Goal: Task Accomplishment & Management: Complete application form

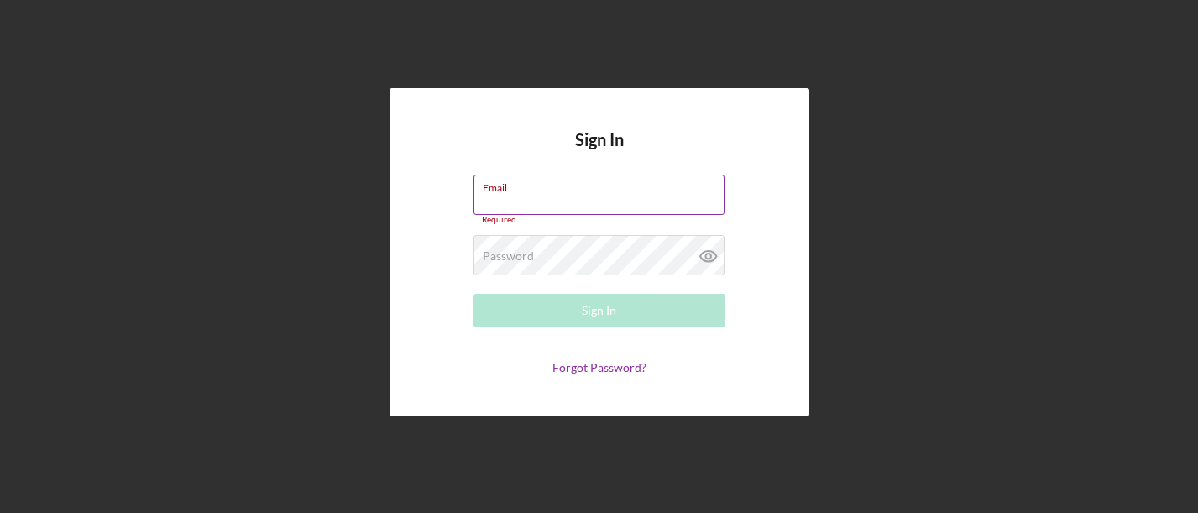
type input "[EMAIL_ADDRESS][DOMAIN_NAME]"
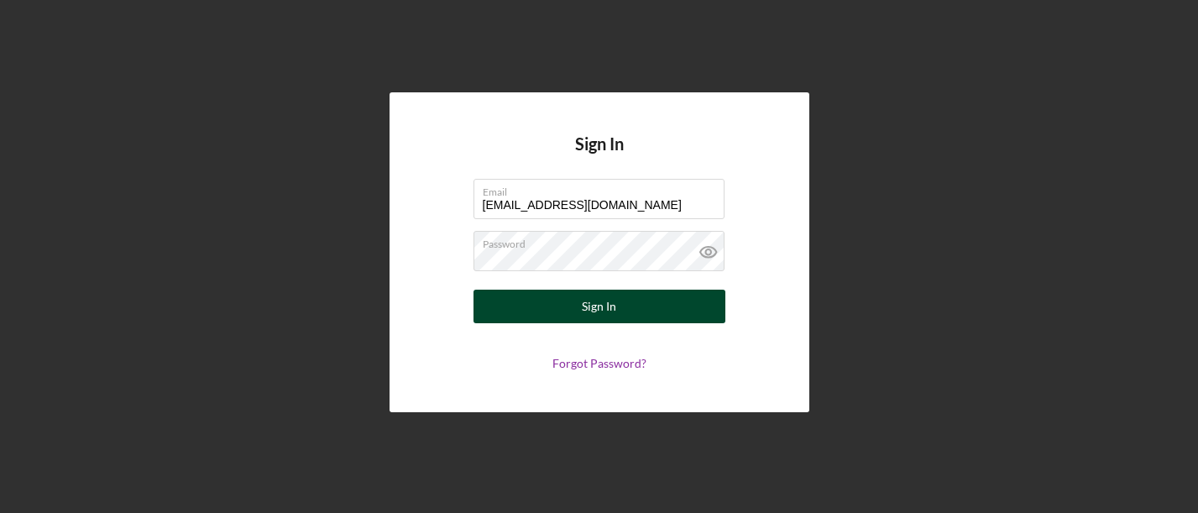
drag, startPoint x: 650, startPoint y: 318, endPoint x: 691, endPoint y: 316, distance: 41.2
click at [650, 317] on button "Sign In" at bounding box center [599, 307] width 252 height 34
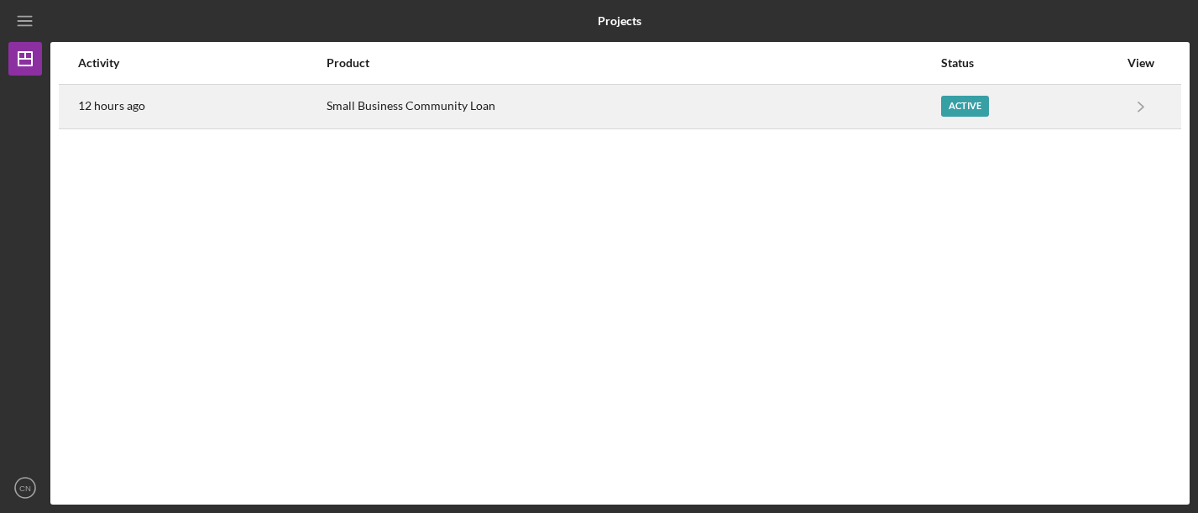
click at [478, 108] on div "Small Business Community Loan" at bounding box center [632, 107] width 613 height 42
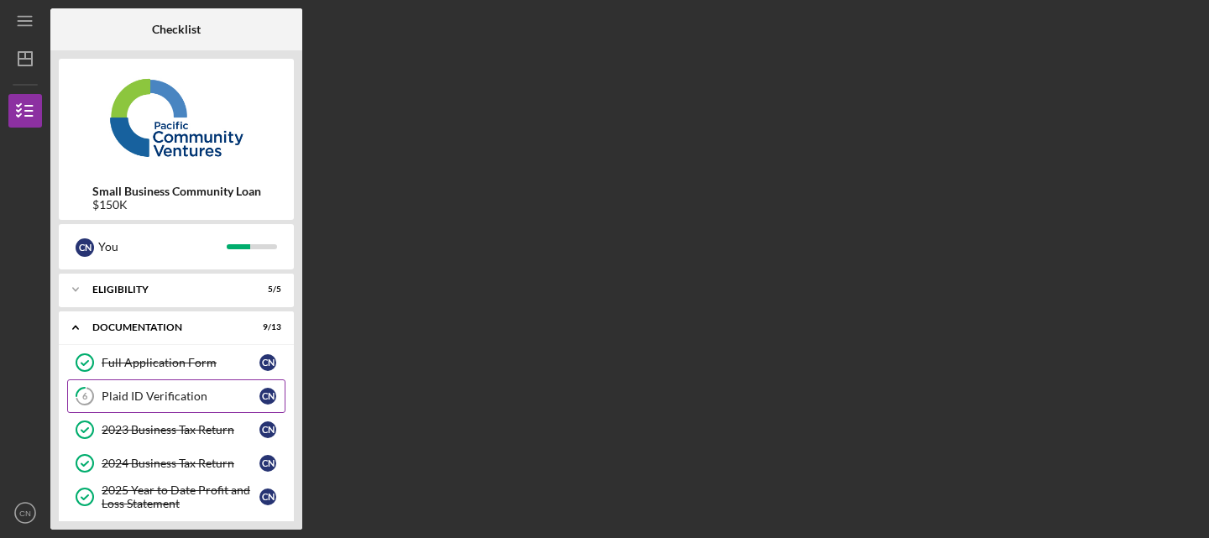
click at [135, 389] on link "6 Plaid ID Verification C N" at bounding box center [176, 396] width 218 height 34
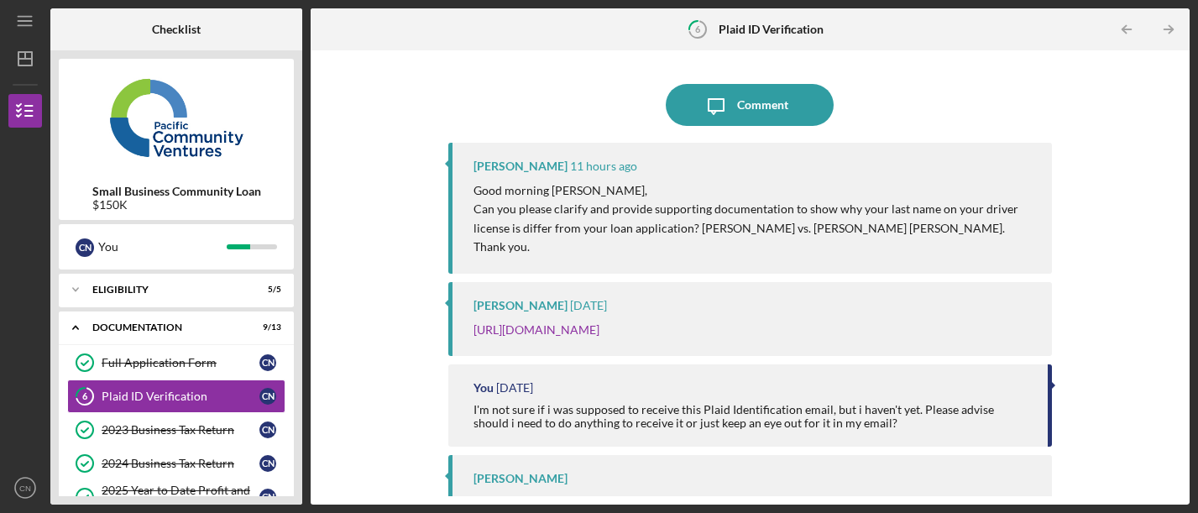
click at [663, 218] on p "Can you please clarify and provide supporting documentation to show why your la…" at bounding box center [753, 219] width 561 height 38
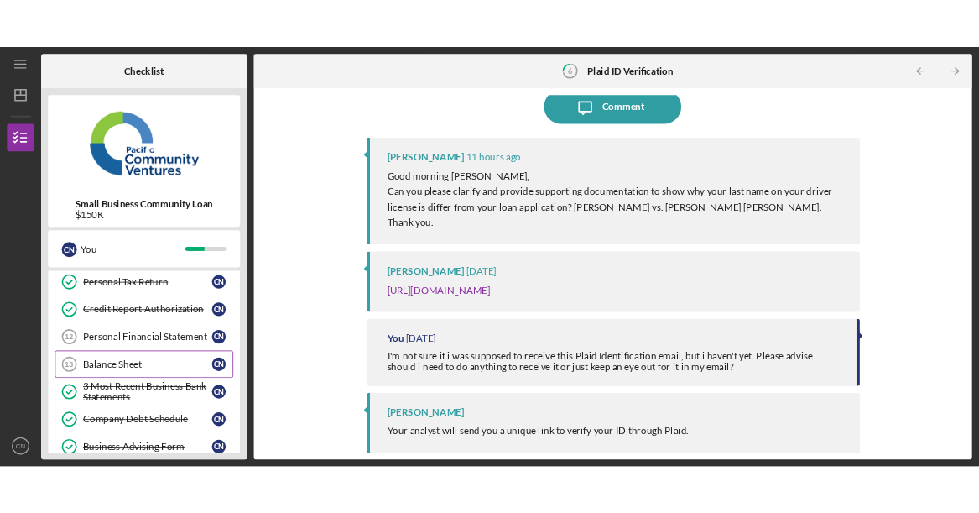
scroll to position [211, 0]
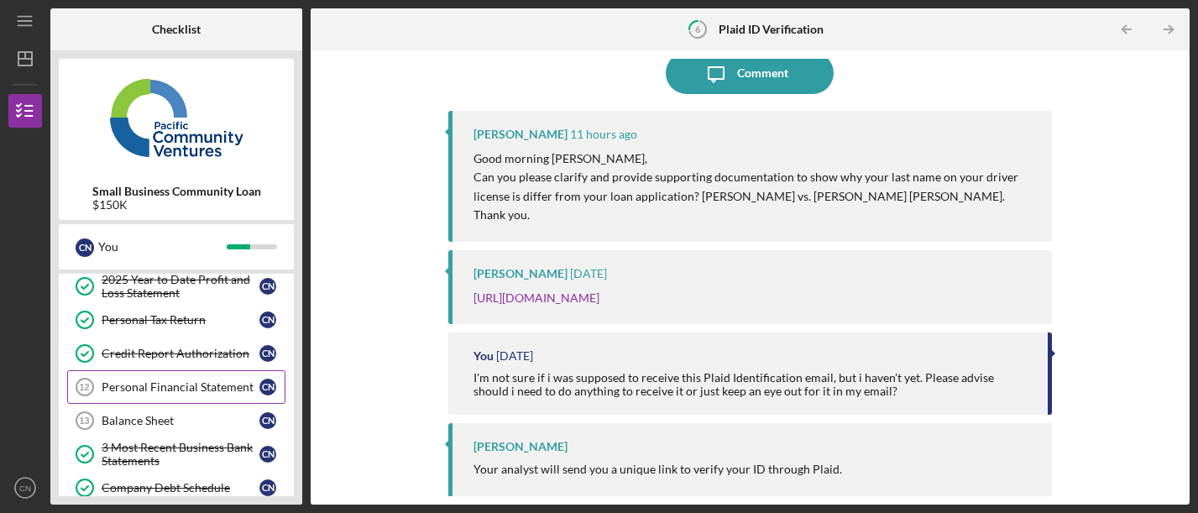
click at [168, 386] on div "Personal Financial Statement" at bounding box center [181, 386] width 158 height 13
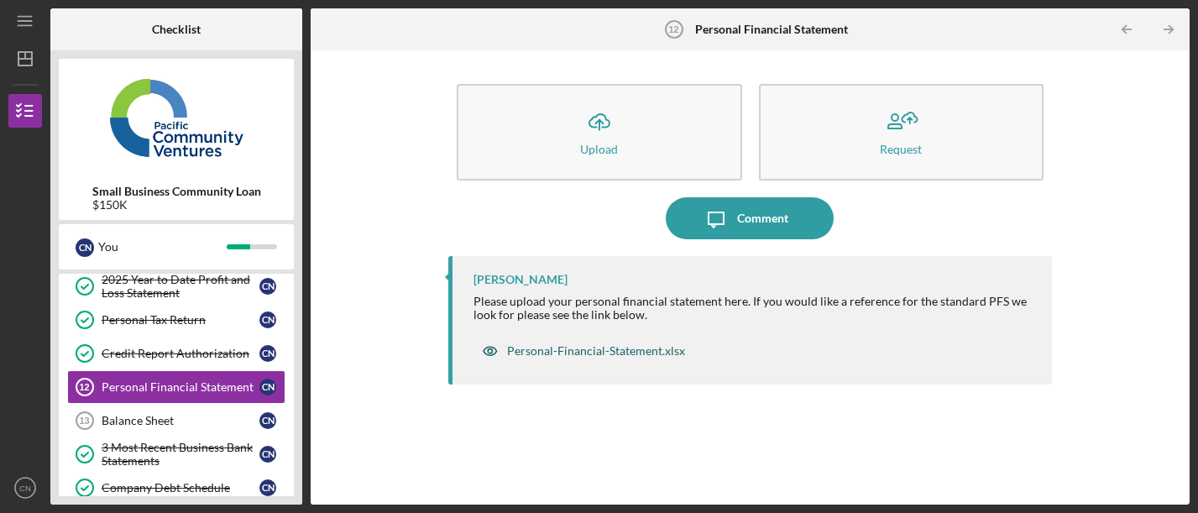
click at [602, 352] on div "Personal-Financial-Statement.xlsx" at bounding box center [596, 350] width 178 height 13
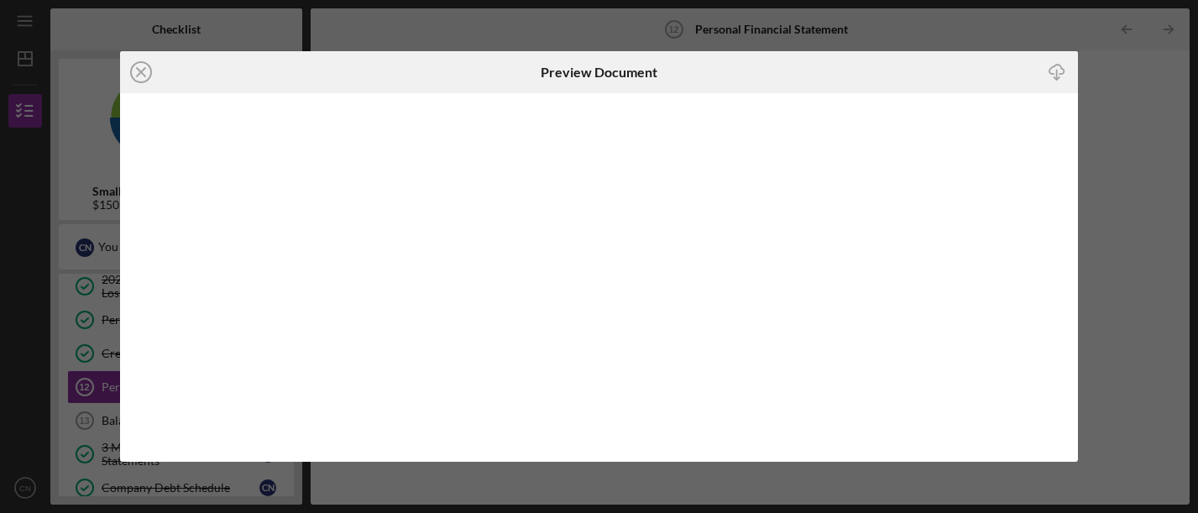
click at [884, 63] on div "Icon/Download" at bounding box center [919, 72] width 320 height 42
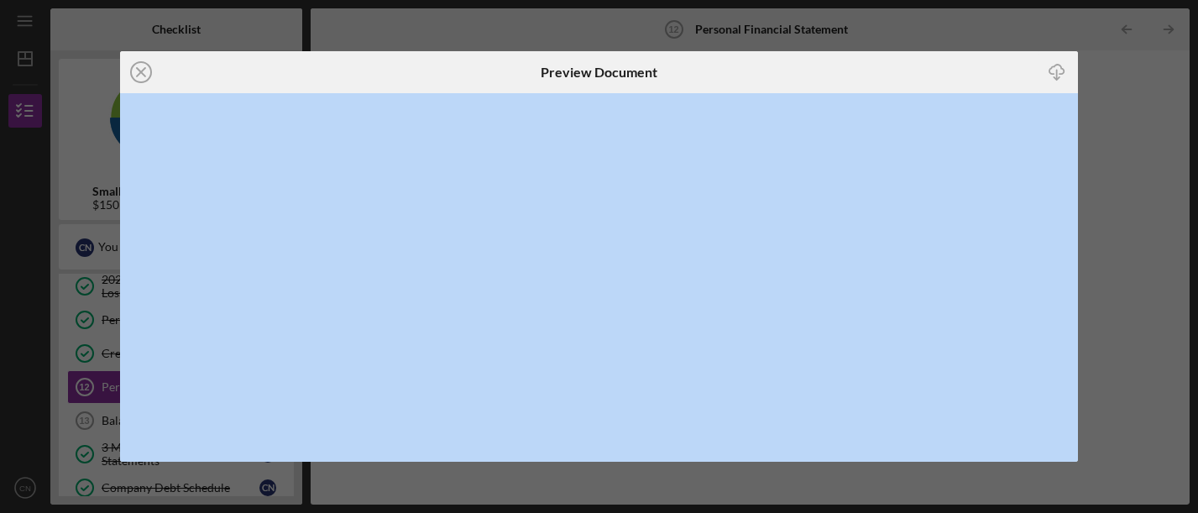
click at [884, 62] on div "Icon/Download" at bounding box center [919, 72] width 320 height 42
click at [710, 65] on div "Preview Document" at bounding box center [599, 72] width 320 height 42
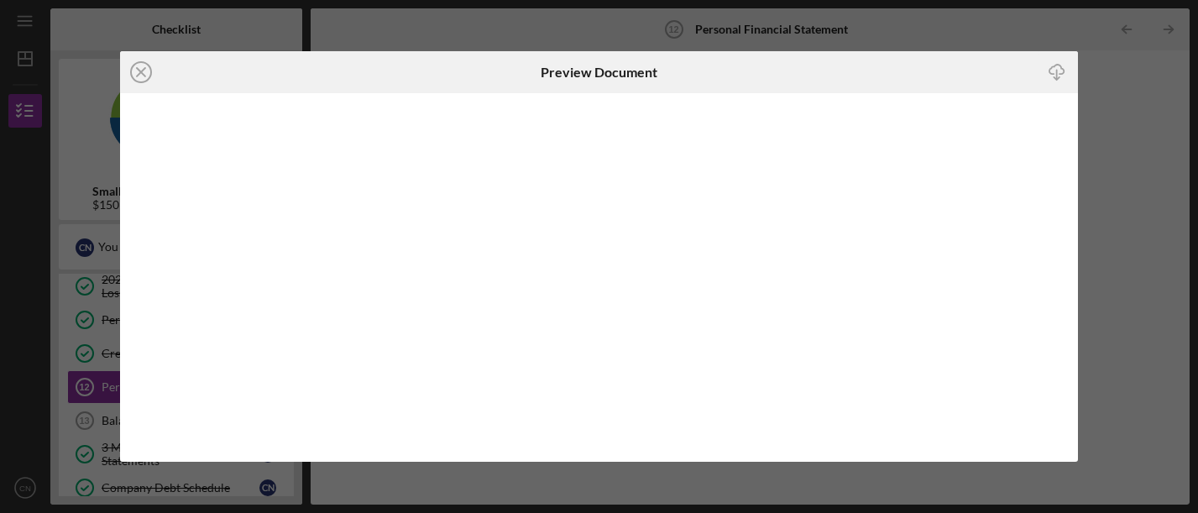
click at [334, 81] on div "Icon/Close" at bounding box center [280, 72] width 320 height 42
click at [1059, 65] on icon "Icon/Download" at bounding box center [1057, 73] width 38 height 38
click at [867, 512] on div "Icon/Close Preview Document Icon/Download" at bounding box center [599, 256] width 1198 height 513
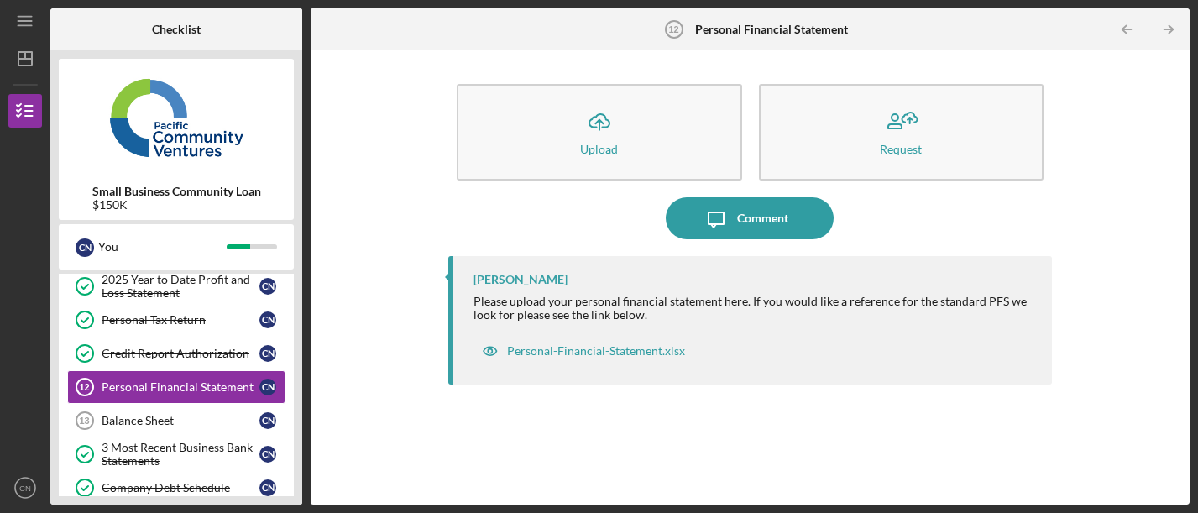
click at [885, 509] on div "Icon/Menu Personal Financial Statement 12 Personal Financial Statement Checklis…" at bounding box center [599, 256] width 1198 height 513
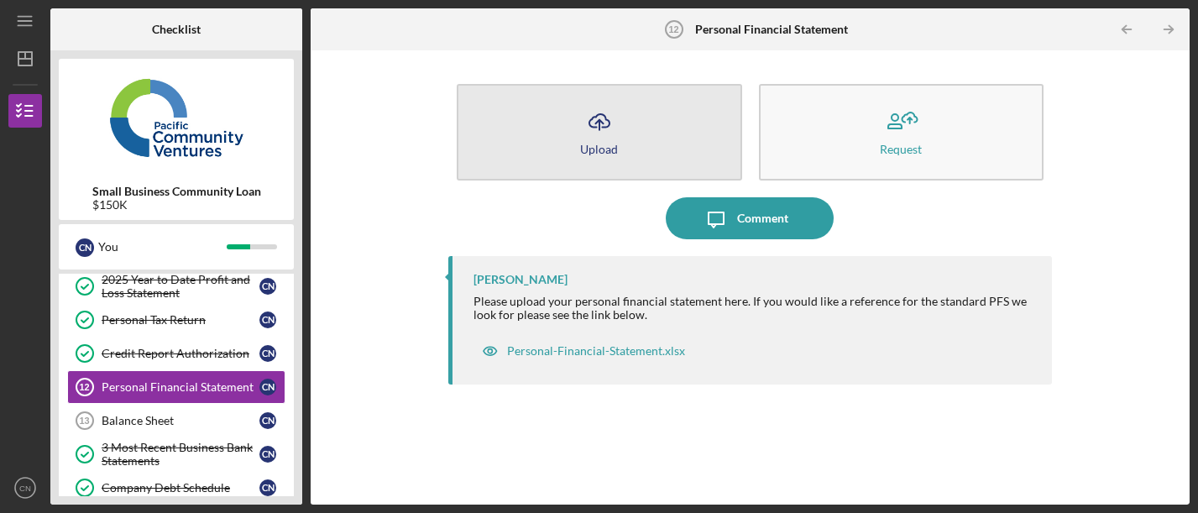
click at [607, 150] on div "Upload" at bounding box center [599, 149] width 38 height 13
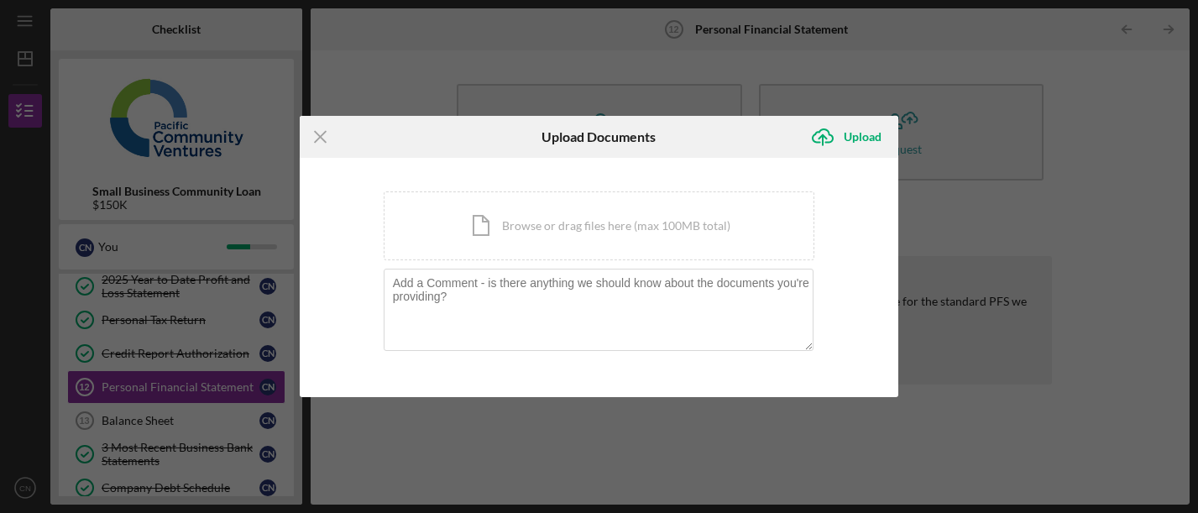
drag, startPoint x: 839, startPoint y: 145, endPoint x: 854, endPoint y: 259, distance: 115.0
click at [854, 259] on form "Icon/Menu Close Upload Documents Icon/Upload Upload You're uploading documents …" at bounding box center [599, 257] width 599 height 282
click at [663, 201] on div "Icon/Document Browse or drag files here (max 100MB total) Tap to choose files o…" at bounding box center [599, 225] width 431 height 69
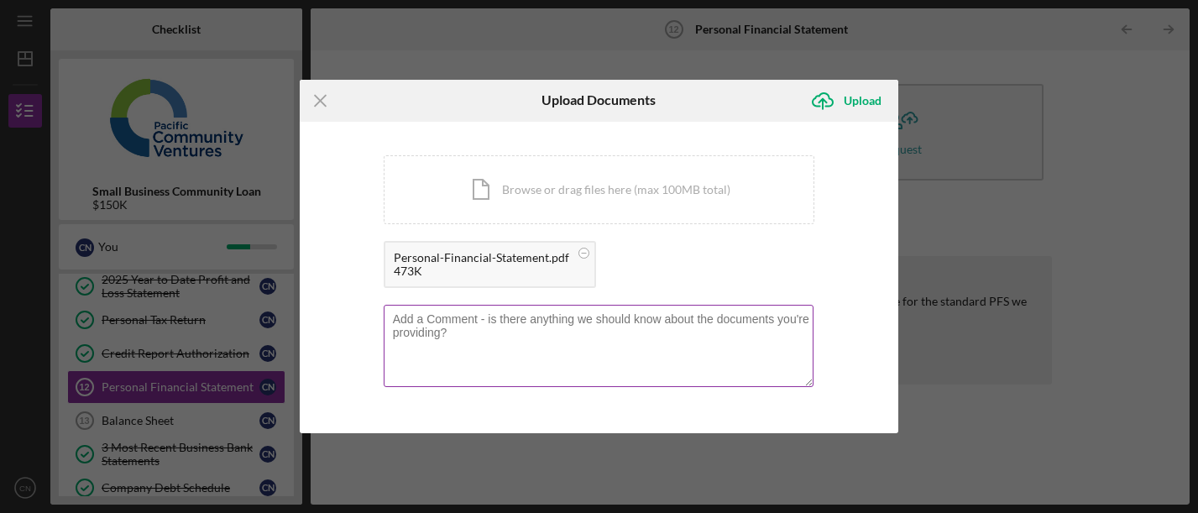
click at [677, 342] on textarea at bounding box center [599, 346] width 431 height 82
click at [754, 280] on div "Personal-Financial-Statement.pdf 473K" at bounding box center [599, 268] width 431 height 55
click at [850, 102] on div "Upload" at bounding box center [862, 101] width 38 height 34
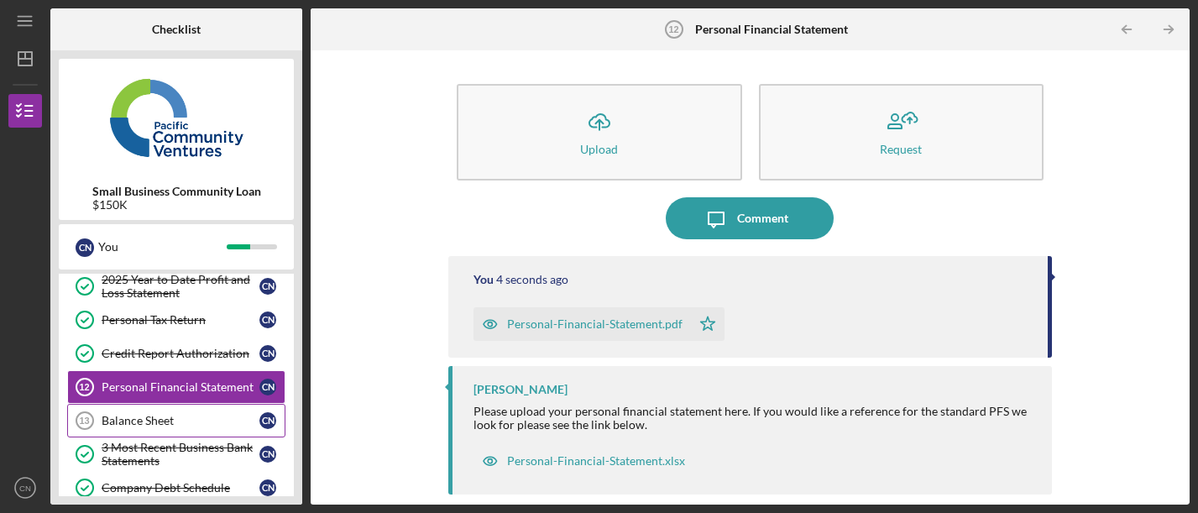
click at [191, 418] on div "Balance Sheet" at bounding box center [181, 420] width 158 height 13
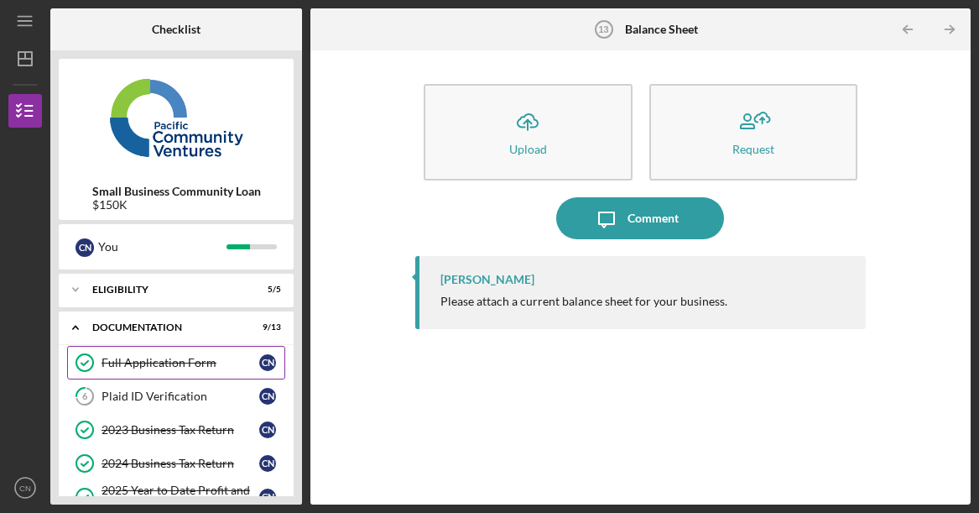
click at [193, 359] on div "Full Application Form" at bounding box center [181, 362] width 158 height 13
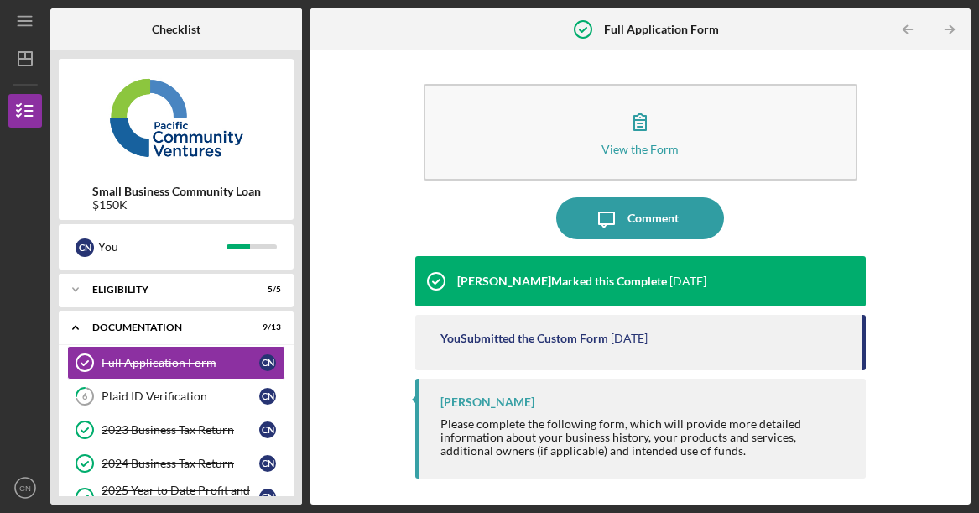
click at [614, 344] on time "[DATE]" at bounding box center [629, 338] width 37 height 13
click at [603, 333] on div "You Submitted the Custom Form" at bounding box center [525, 338] width 168 height 13
click at [559, 340] on div "You Submitted the Custom Form" at bounding box center [525, 338] width 168 height 13
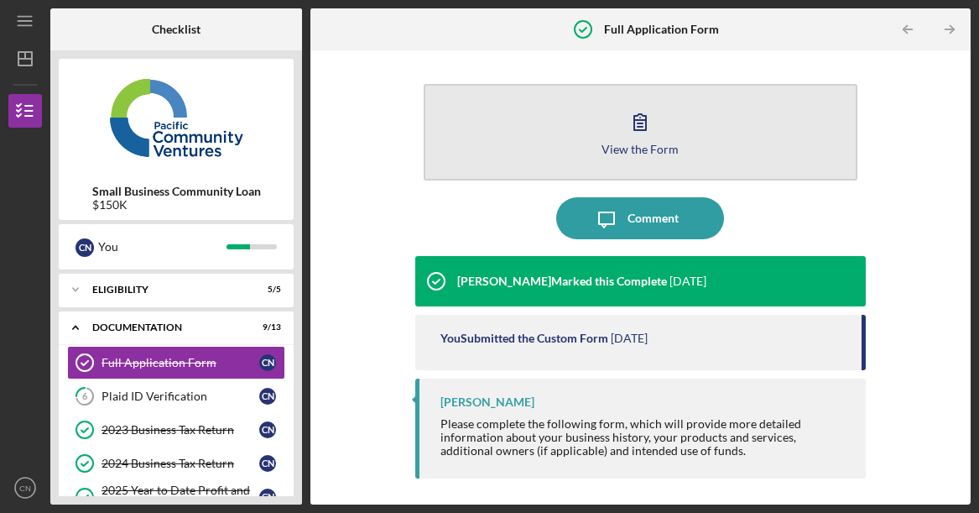
click at [634, 122] on icon "button" at bounding box center [640, 122] width 42 height 42
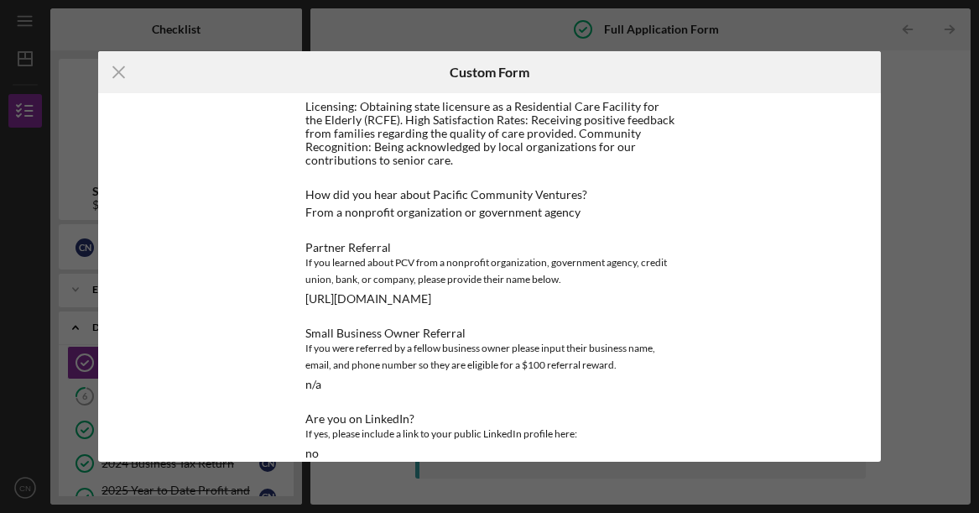
scroll to position [1728, 0]
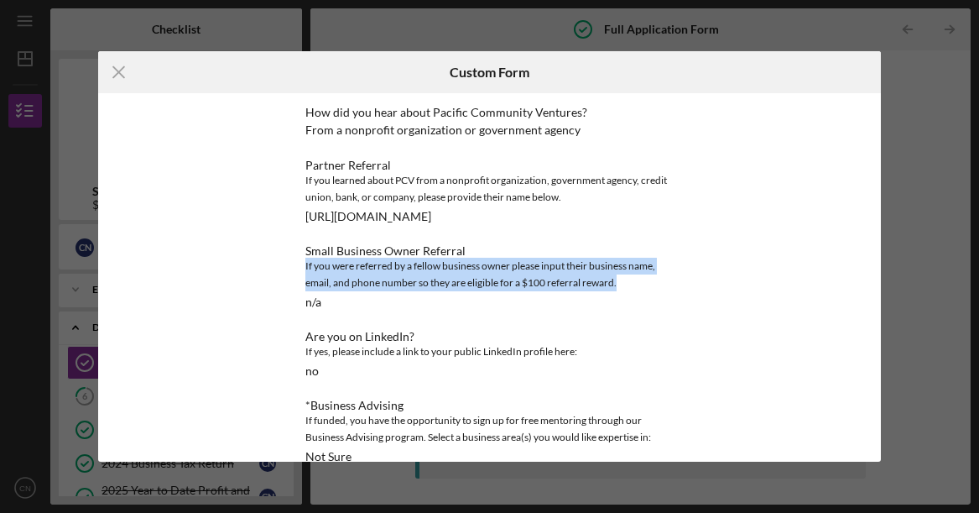
drag, startPoint x: 689, startPoint y: 253, endPoint x: 186, endPoint y: 243, distance: 502.8
click at [187, 243] on div "This form is no longer editable because the checklist item has been marked comp…" at bounding box center [490, 277] width 784 height 368
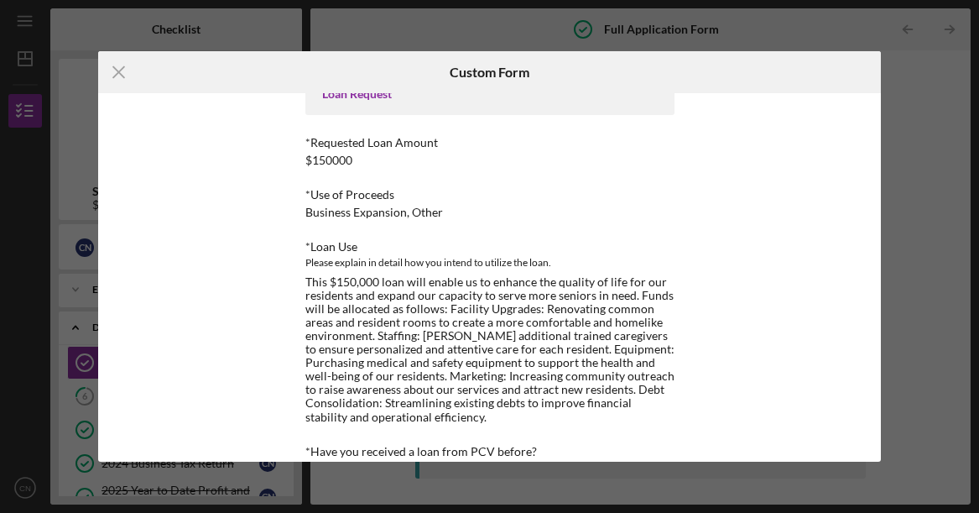
scroll to position [0, 0]
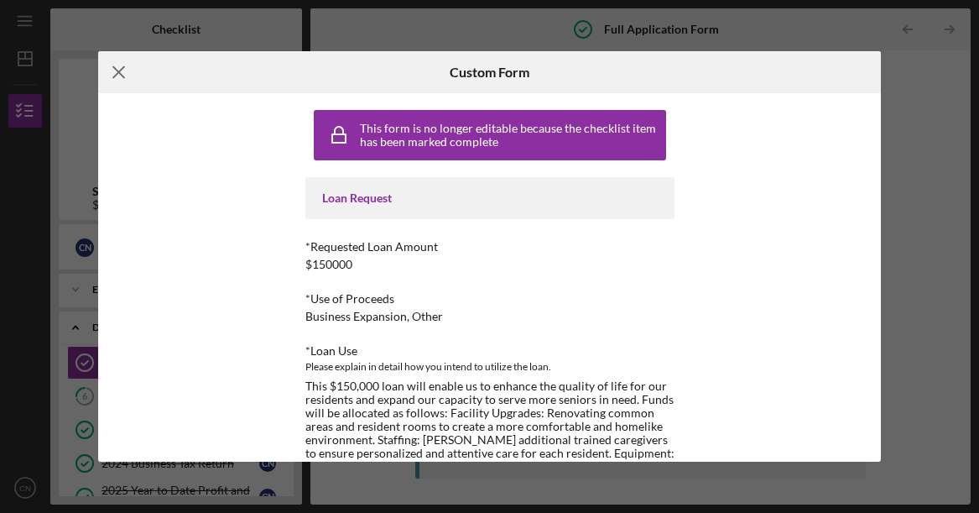
click at [127, 74] on icon "Icon/Menu Close" at bounding box center [119, 72] width 42 height 42
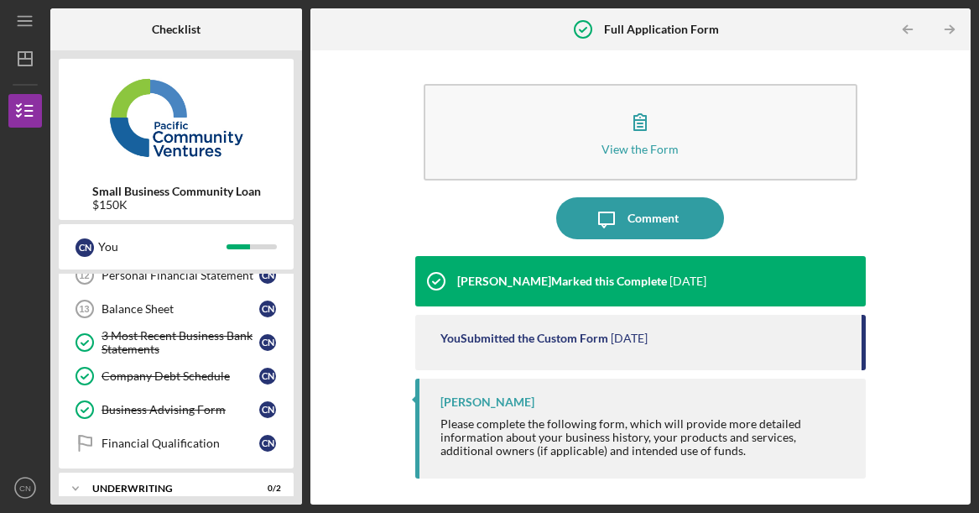
scroll to position [379, 0]
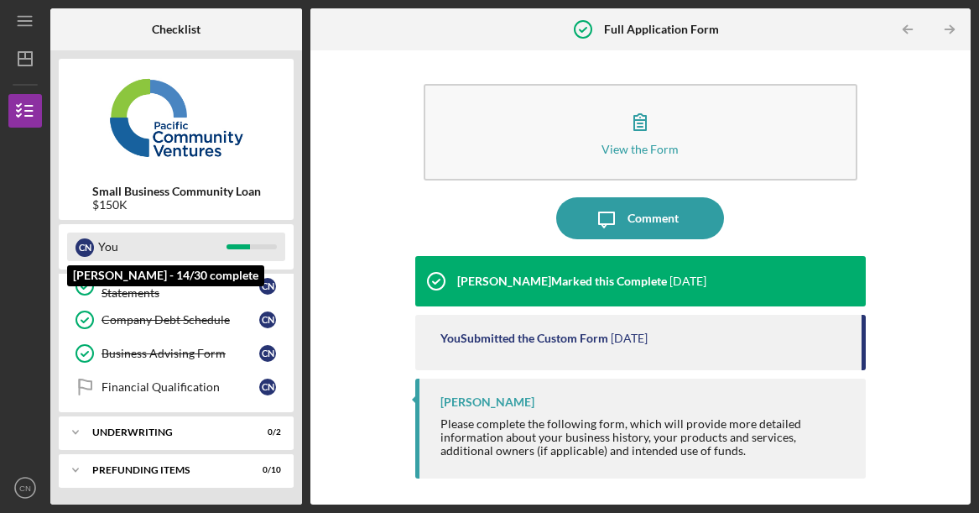
click at [94, 248] on div "C N You" at bounding box center [176, 246] width 218 height 29
click at [70, 244] on div "C N You" at bounding box center [176, 246] width 218 height 29
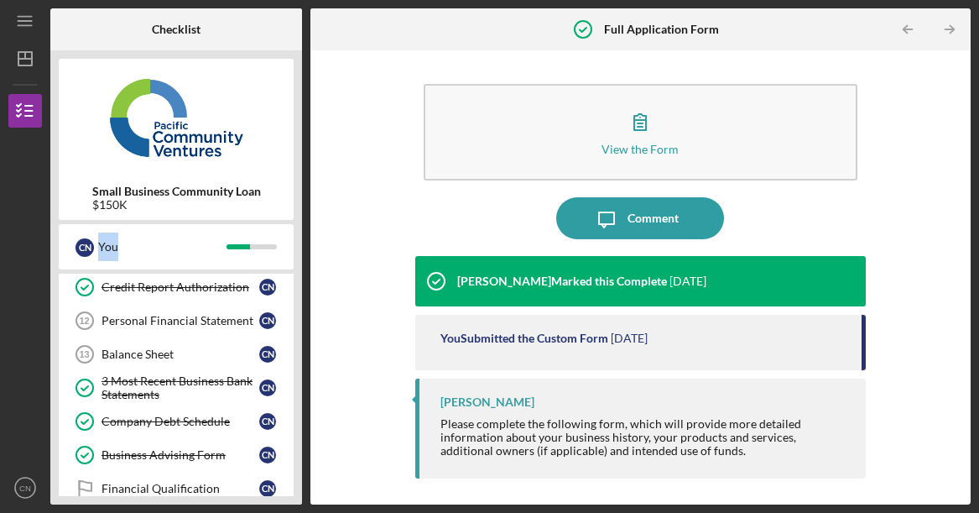
scroll to position [211, 0]
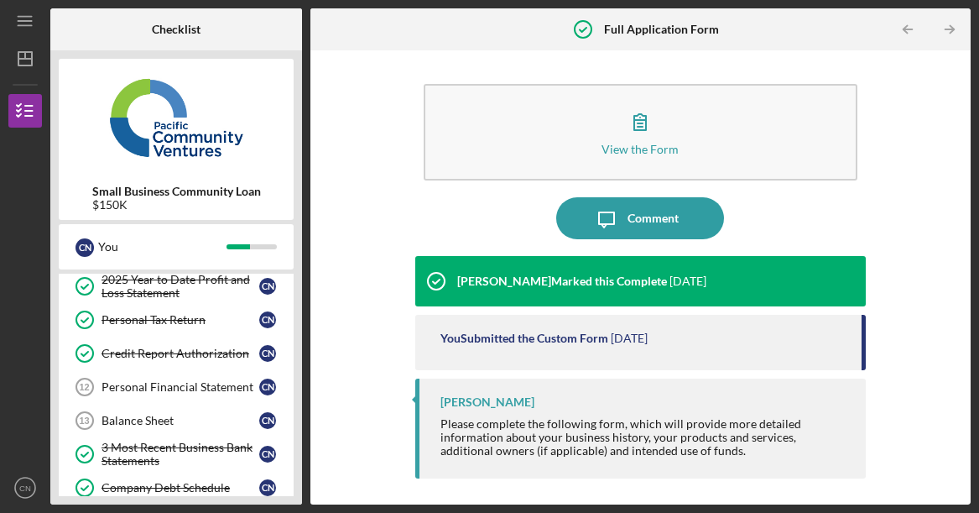
click at [210, 185] on b "Small Business Community Loan" at bounding box center [176, 191] width 169 height 13
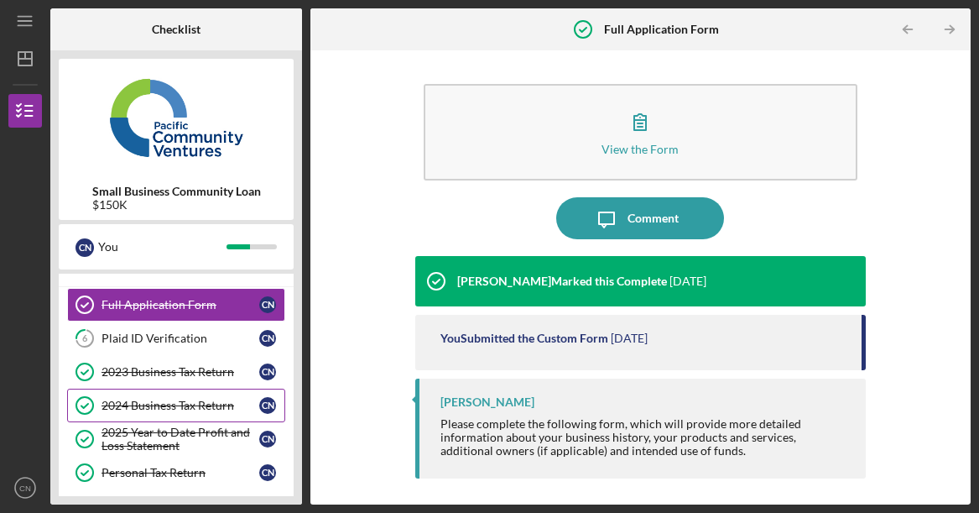
scroll to position [0, 0]
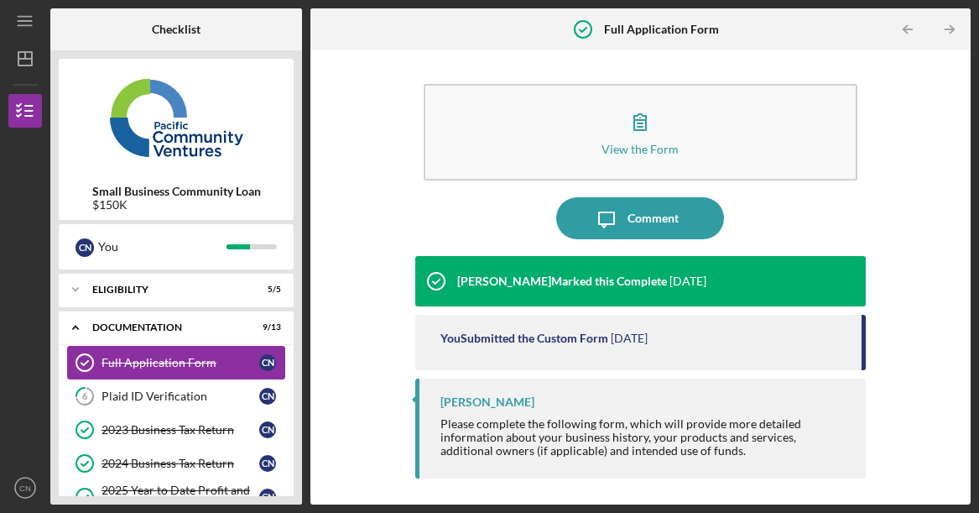
click at [154, 358] on div "Full Application Form" at bounding box center [181, 362] width 158 height 13
click at [196, 359] on div "Full Application Form" at bounding box center [181, 362] width 158 height 13
drag, startPoint x: 687, startPoint y: 332, endPoint x: 552, endPoint y: 353, distance: 136.0
click at [410, 326] on div "View the Form Form Icon/Message Comment [PERSON_NAME] Marked this Complete [DAT…" at bounding box center [641, 277] width 644 height 437
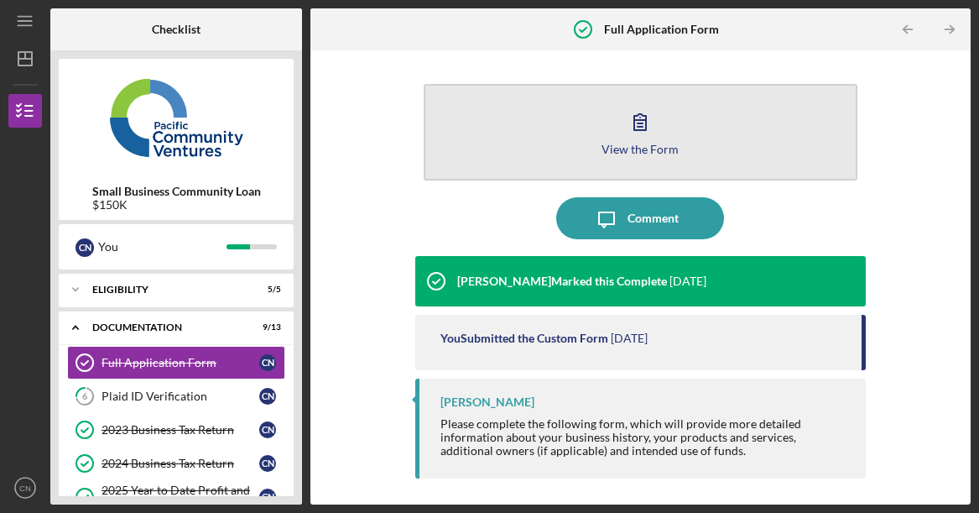
click at [642, 128] on icon "button" at bounding box center [640, 122] width 42 height 42
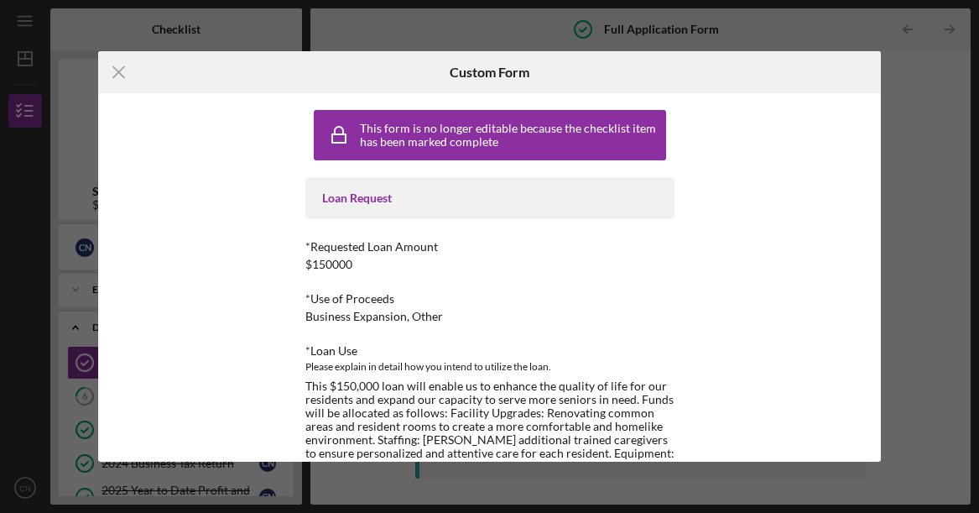
click at [452, 112] on div "This form is no longer editable because the checklist item has been marked comp…" at bounding box center [490, 135] width 352 height 50
click at [452, 114] on div "This form is no longer editable because the checklist item has been marked comp…" at bounding box center [490, 135] width 344 height 42
click at [356, 201] on div "Loan Request" at bounding box center [490, 197] width 336 height 13
click at [443, 211] on div "Loan Request" at bounding box center [489, 198] width 369 height 42
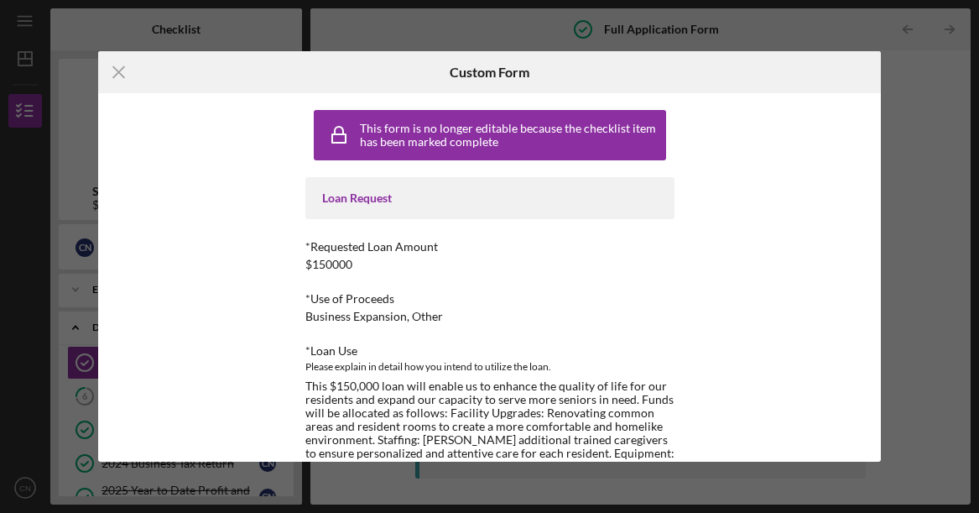
click at [443, 211] on div "Loan Request" at bounding box center [489, 198] width 369 height 42
click at [117, 79] on icon "Icon/Menu Close" at bounding box center [119, 72] width 42 height 42
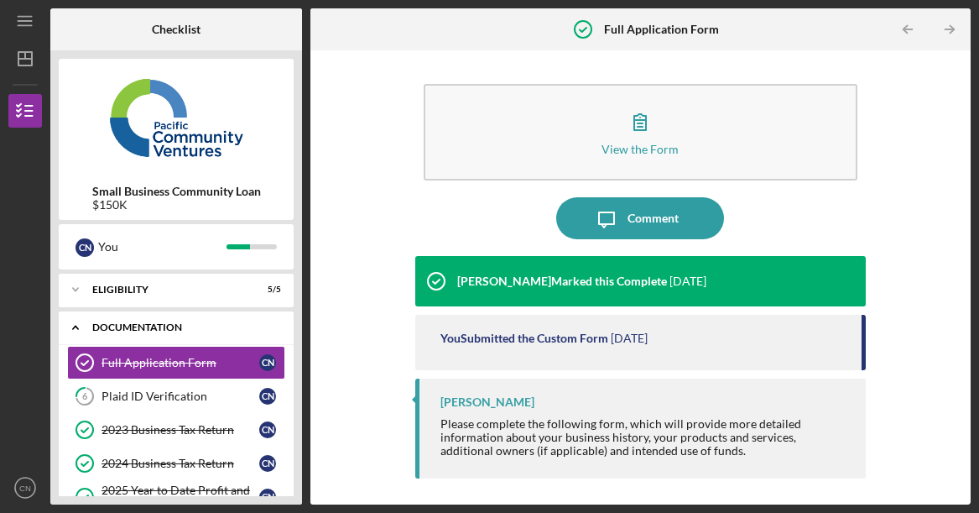
click at [160, 321] on div "Icon/Expander Documentation 9 / 13" at bounding box center [176, 328] width 235 height 34
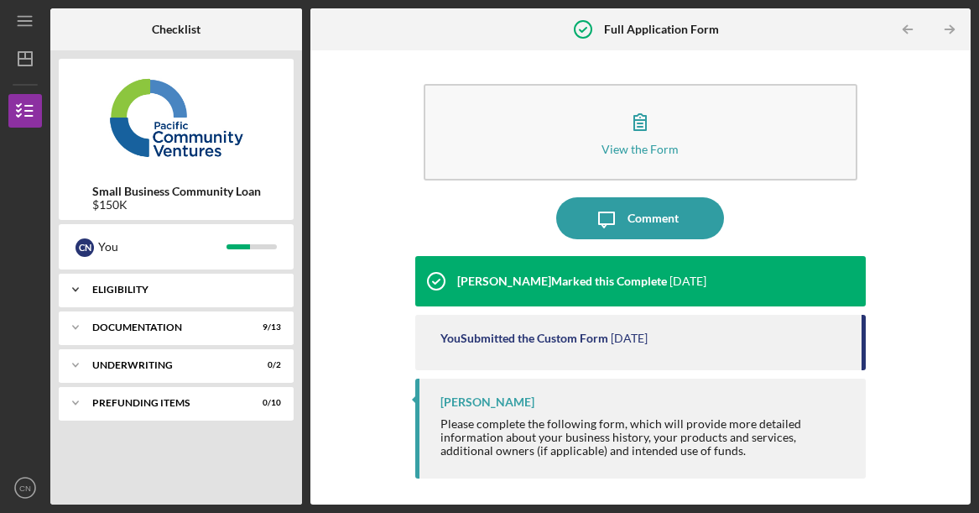
click at [200, 291] on div "Eligibility" at bounding box center [182, 290] width 180 height 10
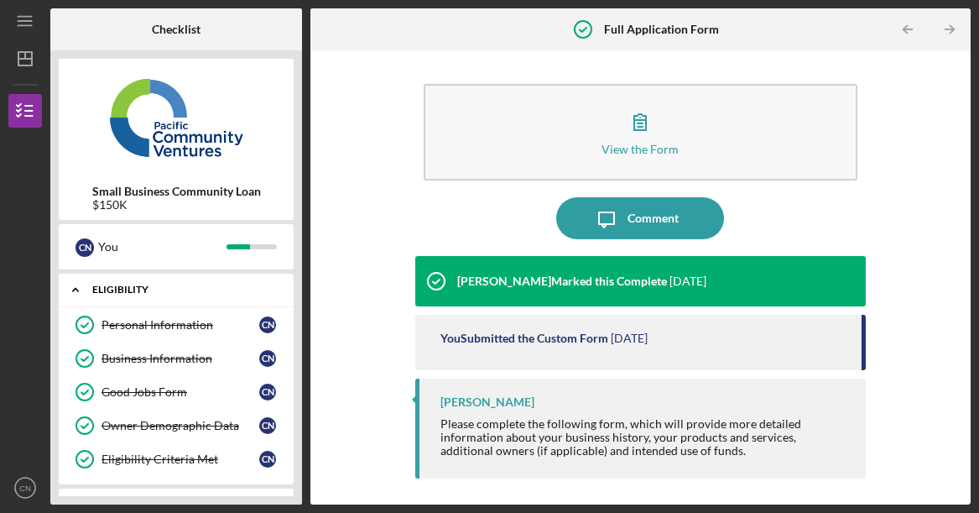
click at [159, 288] on div "Eligibility" at bounding box center [182, 290] width 180 height 10
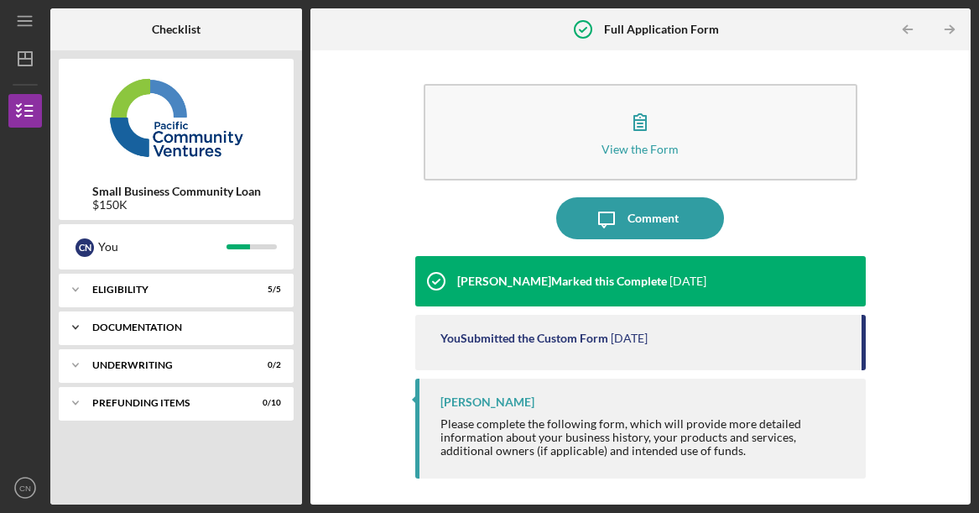
click at [174, 326] on div "Documentation" at bounding box center [182, 327] width 180 height 10
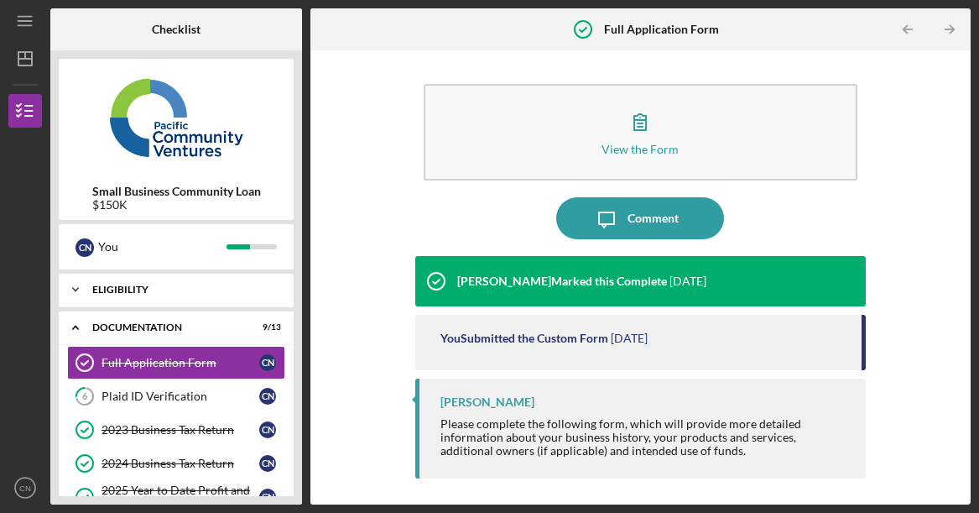
click at [161, 298] on div "Icon/Expander Eligibility 5 / 5" at bounding box center [176, 290] width 235 height 34
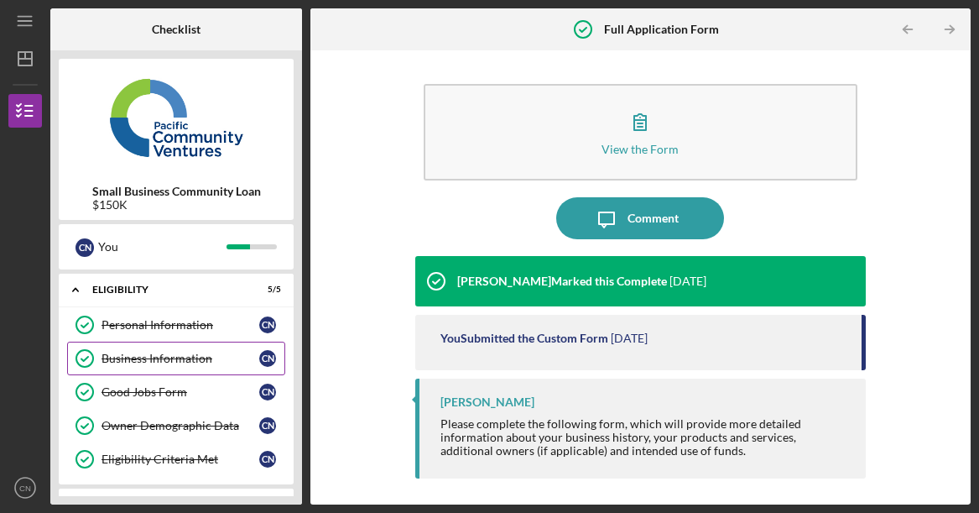
click at [177, 363] on div "Business Information" at bounding box center [181, 358] width 158 height 13
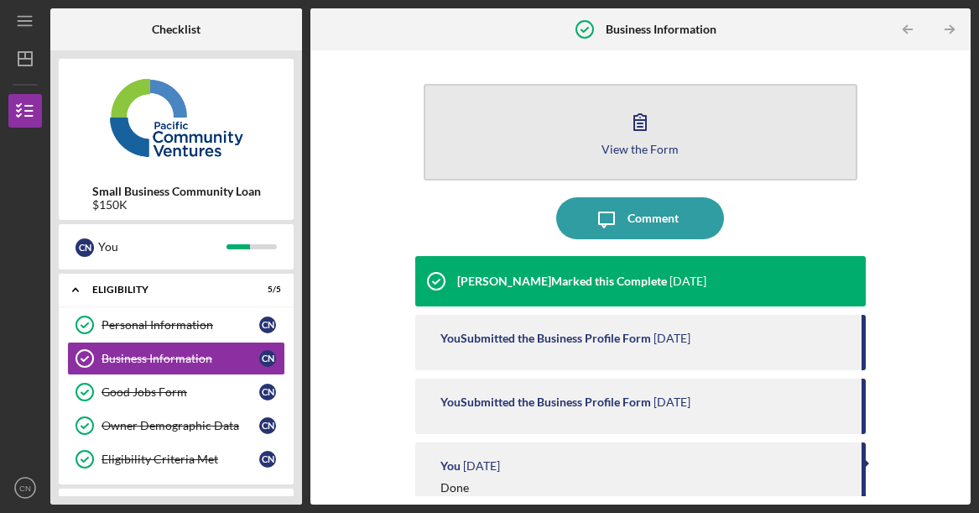
click at [659, 144] on div "View the Form" at bounding box center [640, 149] width 77 height 13
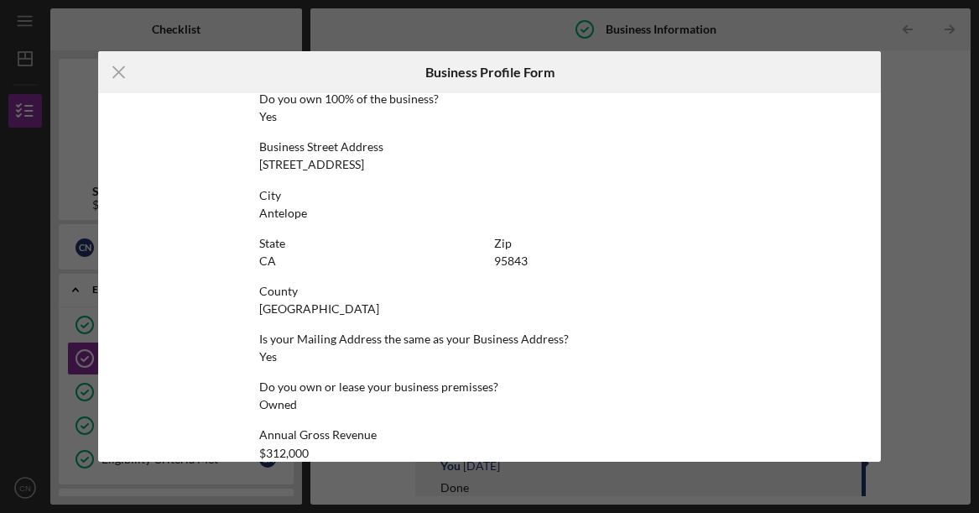
scroll to position [791, 0]
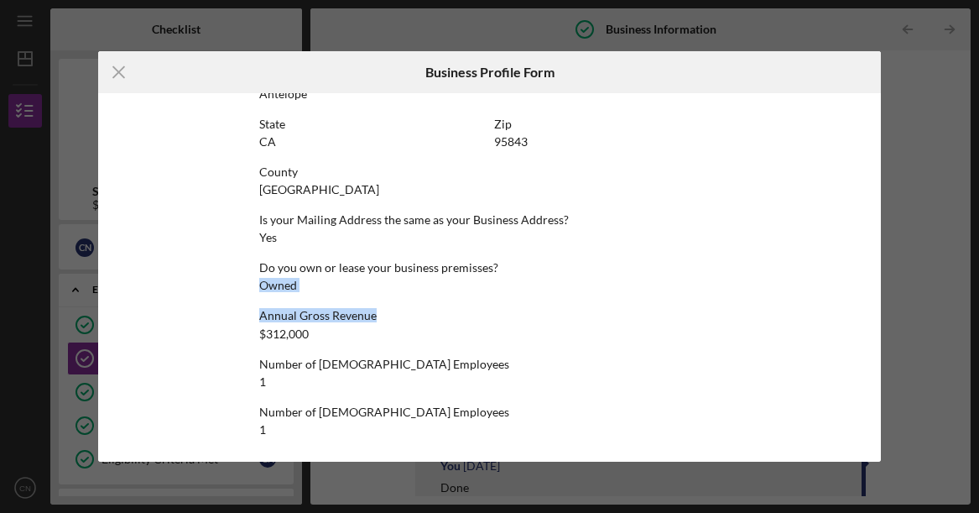
click at [400, 318] on div "Annual Gross Revenue" at bounding box center [490, 315] width 462 height 13
drag, startPoint x: 400, startPoint y: 318, endPoint x: 354, endPoint y: 268, distance: 68.3
click at [399, 318] on div "Annual Gross Revenue" at bounding box center [490, 315] width 462 height 13
click at [102, 63] on icon "Icon/Menu Close" at bounding box center [119, 72] width 42 height 42
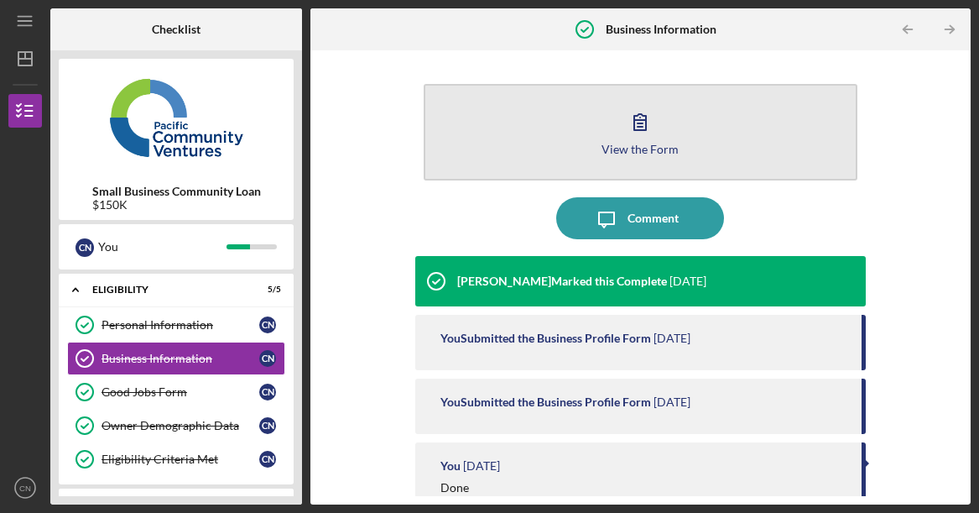
click at [640, 148] on div "View the Form" at bounding box center [640, 149] width 77 height 13
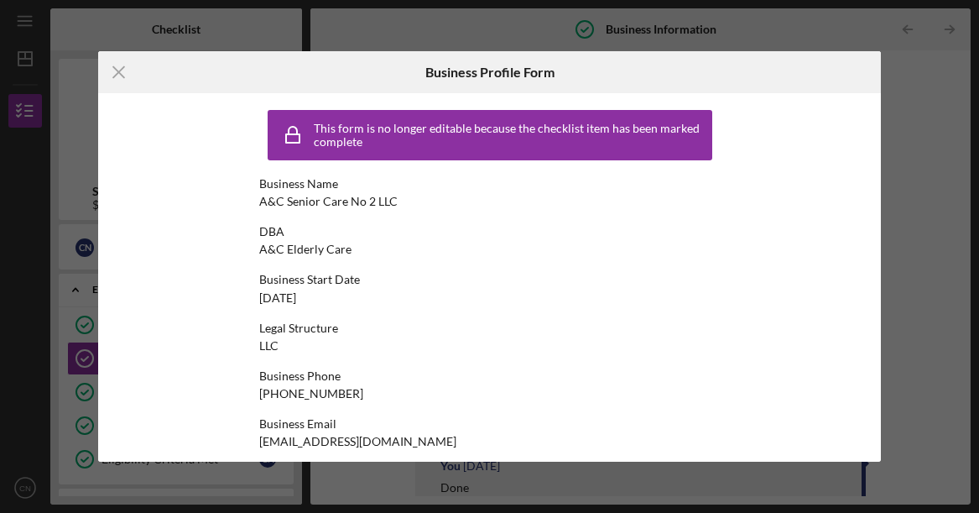
click at [93, 135] on div "Icon/Menu Close Business Profile Form This form is no longer editable because t…" at bounding box center [489, 256] width 979 height 513
click at [76, 143] on div "Icon/Menu Close Business Profile Form This form is no longer editable because t…" at bounding box center [489, 256] width 979 height 513
click at [867, 247] on div "This form is no longer editable because the checklist item has been marked comp…" at bounding box center [490, 277] width 784 height 368
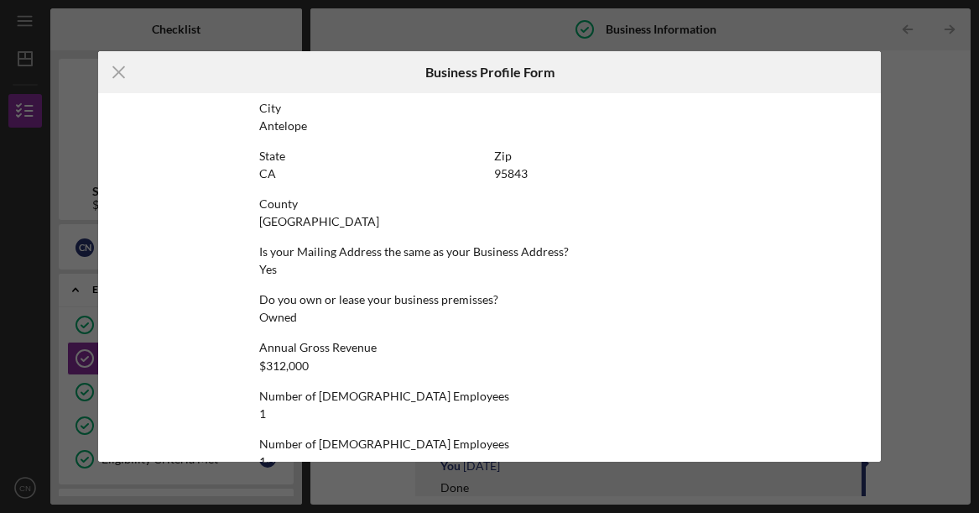
scroll to position [791, 0]
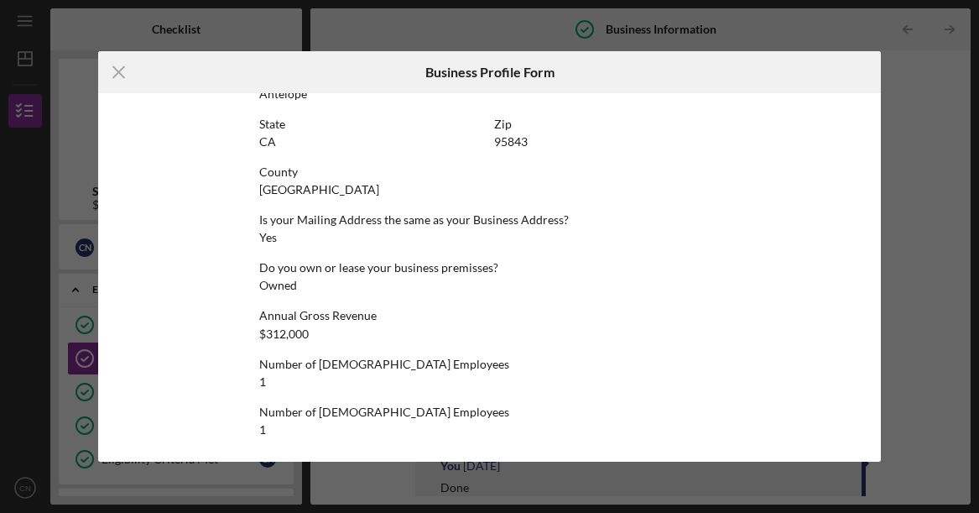
drag, startPoint x: 59, startPoint y: 285, endPoint x: 124, endPoint y: 350, distance: 92.0
click at [59, 285] on div "Icon/Menu Close Business Profile Form This form is no longer editable because t…" at bounding box center [489, 256] width 979 height 513
click at [859, 84] on div at bounding box center [750, 72] width 261 height 42
click at [862, 84] on div at bounding box center [750, 72] width 261 height 42
click at [634, 76] on div at bounding box center [750, 72] width 261 height 42
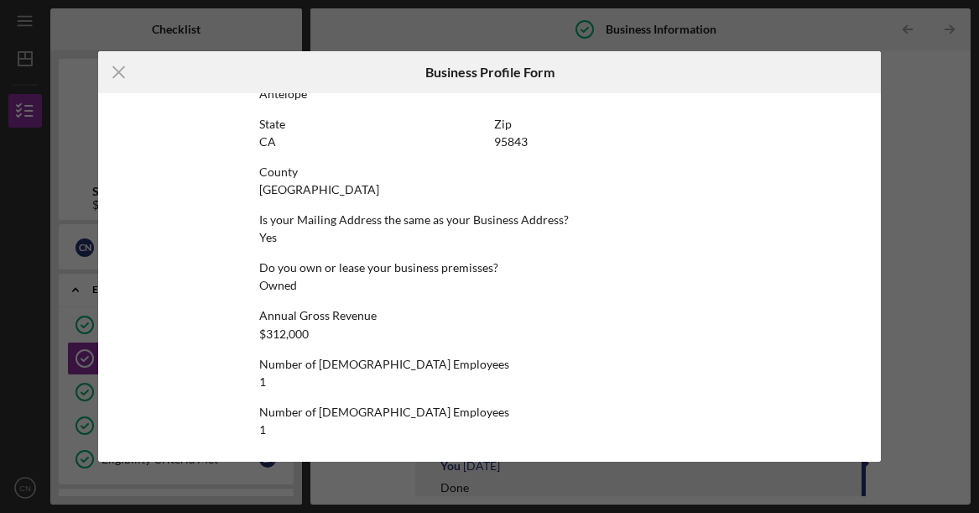
click at [530, 73] on div "Business Profile Form" at bounding box center [489, 72] width 261 height 42
click at [127, 76] on icon "Icon/Menu Close" at bounding box center [119, 72] width 42 height 42
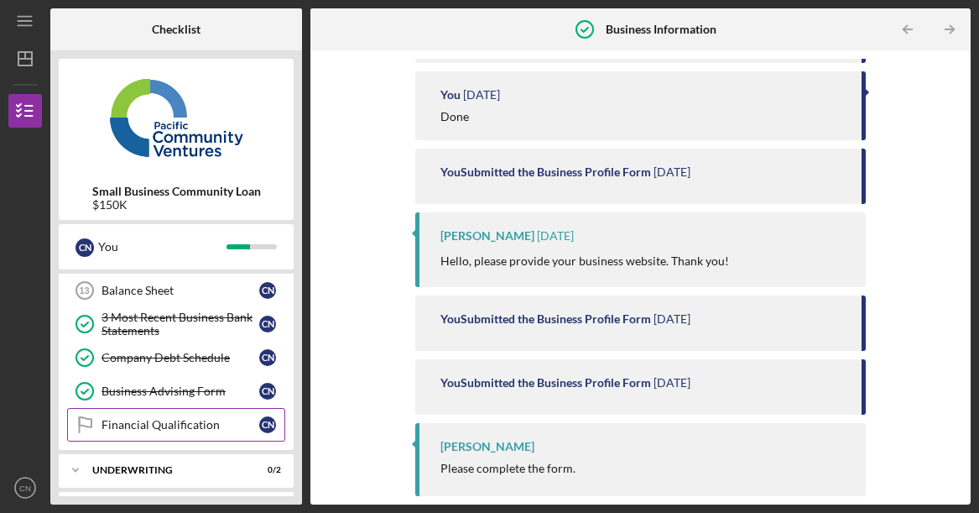
scroll to position [556, 0]
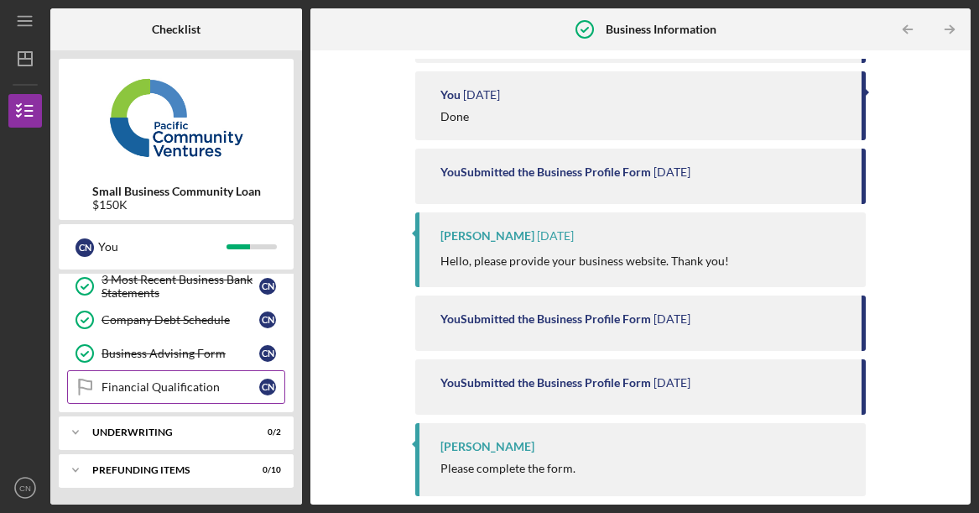
click at [121, 383] on div "Financial Qualification" at bounding box center [181, 386] width 158 height 13
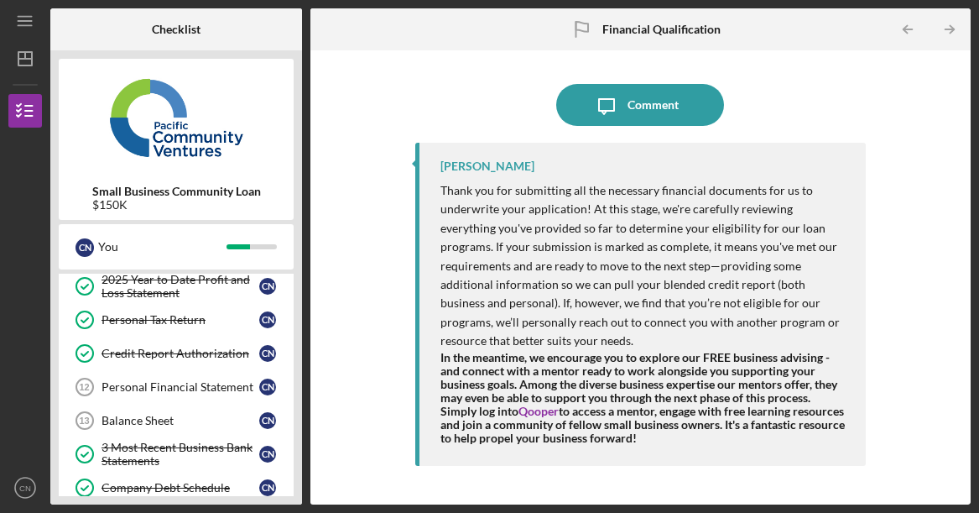
scroll to position [220, 0]
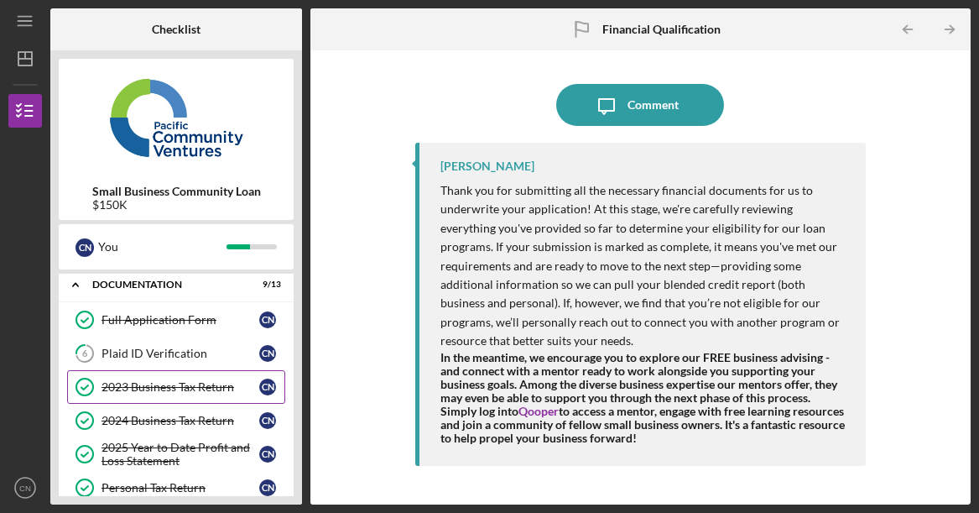
click at [206, 389] on div "2023 Business Tax Return" at bounding box center [181, 386] width 158 height 13
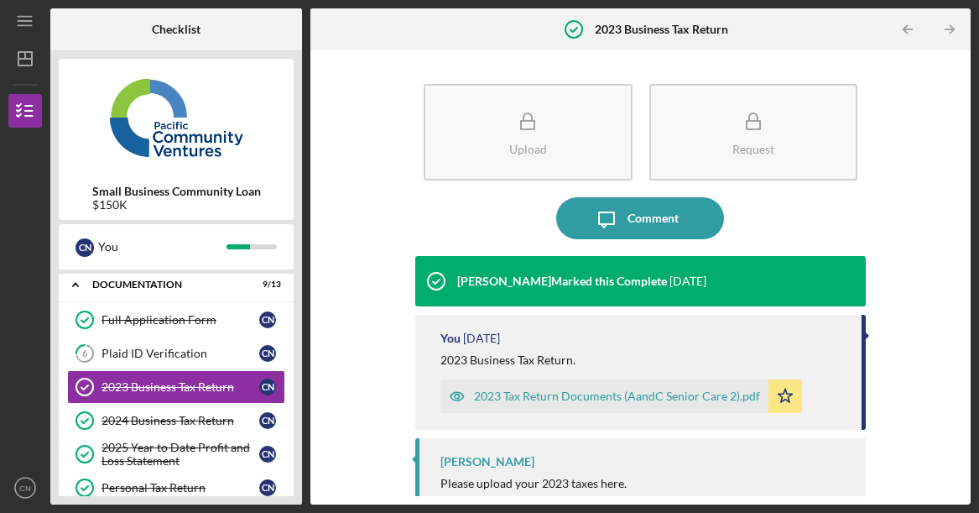
click at [529, 389] on div "2023 Tax Return Documents (AandC Senior Care 2).pdf" at bounding box center [605, 396] width 328 height 34
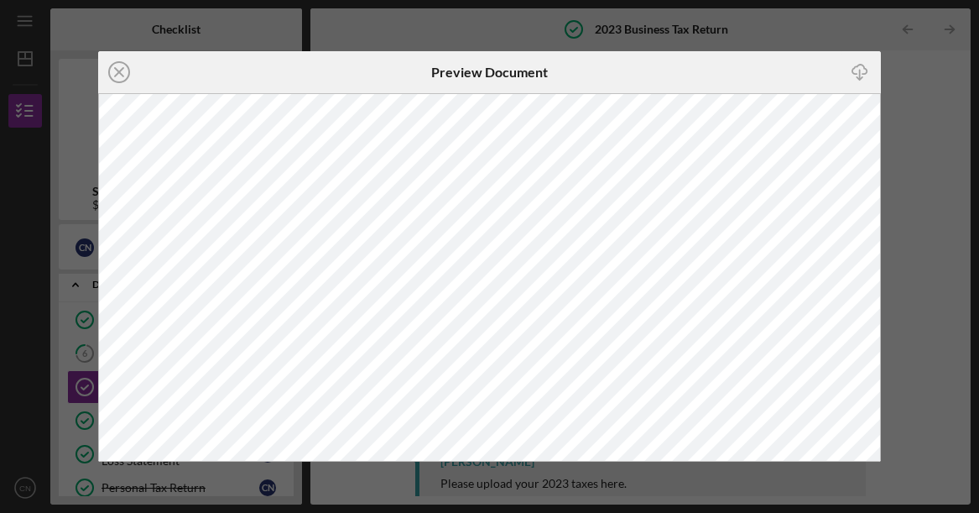
click at [916, 91] on div "Icon/Close Preview Document Icon/Download" at bounding box center [489, 256] width 979 height 513
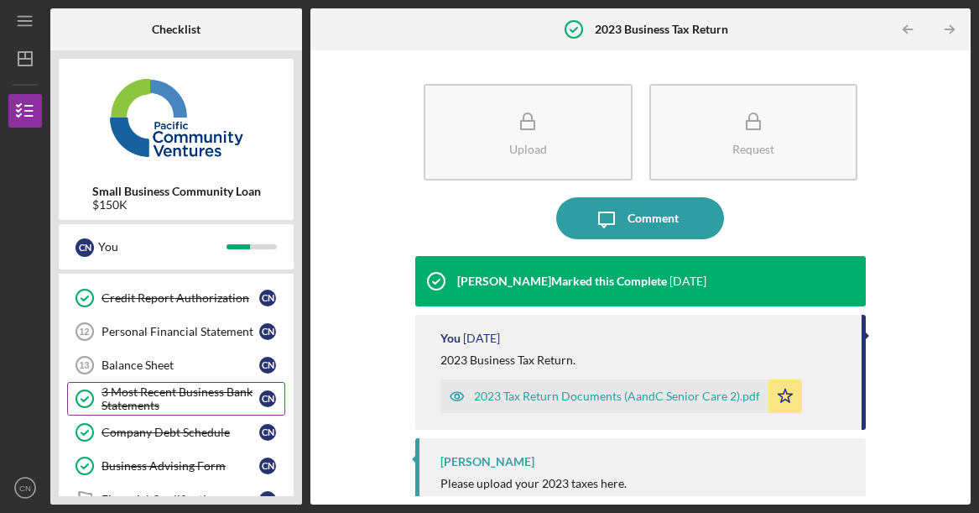
scroll to position [472, 0]
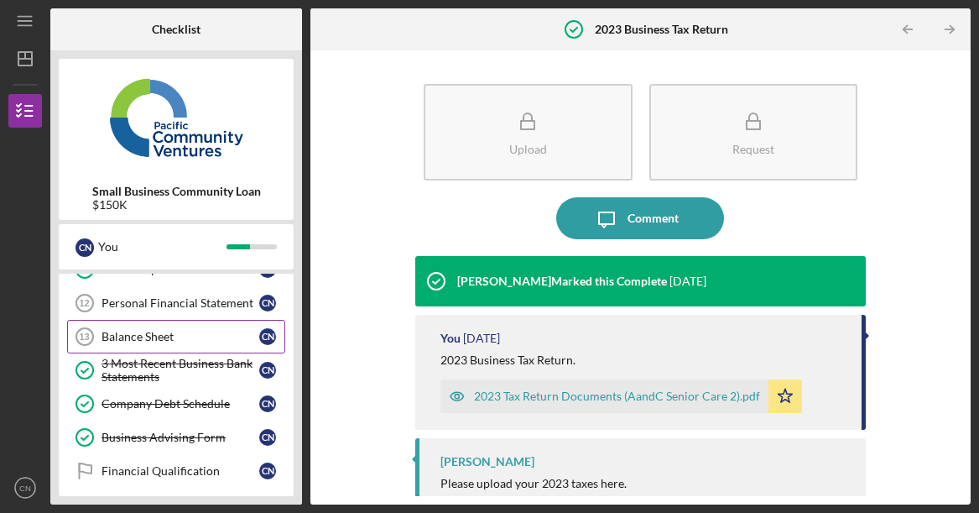
click at [170, 331] on div "Balance Sheet" at bounding box center [181, 336] width 158 height 13
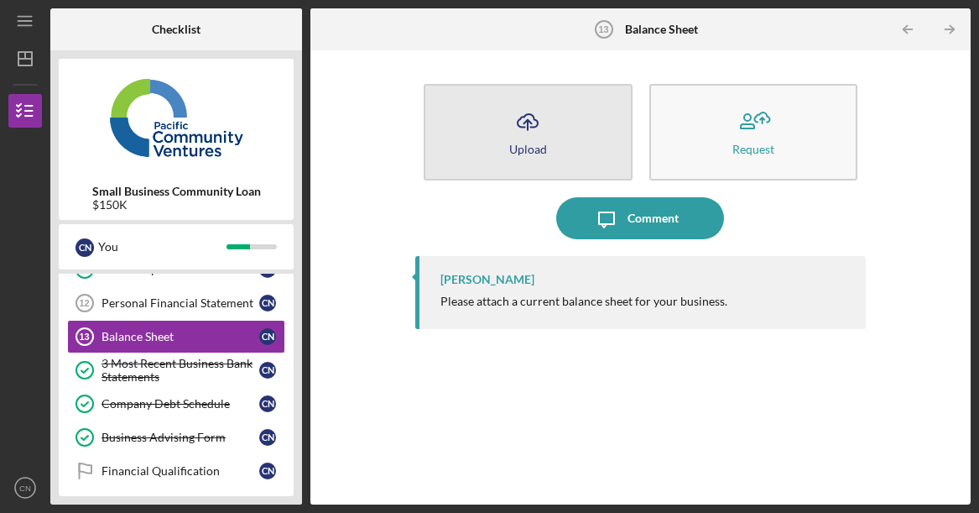
click at [533, 128] on icon "Icon/Upload" at bounding box center [528, 122] width 42 height 42
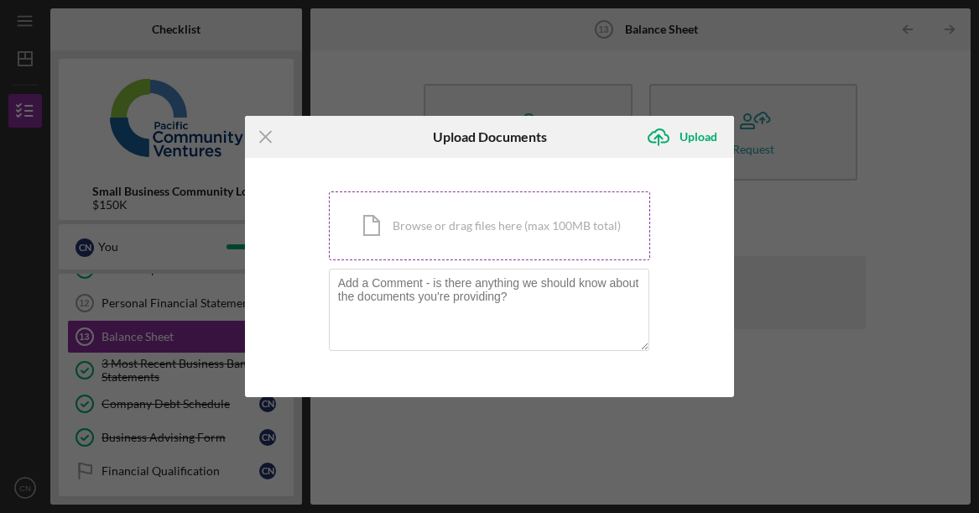
click at [495, 228] on div "Icon/Document Browse or drag files here (max 100MB total) Tap to choose files o…" at bounding box center [490, 225] width 322 height 69
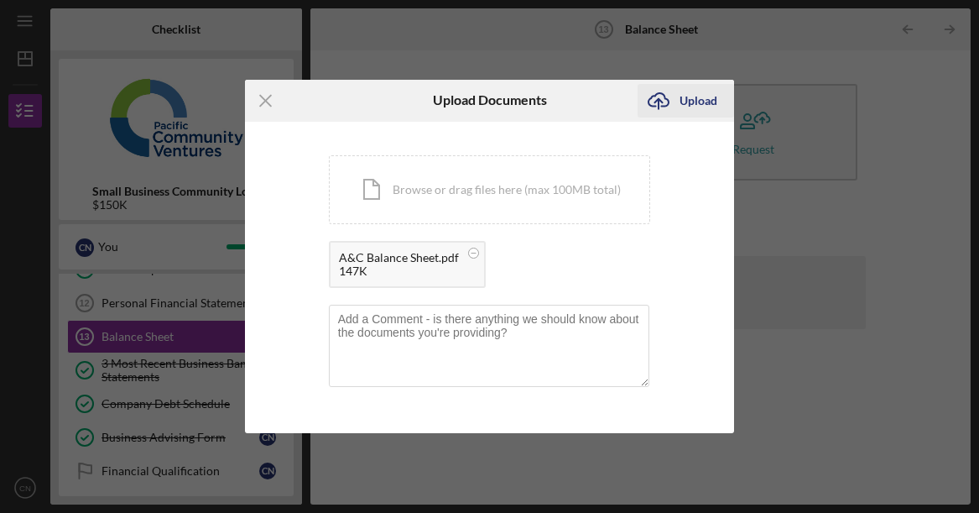
click at [702, 93] on div "Upload" at bounding box center [699, 101] width 38 height 34
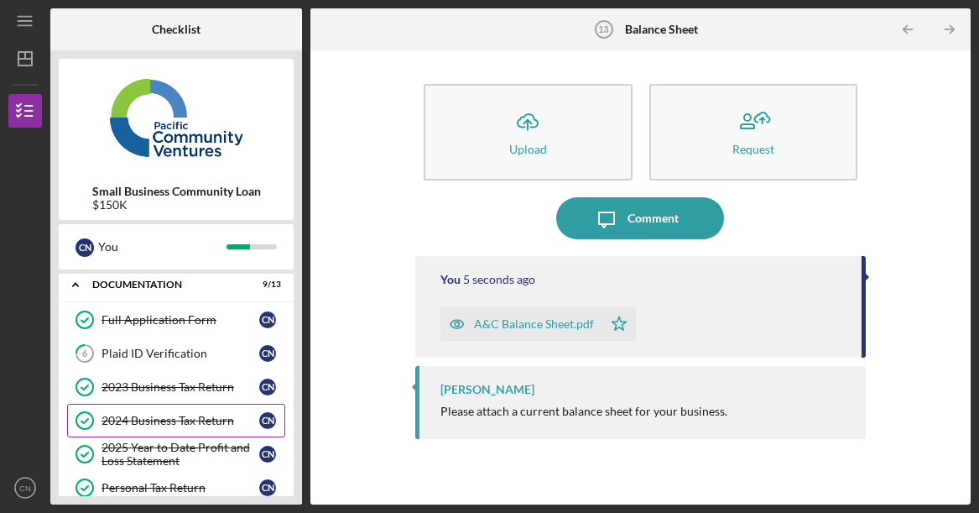
scroll to position [388, 0]
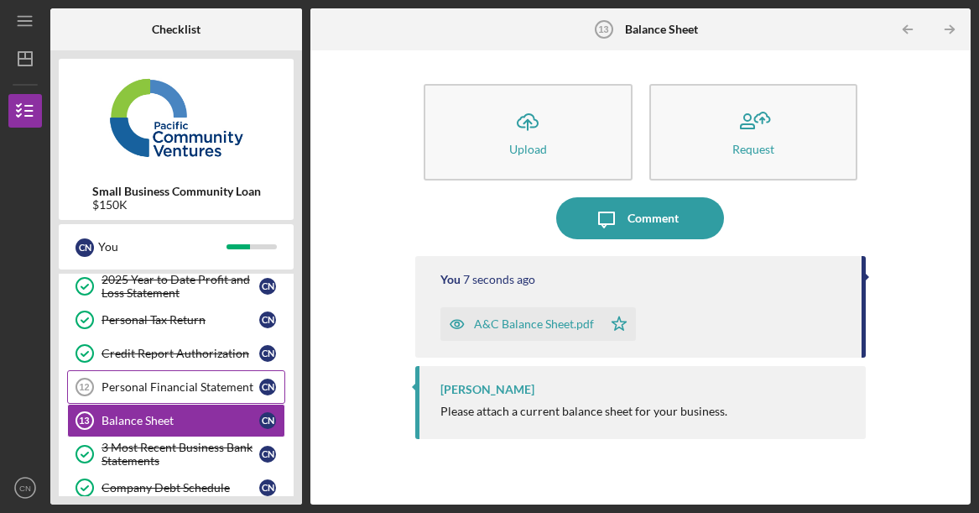
click at [180, 387] on div "Personal Financial Statement" at bounding box center [181, 386] width 158 height 13
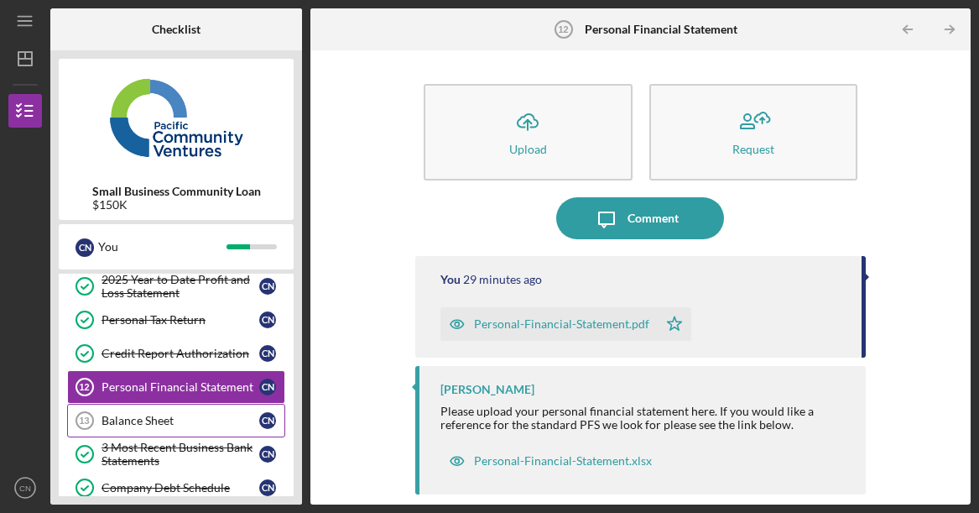
click at [166, 407] on link "Balance Sheet 13 Balance Sheet C N" at bounding box center [176, 421] width 218 height 34
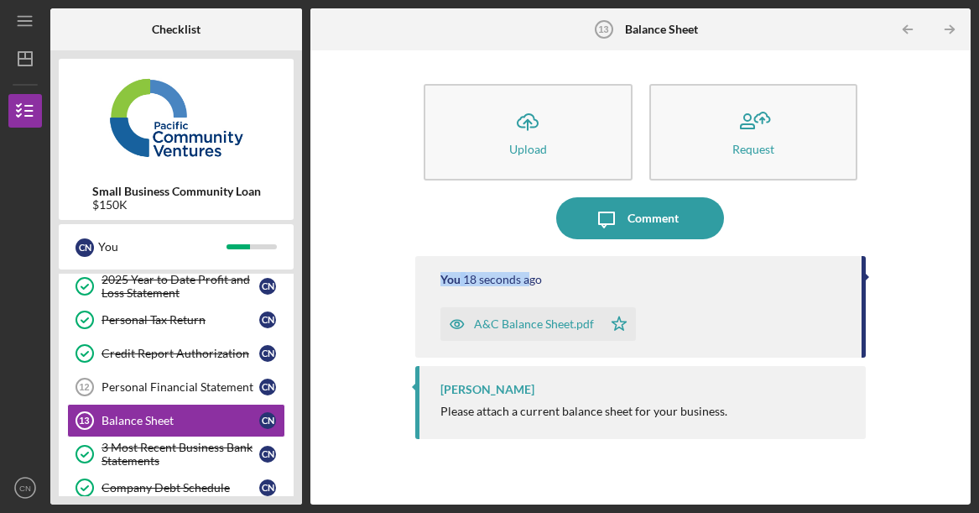
drag, startPoint x: 441, startPoint y: 281, endPoint x: 532, endPoint y: 273, distance: 91.0
click at [530, 272] on div "You 18 seconds ago A&C Balance Sheet.pdf Icon/Star" at bounding box center [640, 307] width 451 height 102
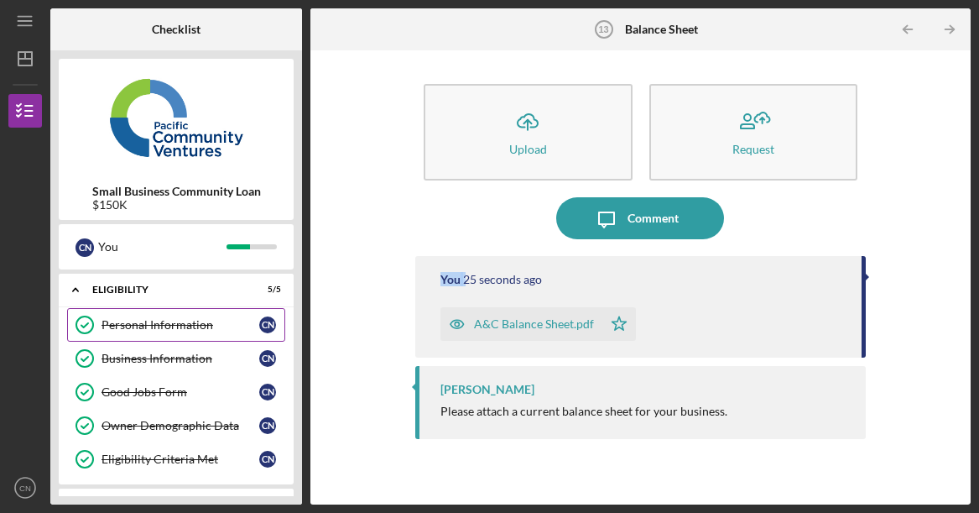
click at [188, 322] on div "Personal Information" at bounding box center [181, 324] width 158 height 13
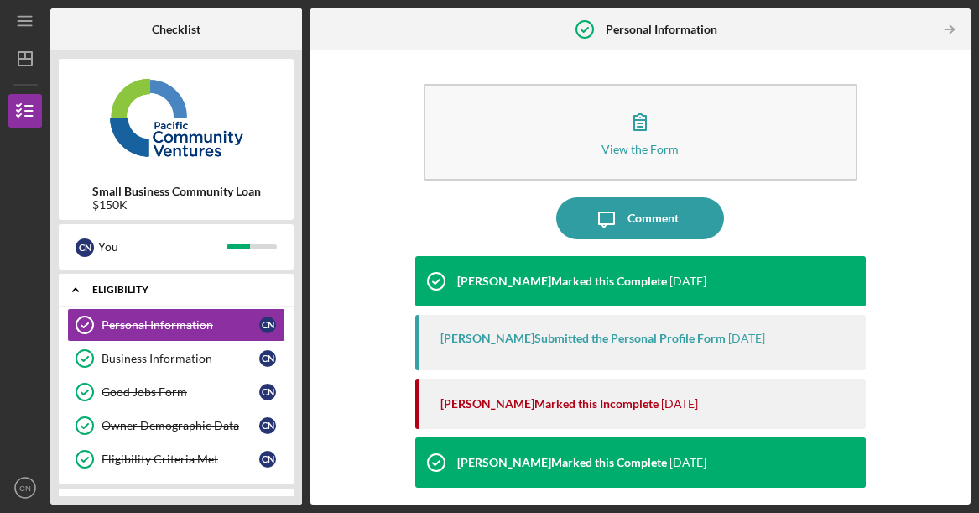
click at [133, 289] on div "Eligibility" at bounding box center [182, 290] width 180 height 10
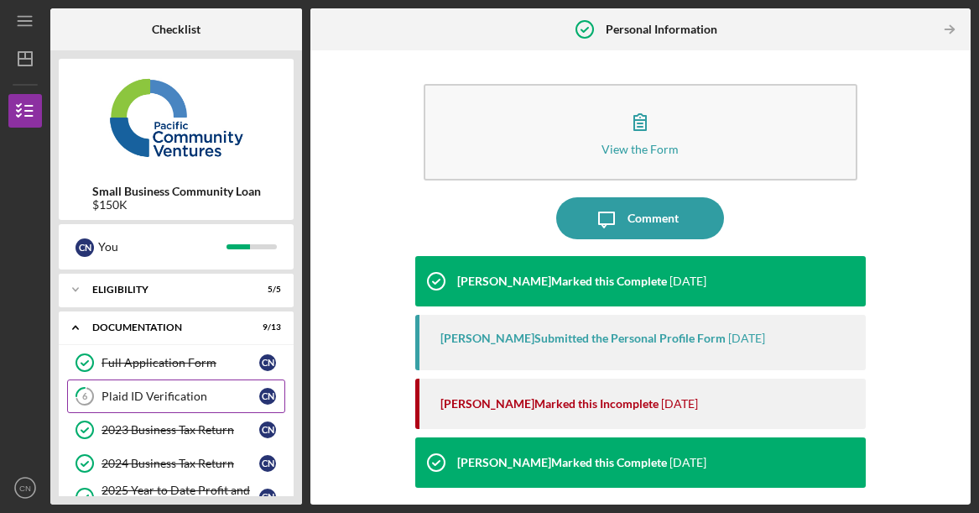
click at [141, 379] on link "6 Plaid ID Verification C N" at bounding box center [176, 396] width 218 height 34
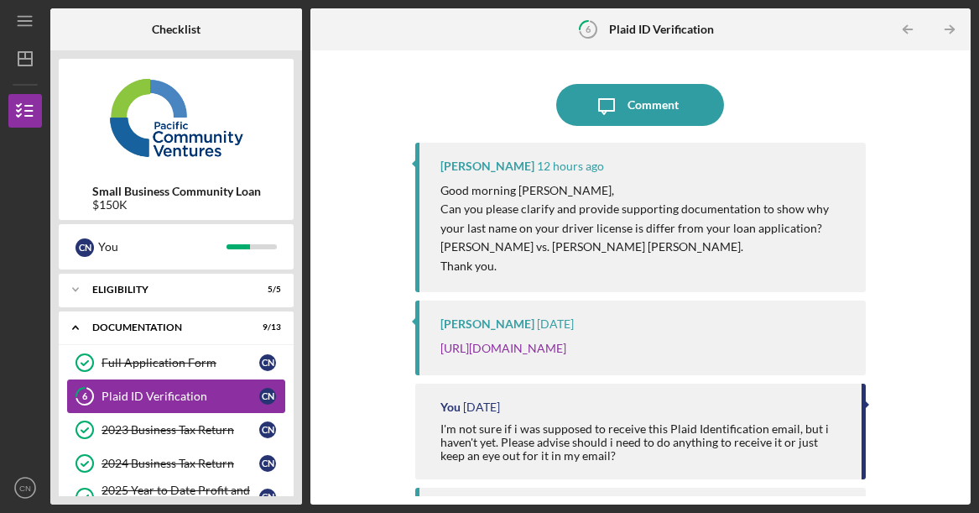
click at [147, 394] on div "Plaid ID Verification" at bounding box center [181, 395] width 158 height 13
click at [156, 354] on link "Full Application Form Full Application Form C N" at bounding box center [176, 363] width 218 height 34
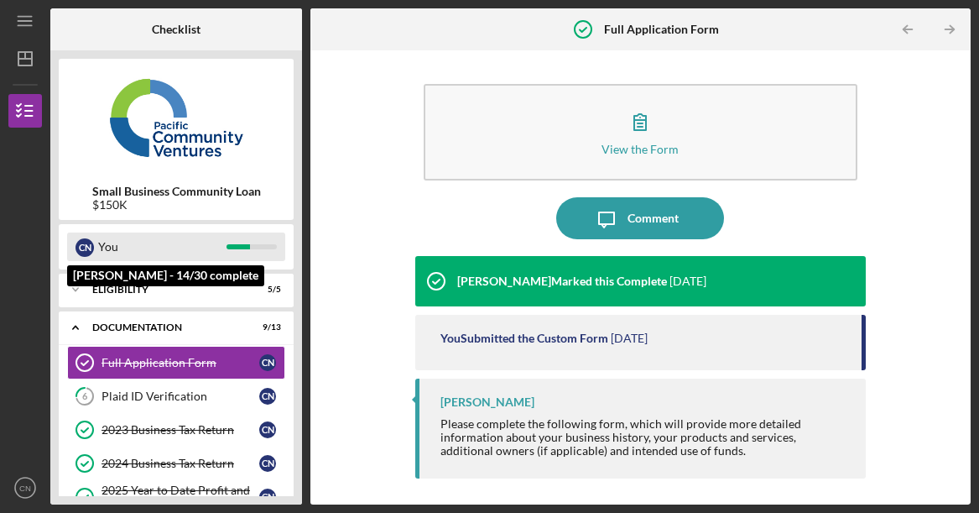
click at [76, 237] on div "C N" at bounding box center [85, 246] width 18 height 29
click at [106, 248] on div "You" at bounding box center [162, 246] width 128 height 29
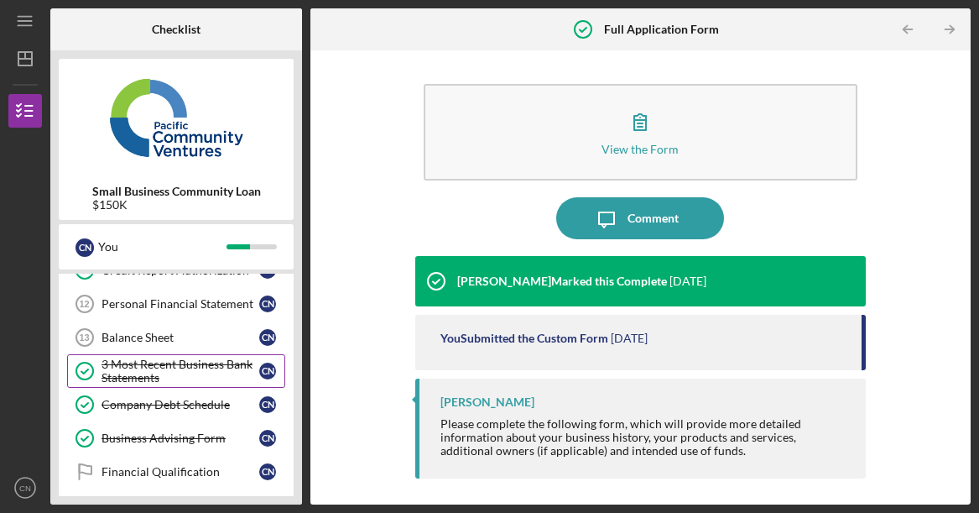
scroll to position [295, 0]
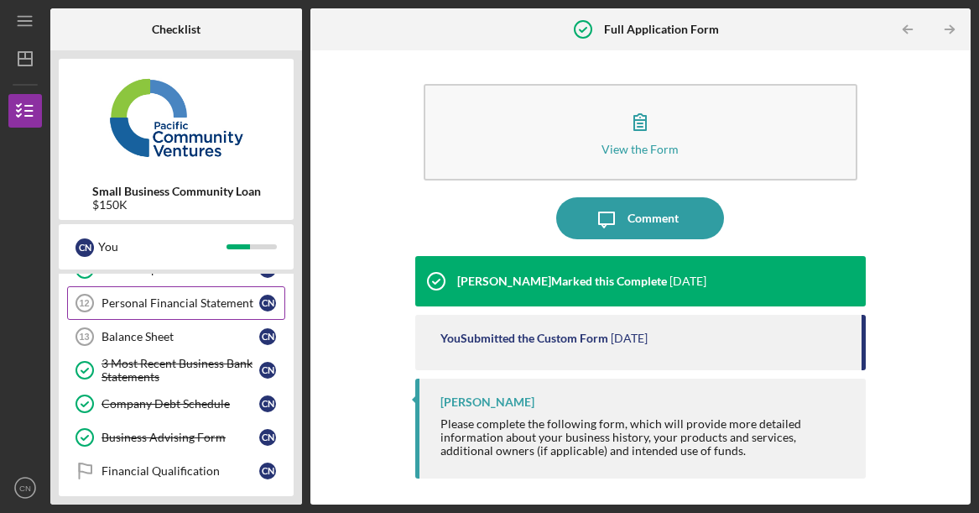
click at [175, 290] on link "Personal Financial Statement 12 Personal Financial Statement C N" at bounding box center [176, 303] width 218 height 34
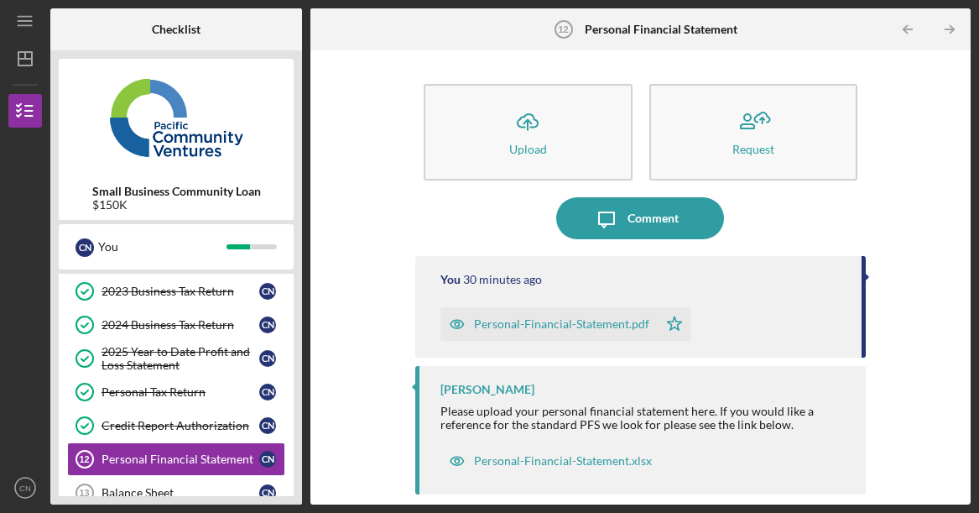
scroll to position [43, 0]
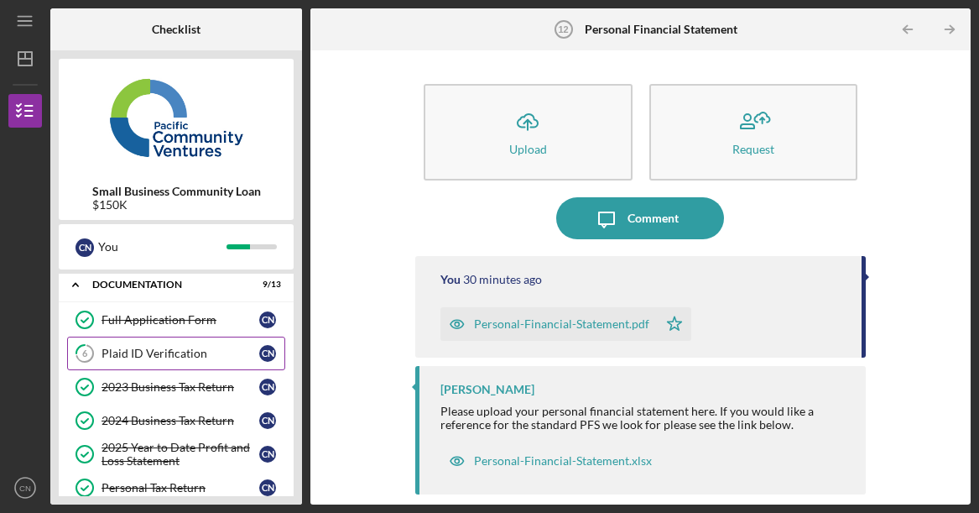
click at [144, 341] on link "6 Plaid ID Verification C N" at bounding box center [176, 354] width 218 height 34
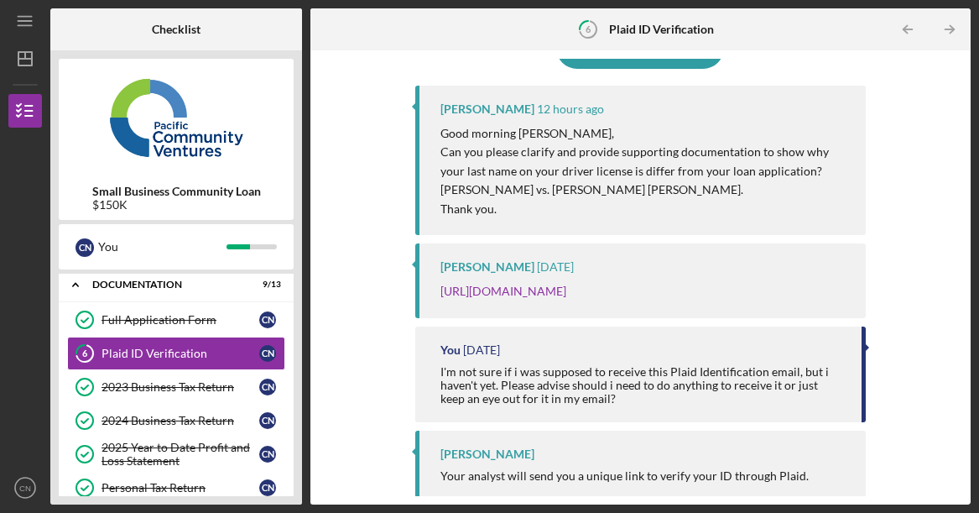
scroll to position [83, 0]
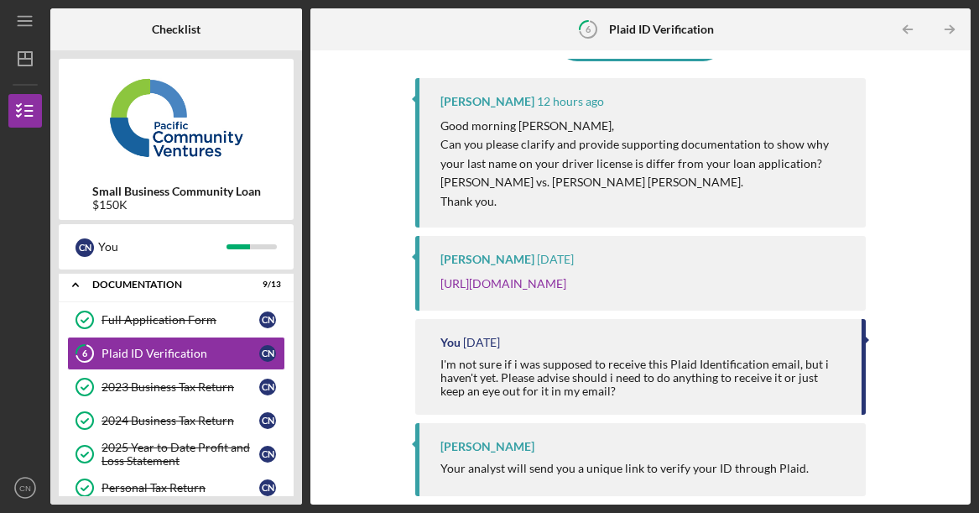
drag, startPoint x: 443, startPoint y: 374, endPoint x: 662, endPoint y: 343, distance: 221.2
click at [661, 343] on div "You [DATE] I'm not sure if i was supposed to receive this Plaid Identification …" at bounding box center [640, 367] width 451 height 96
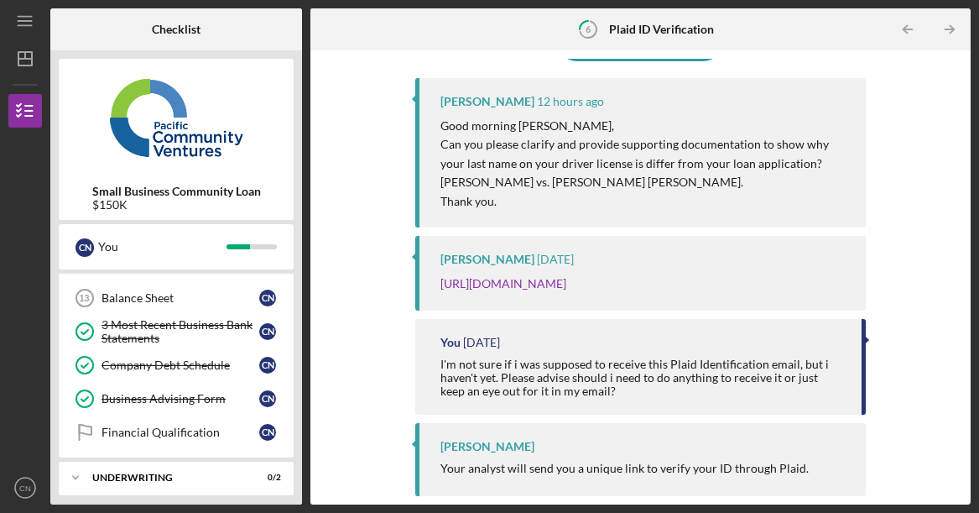
scroll to position [379, 0]
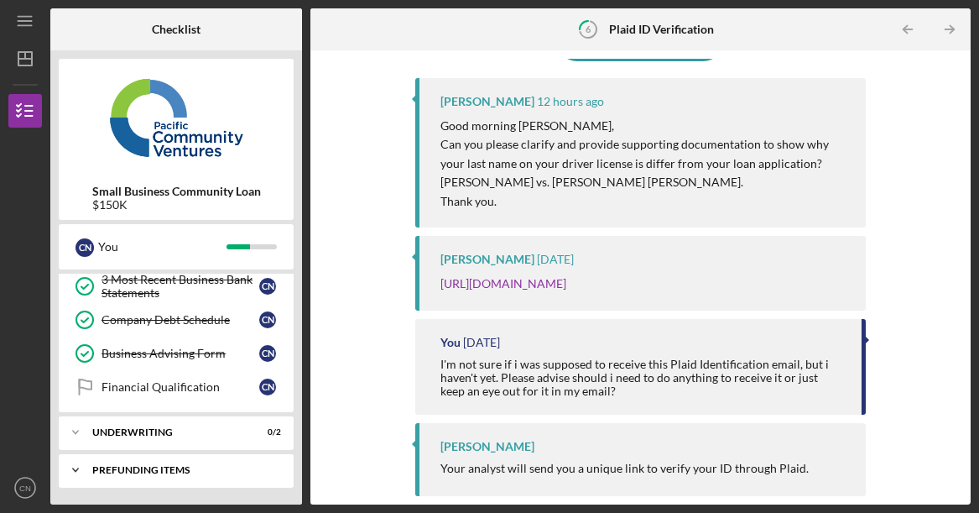
click at [139, 469] on div "Prefunding Items" at bounding box center [182, 470] width 180 height 10
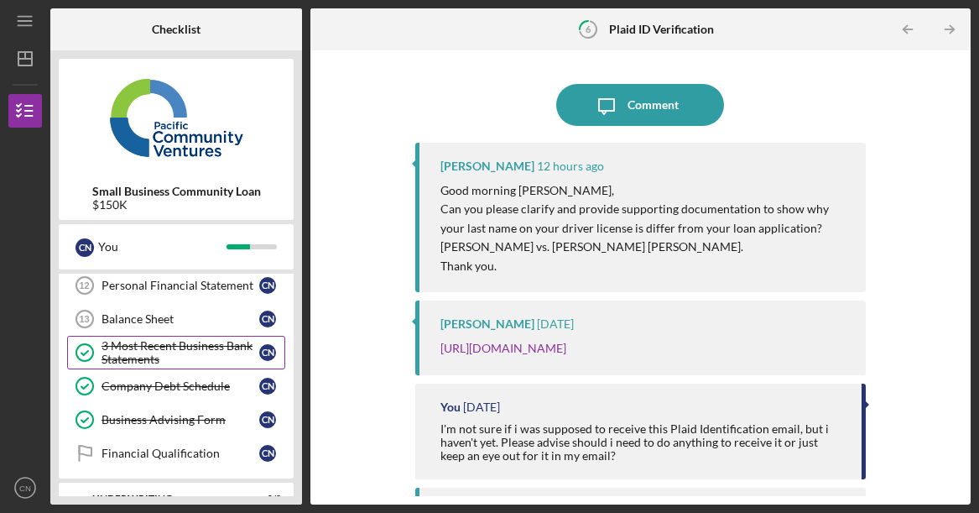
scroll to position [295, 0]
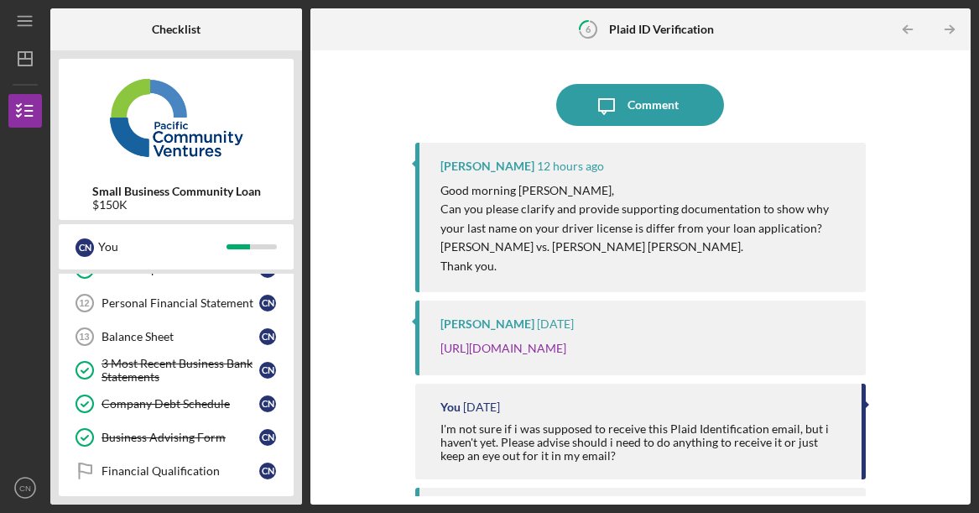
click at [702, 248] on p "Can you please clarify and provide supporting documentation to show why your la…" at bounding box center [645, 228] width 409 height 56
click at [739, 242] on p "Can you please clarify and provide supporting documentation to show why your la…" at bounding box center [645, 228] width 409 height 56
click at [760, 226] on p "Can you please clarify and provide supporting documentation to show why your la…" at bounding box center [645, 228] width 409 height 56
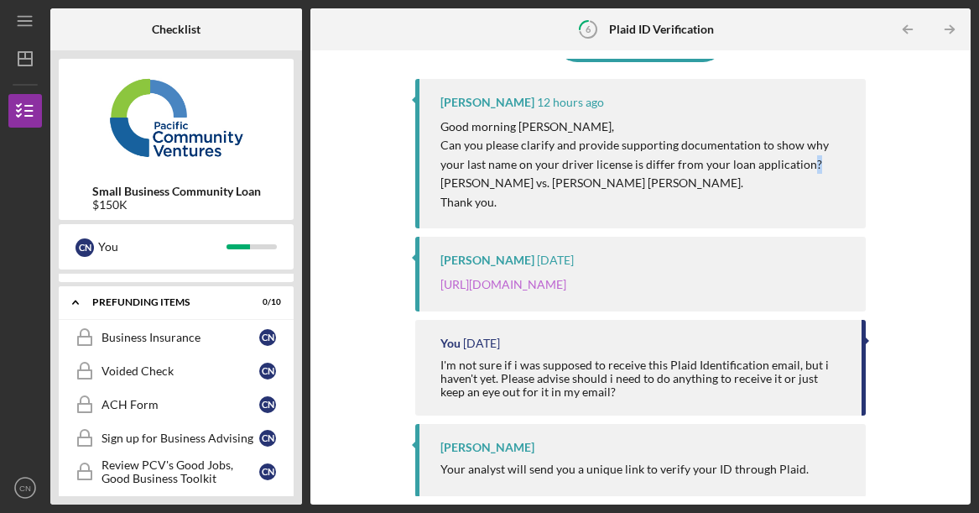
scroll to position [83, 0]
click at [634, 323] on div "You [DATE] I'm not sure if i was supposed to receive this Plaid Identification …" at bounding box center [640, 367] width 451 height 96
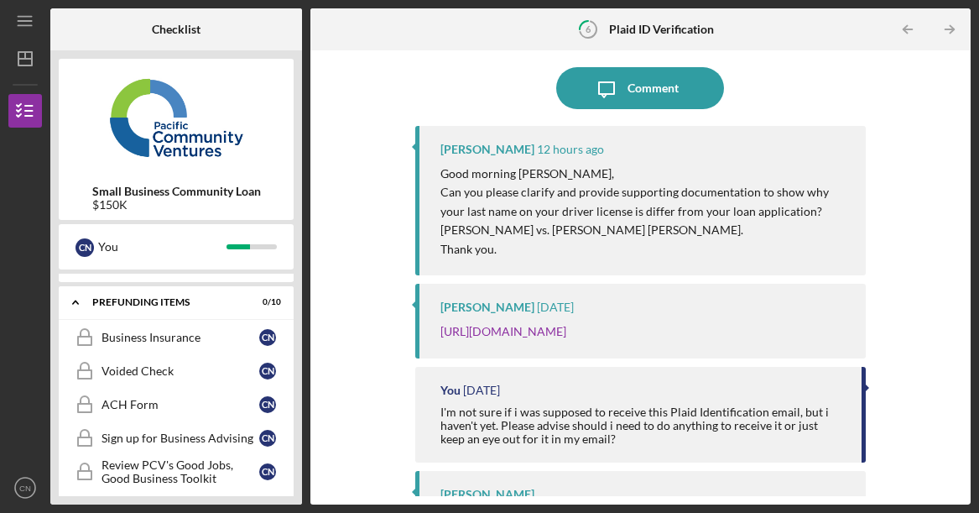
scroll to position [0, 0]
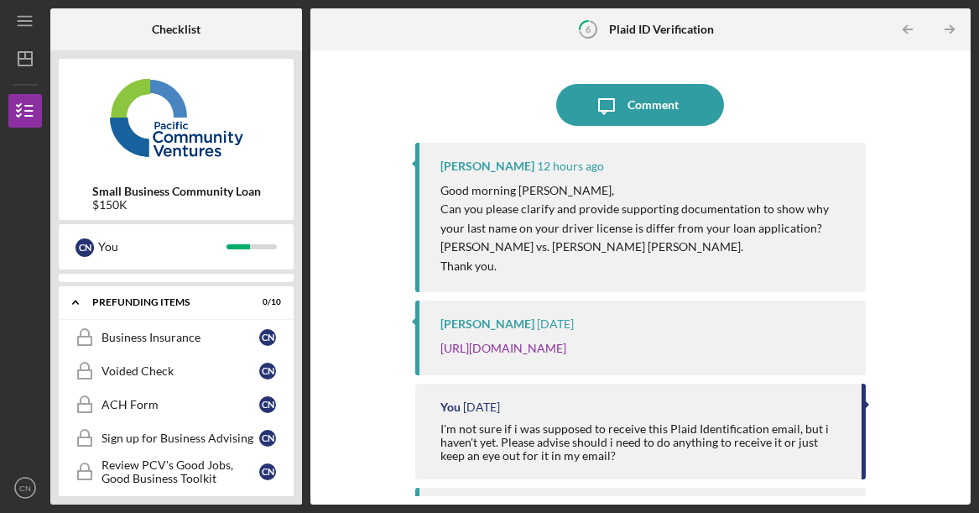
click at [560, 358] on p "[URL][DOMAIN_NAME]" at bounding box center [504, 348] width 126 height 18
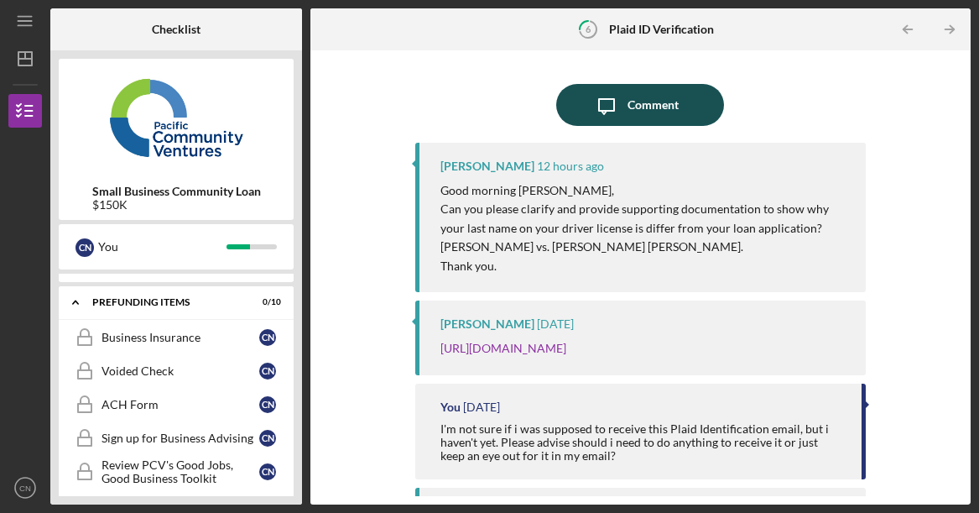
click at [593, 95] on icon "Icon/Message" at bounding box center [607, 105] width 42 height 42
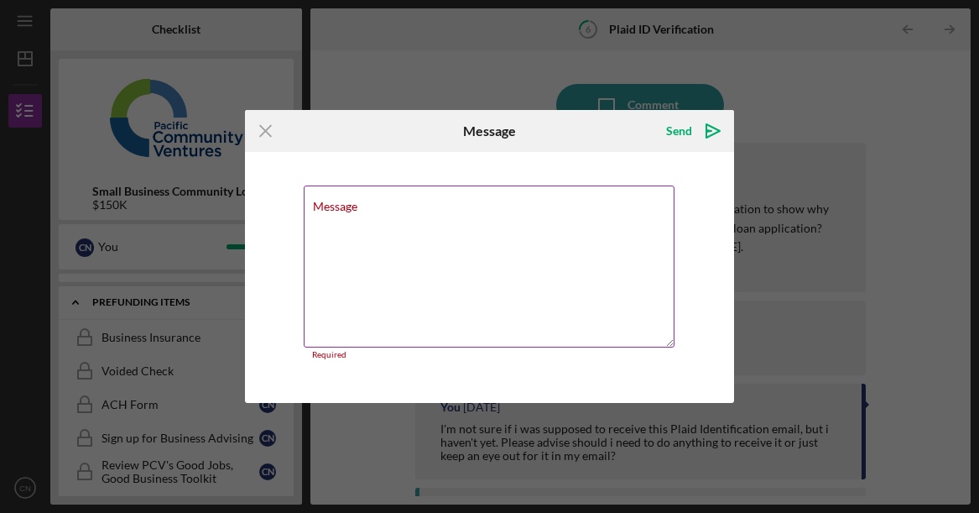
click at [428, 249] on textarea "Message" at bounding box center [490, 266] width 372 height 162
click at [373, 201] on div "Message Required" at bounding box center [490, 272] width 373 height 175
click at [372, 201] on div "Message Required" at bounding box center [490, 272] width 373 height 175
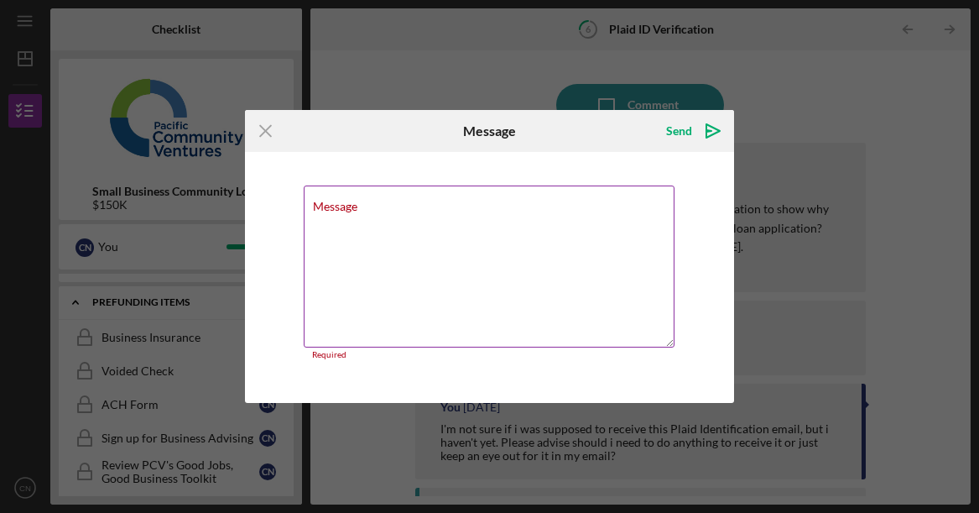
click at [369, 203] on div "Message Required" at bounding box center [490, 272] width 373 height 175
drag, startPoint x: 347, startPoint y: 243, endPoint x: 326, endPoint y: 236, distance: 22.8
click at [326, 236] on textarea "Message" at bounding box center [490, 266] width 372 height 162
click at [324, 236] on textarea "Message" at bounding box center [490, 266] width 372 height 162
click at [430, 136] on div "Message" at bounding box center [490, 131] width 164 height 42
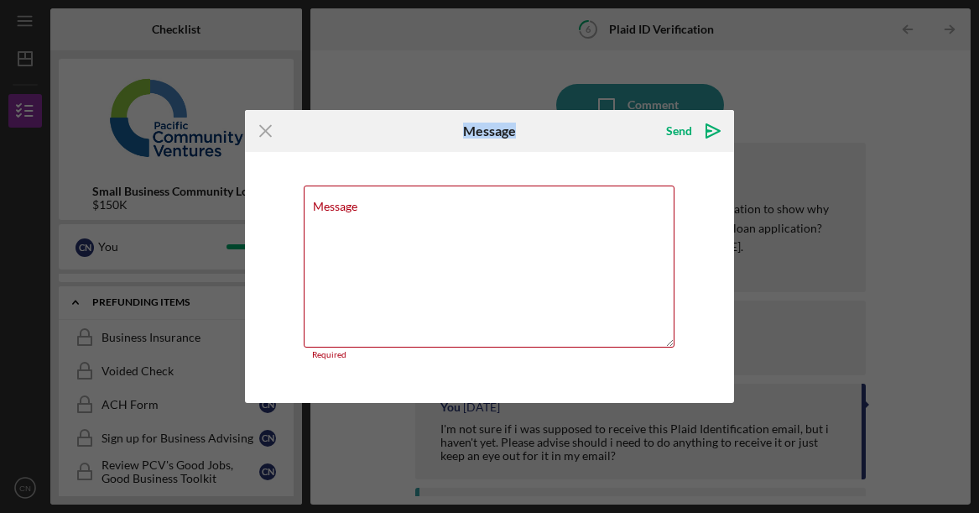
drag, startPoint x: 431, startPoint y: 136, endPoint x: 525, endPoint y: 129, distance: 95.1
click at [517, 129] on div "Message" at bounding box center [490, 131] width 164 height 42
click at [265, 131] on line at bounding box center [265, 130] width 11 height 11
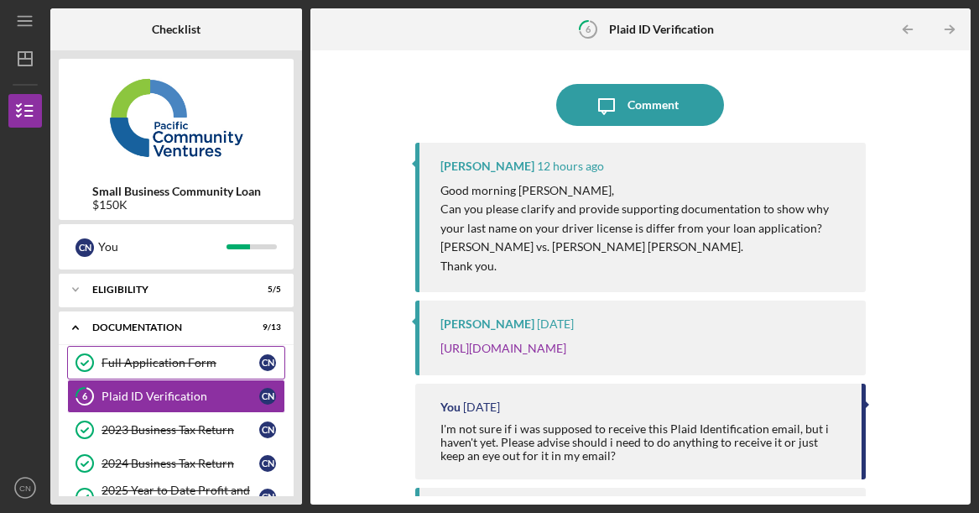
click at [160, 358] on div "Full Application Form" at bounding box center [181, 362] width 158 height 13
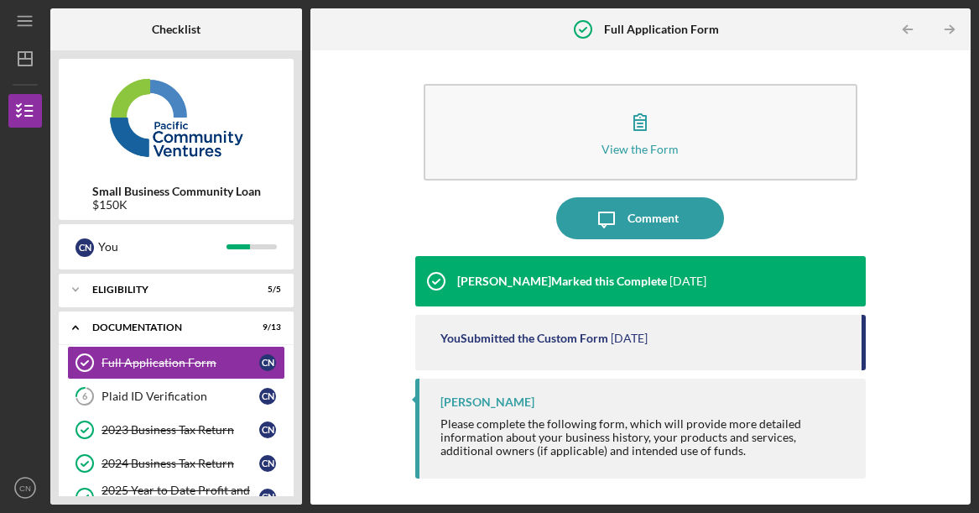
click at [588, 288] on div "[PERSON_NAME] Marked this Complete [DATE]" at bounding box center [560, 281] width 291 height 50
click at [588, 288] on div "[PERSON_NAME] Marked this Complete" at bounding box center [562, 280] width 210 height 13
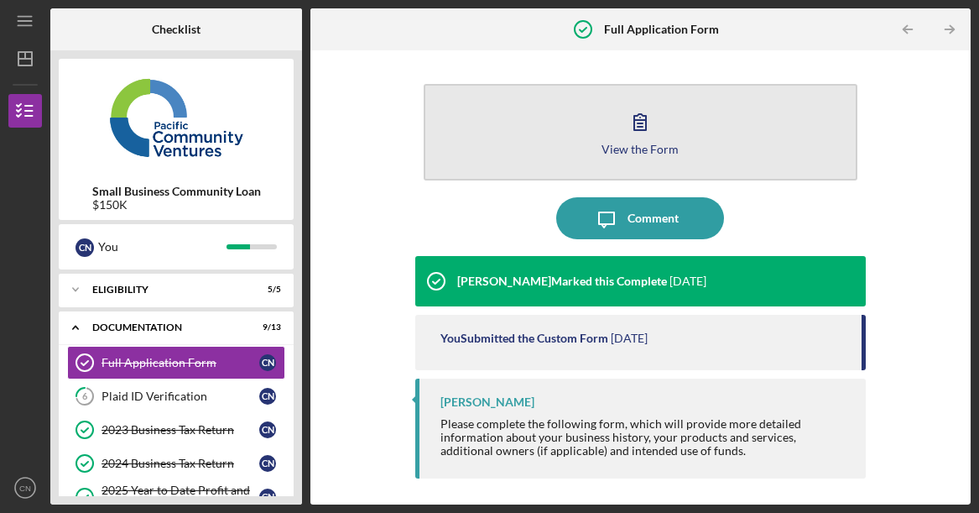
click at [641, 138] on icon "button" at bounding box center [640, 122] width 42 height 42
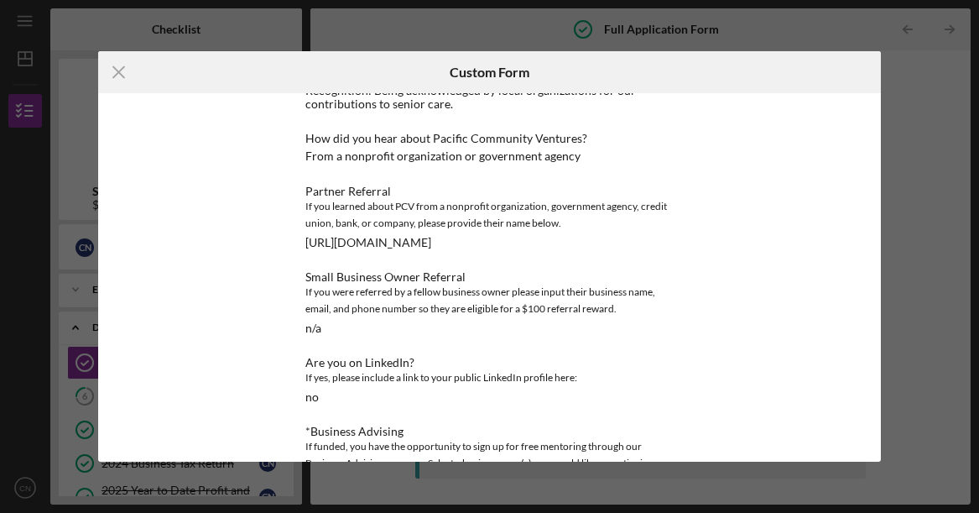
scroll to position [1728, 0]
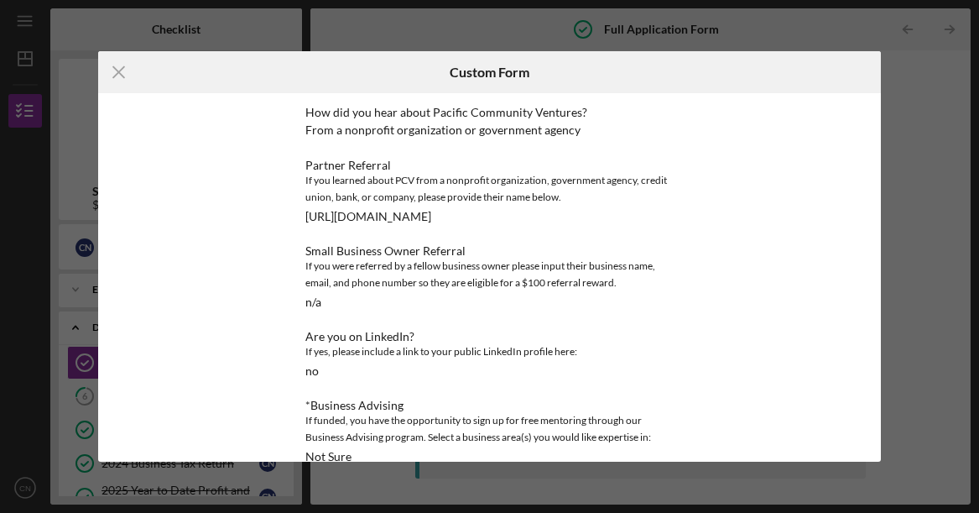
click at [78, 336] on div "Icon/Menu Close Custom Form This form is no longer editable because the checkli…" at bounding box center [489, 256] width 979 height 513
click at [127, 67] on icon "Icon/Menu Close" at bounding box center [119, 72] width 42 height 42
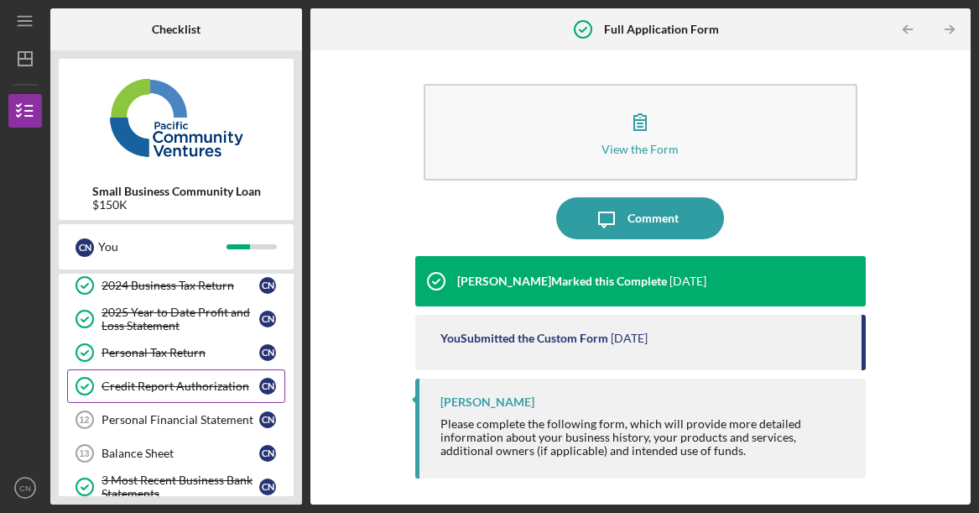
scroll to position [252, 0]
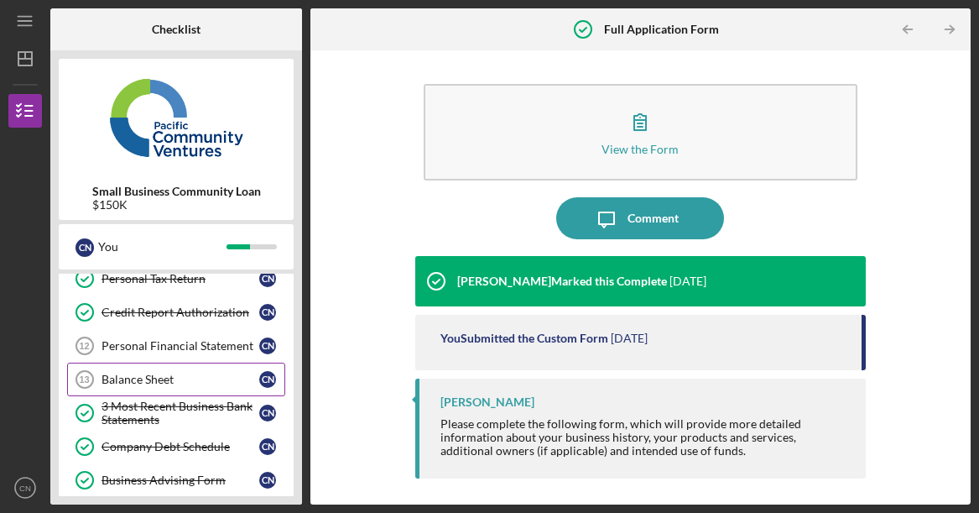
drag, startPoint x: 170, startPoint y: 349, endPoint x: 279, endPoint y: 366, distance: 111.2
click at [170, 350] on div "Personal Financial Statement" at bounding box center [181, 345] width 158 height 13
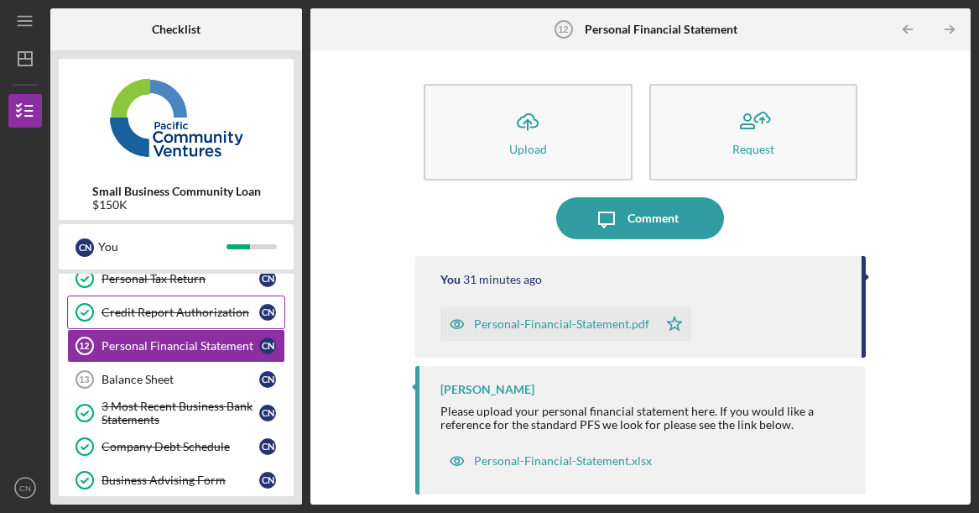
click at [172, 309] on div "Credit Report Authorization" at bounding box center [181, 311] width 158 height 13
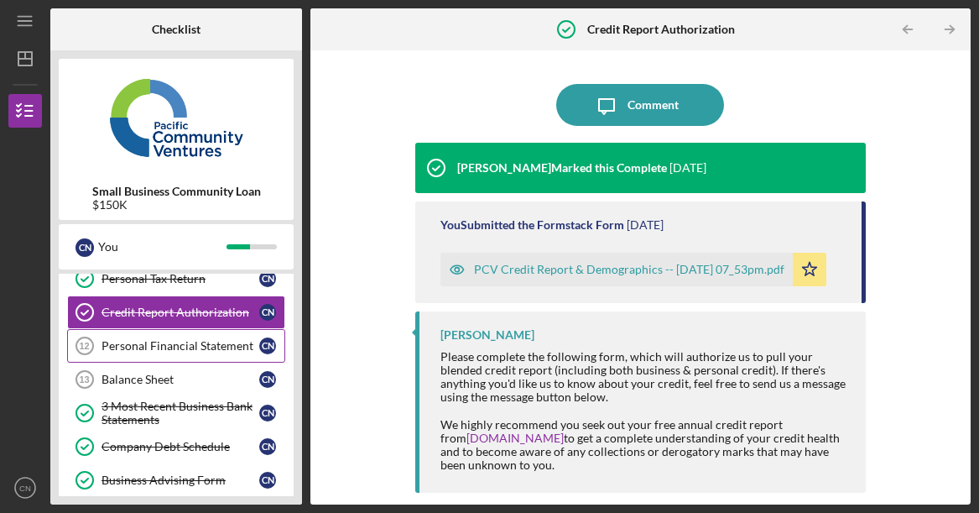
click at [196, 342] on div "Personal Financial Statement" at bounding box center [181, 345] width 158 height 13
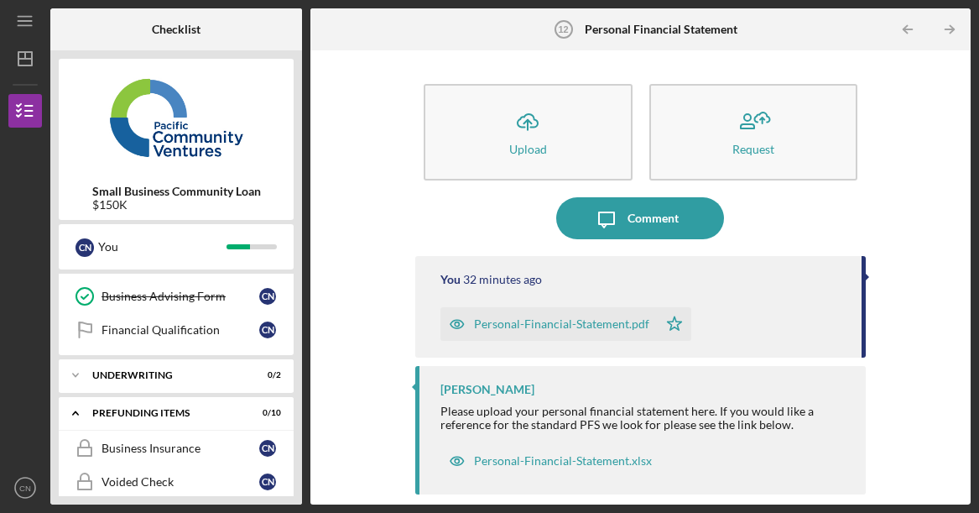
scroll to position [420, 0]
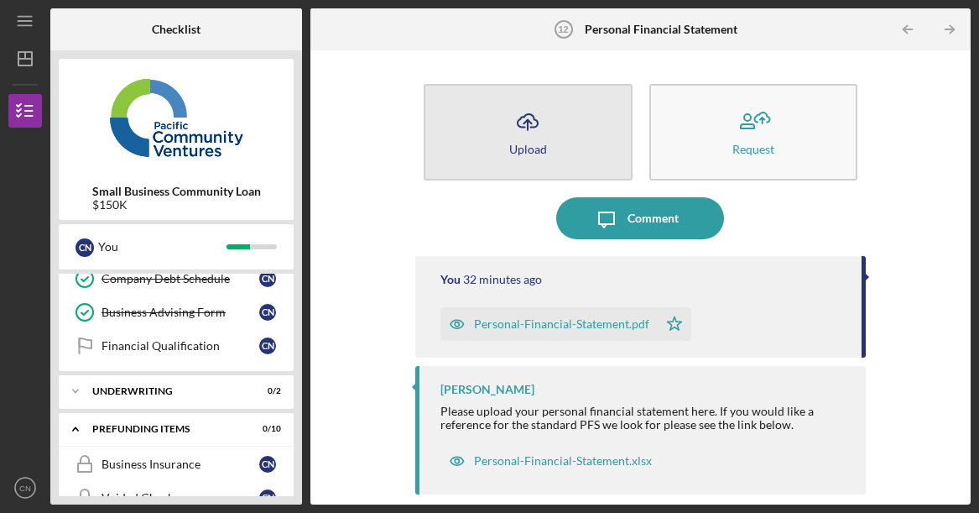
click at [518, 123] on icon "button" at bounding box center [528, 120] width 20 height 13
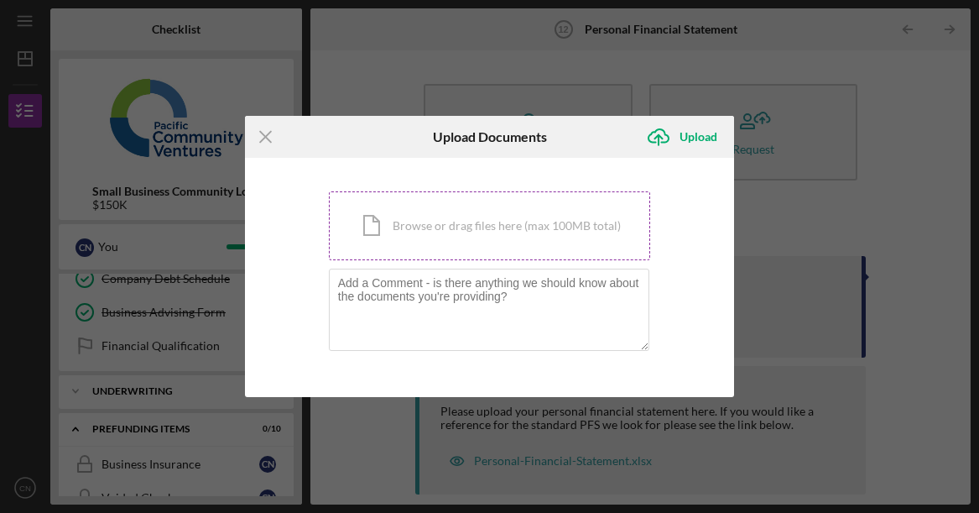
click at [431, 206] on div "Icon/Document Browse or drag files here (max 100MB total) Tap to choose files o…" at bounding box center [490, 225] width 322 height 69
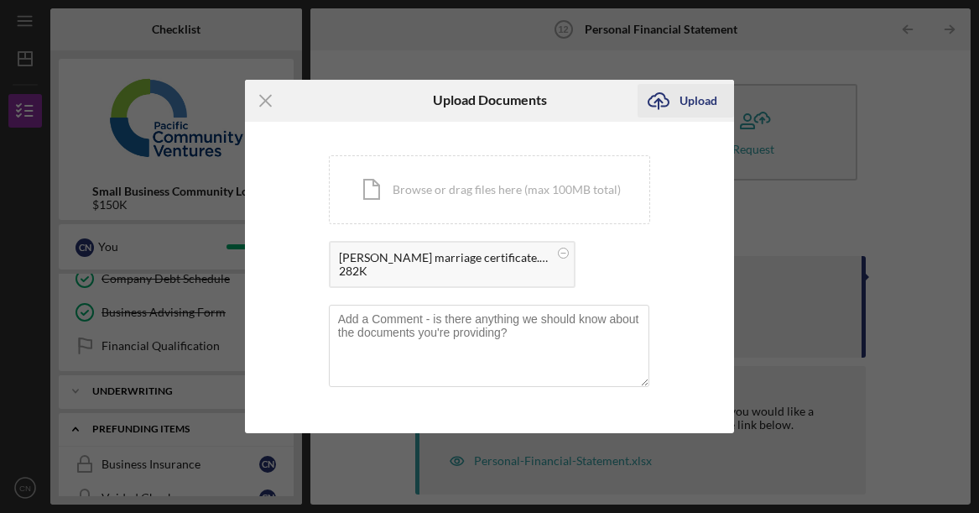
click at [712, 102] on div "Upload" at bounding box center [699, 101] width 38 height 34
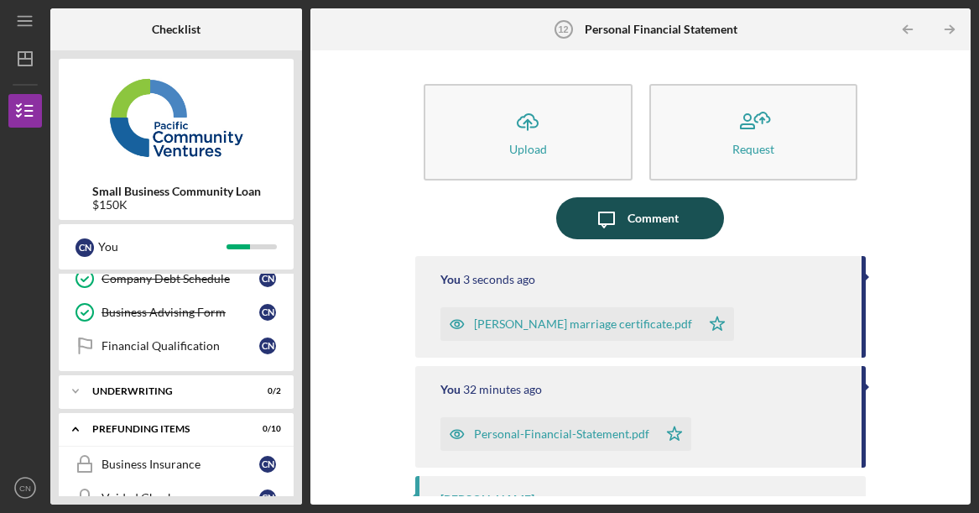
click at [644, 224] on div "Comment" at bounding box center [653, 218] width 51 height 42
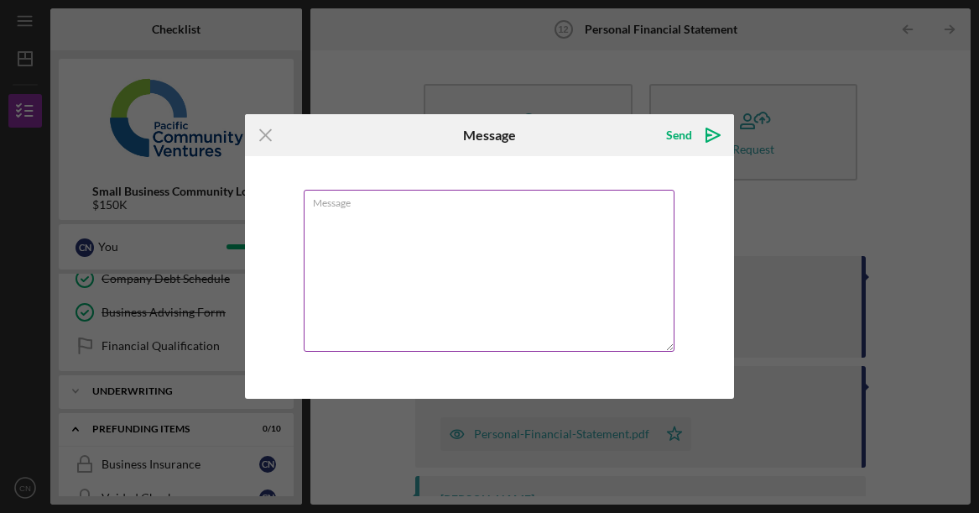
click at [416, 239] on textarea "Message" at bounding box center [490, 271] width 372 height 162
click at [405, 222] on textarea "Message" at bounding box center [490, 271] width 372 height 162
click at [410, 222] on textarea "Message" at bounding box center [490, 271] width 372 height 162
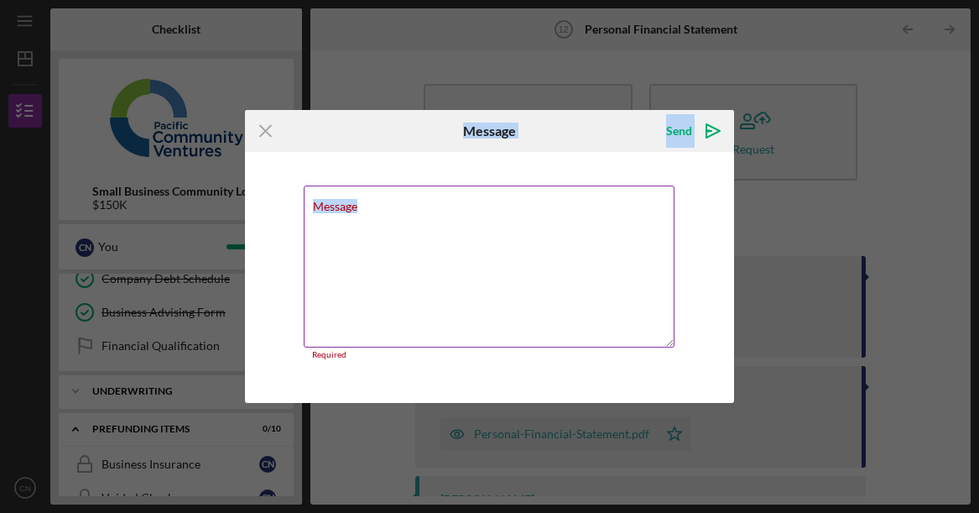
drag, startPoint x: 430, startPoint y: 140, endPoint x: 645, endPoint y: 211, distance: 226.4
click at [677, 296] on form "Icon/Menu Close Message Send Icon/icon-invite-send Message Required Cancel Send…" at bounding box center [490, 257] width 490 height 294
click at [581, 129] on div "Send Icon/icon-invite-send" at bounding box center [654, 131] width 164 height 42
drag, startPoint x: 586, startPoint y: 120, endPoint x: 725, endPoint y: 169, distance: 147.6
click at [724, 188] on form "Icon/Menu Close Message Send Icon/icon-invite-send Message Required Cancel Send…" at bounding box center [490, 257] width 490 height 294
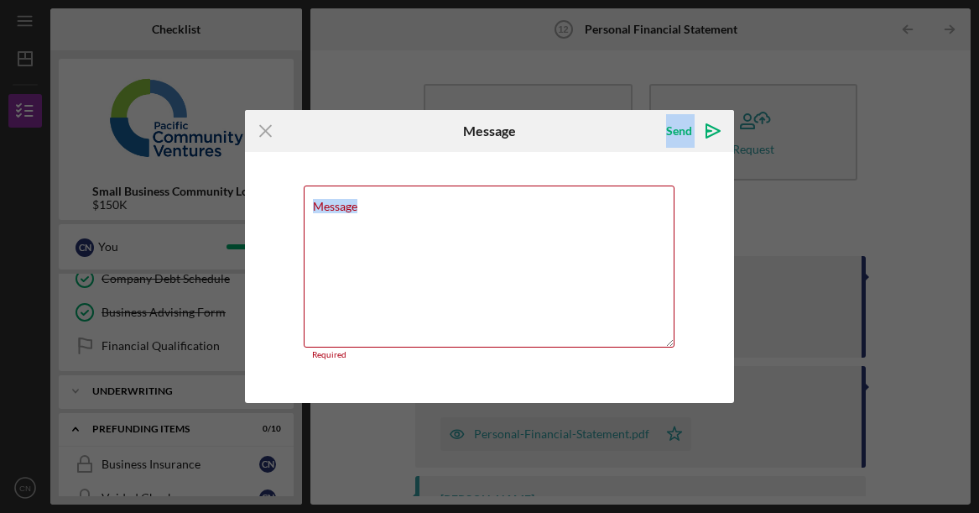
click at [817, 206] on div "Icon/Menu Close Message Send Icon/icon-invite-send Message Required Cancel Send…" at bounding box center [489, 256] width 979 height 513
click at [379, 209] on textarea "Message" at bounding box center [490, 266] width 372 height 162
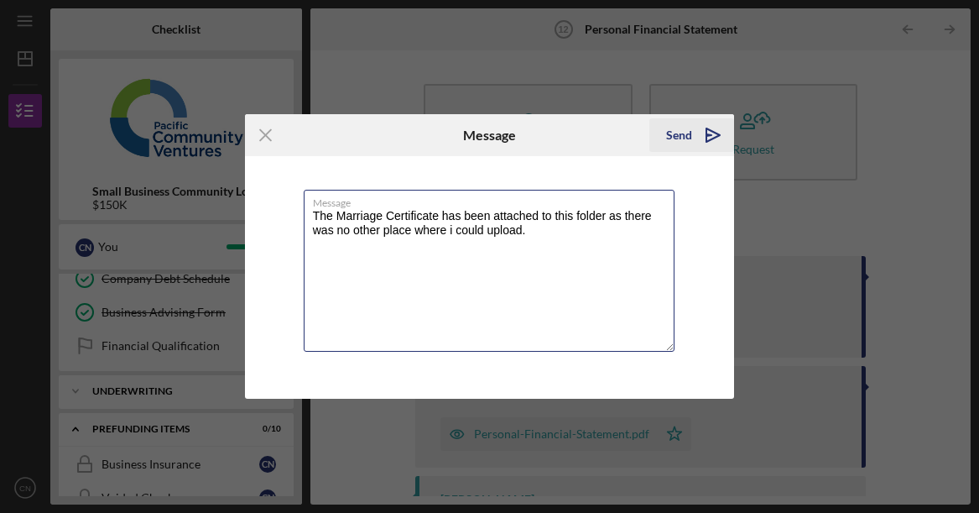
type textarea "The Marriage Certificate has been attached to this folder as there was no other…"
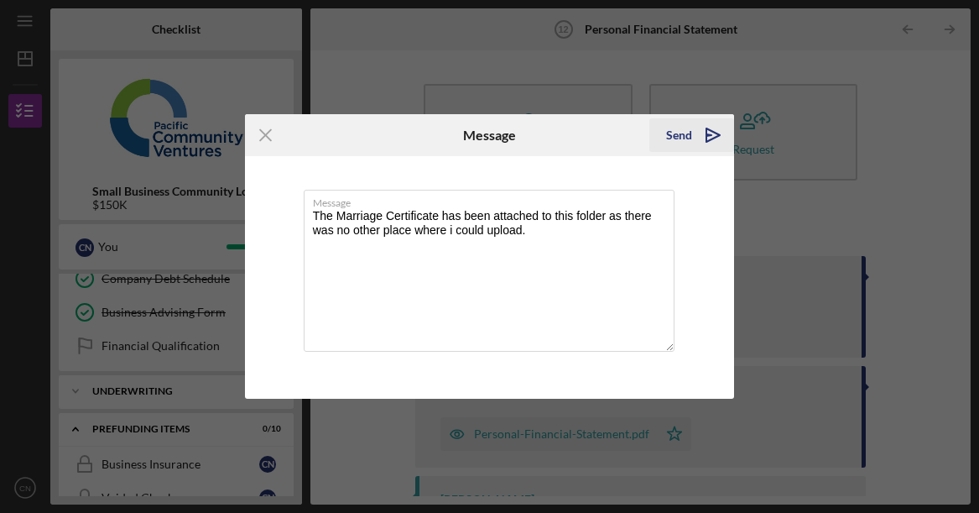
click at [681, 131] on div "Send" at bounding box center [679, 135] width 26 height 34
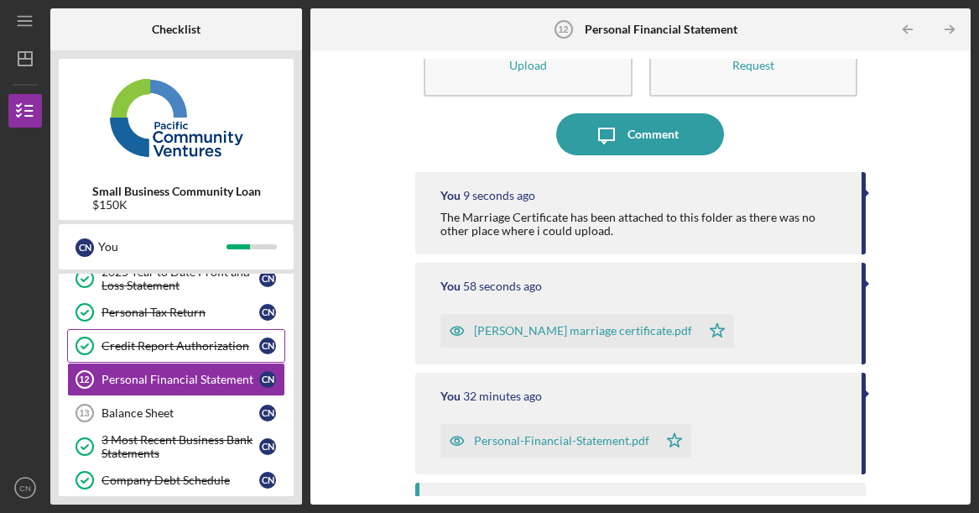
scroll to position [168, 0]
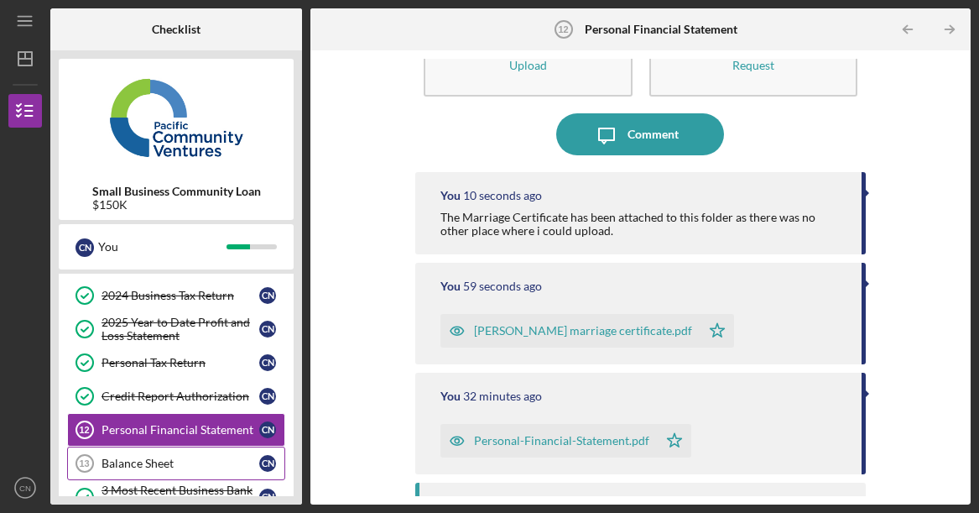
click at [149, 457] on div "Balance Sheet" at bounding box center [181, 463] width 158 height 13
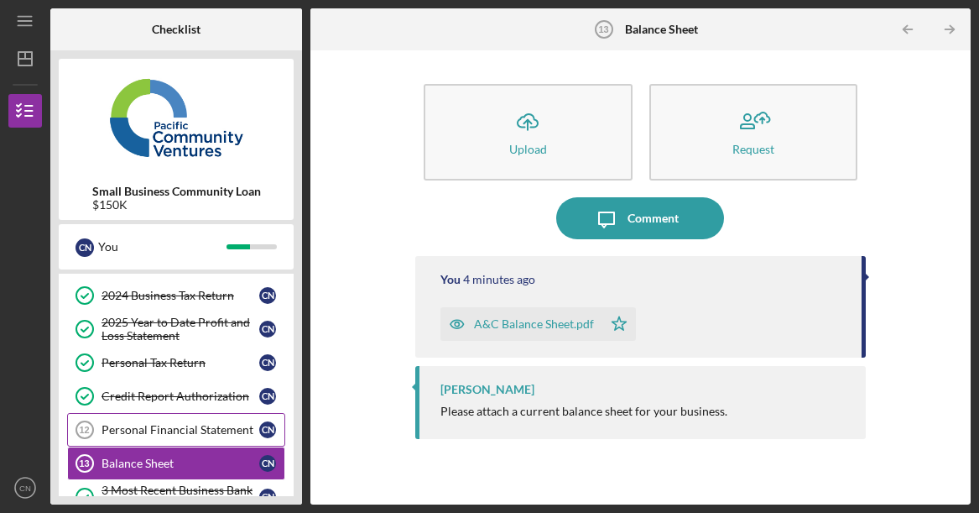
click at [174, 421] on link "Personal Financial Statement 12 Personal Financial Statement C N" at bounding box center [176, 430] width 218 height 34
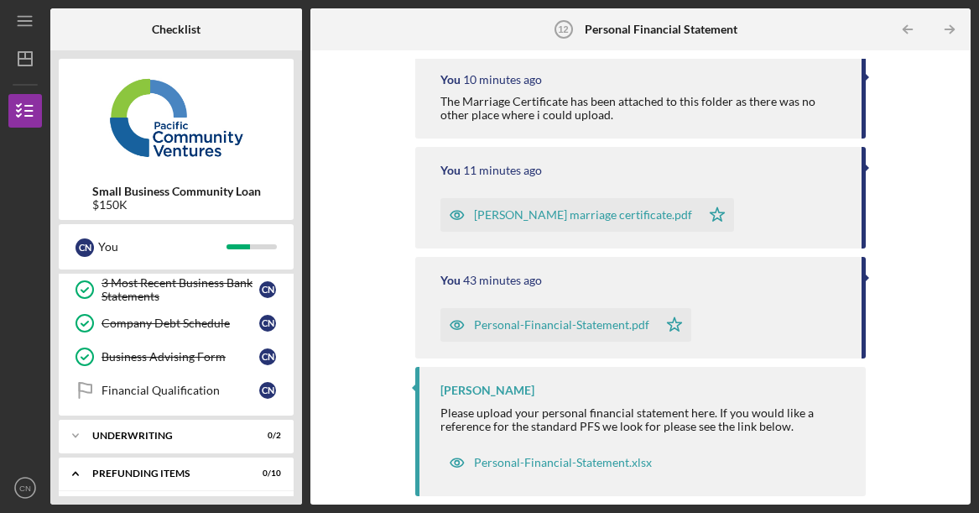
scroll to position [336, 0]
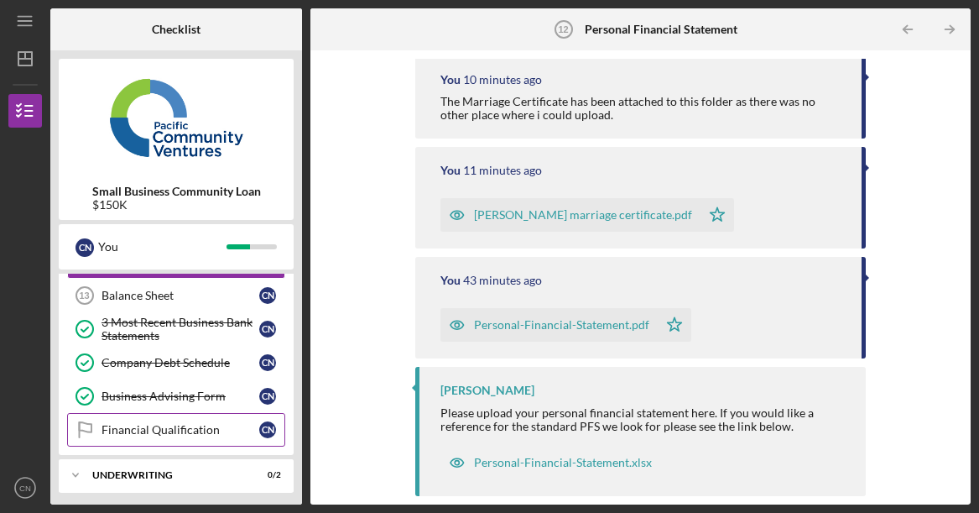
click at [145, 429] on div "Financial Qualification" at bounding box center [181, 429] width 158 height 13
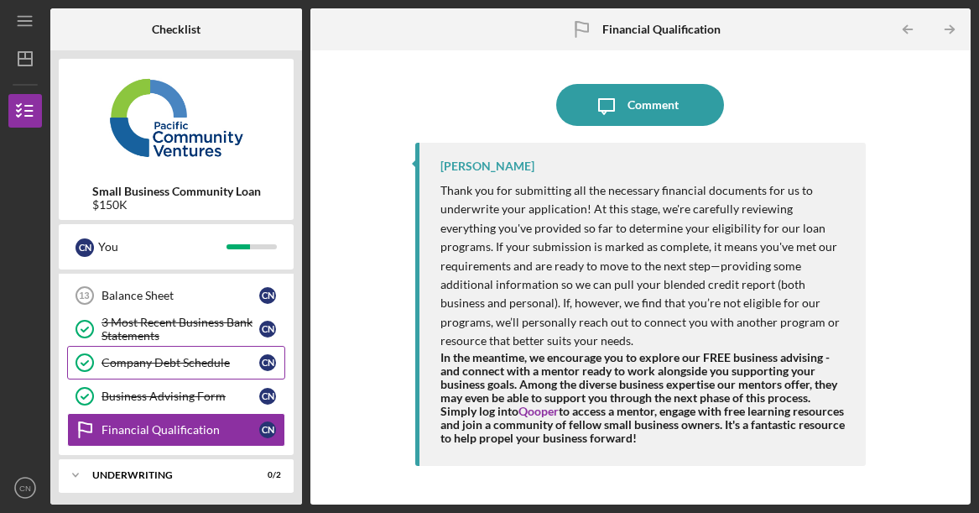
drag, startPoint x: 154, startPoint y: 359, endPoint x: 261, endPoint y: 358, distance: 107.4
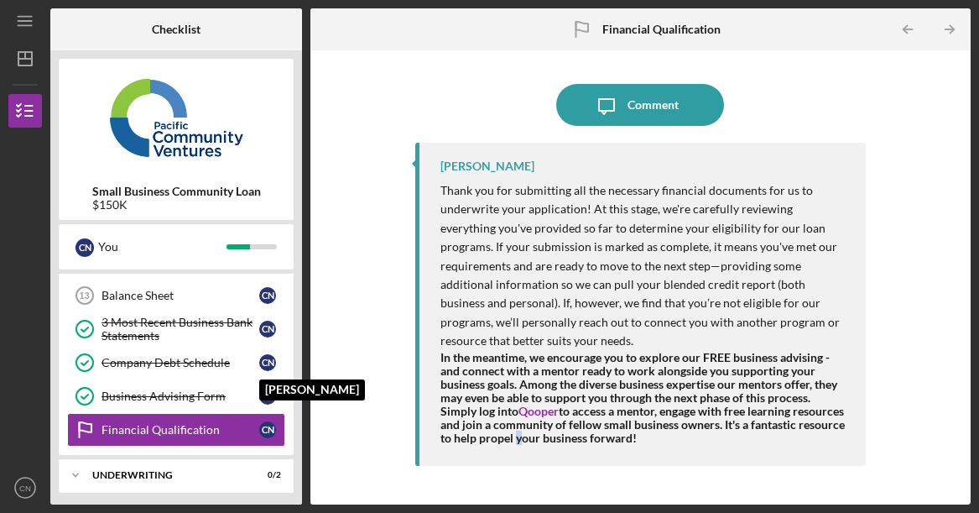
drag, startPoint x: 261, startPoint y: 358, endPoint x: 612, endPoint y: 469, distance: 368.1
click at [612, 469] on div "[PERSON_NAME] Thank you for submitting all the necessary financial documents fo…" at bounding box center [640, 311] width 451 height 337
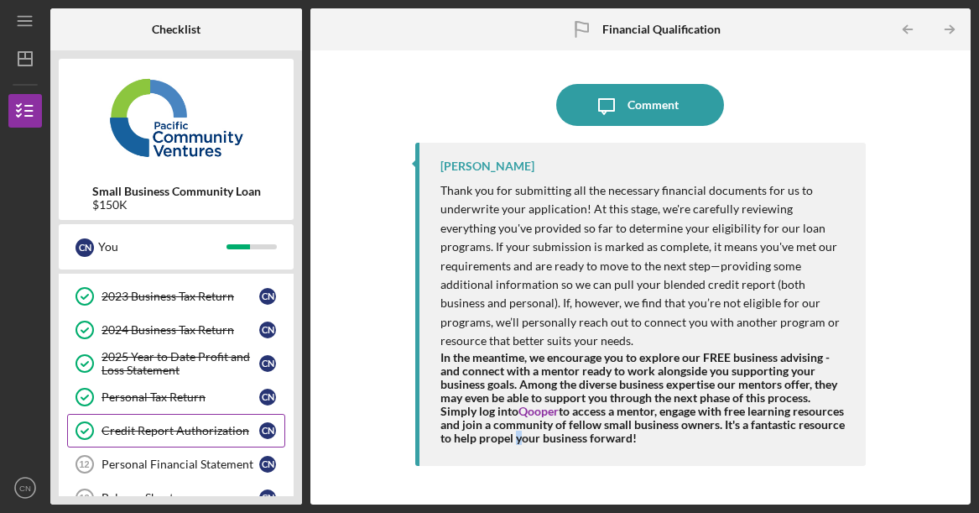
scroll to position [168, 0]
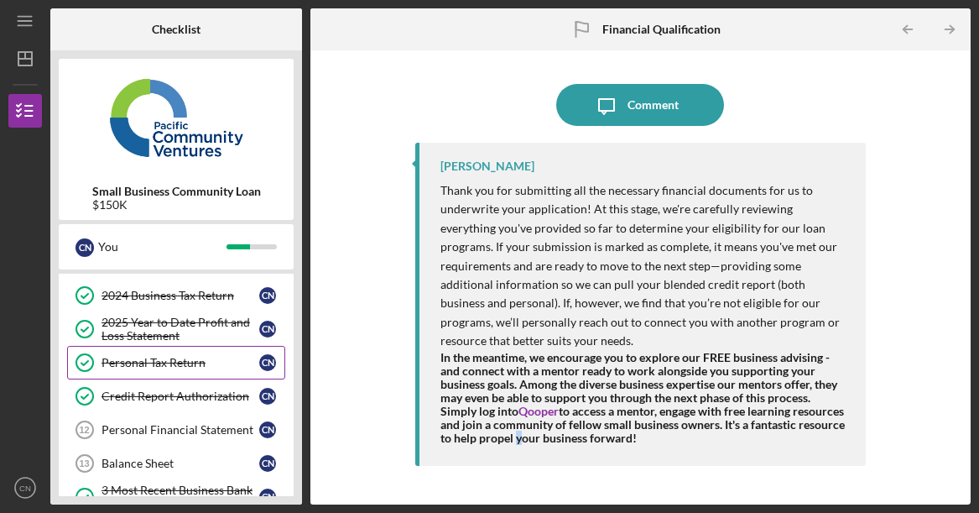
click at [172, 367] on div "Personal Tax Return" at bounding box center [181, 362] width 158 height 13
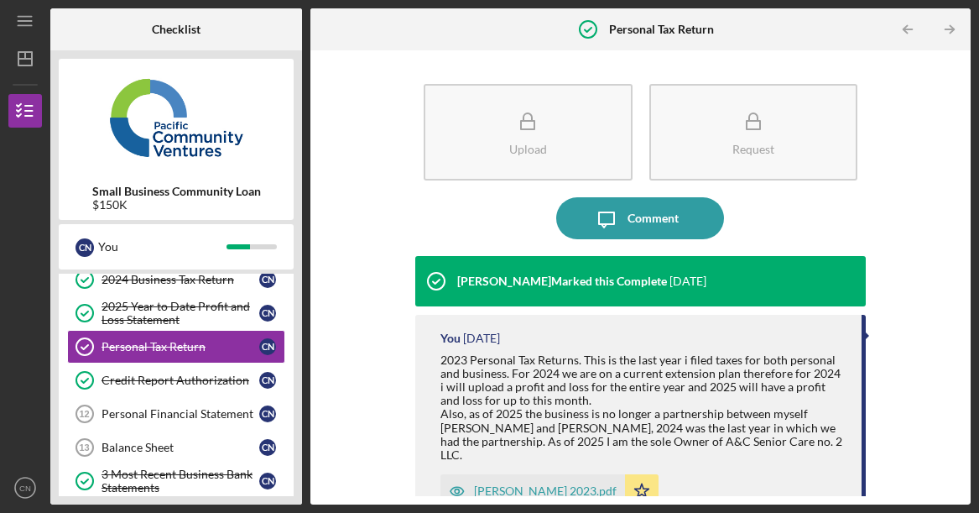
scroll to position [168, 0]
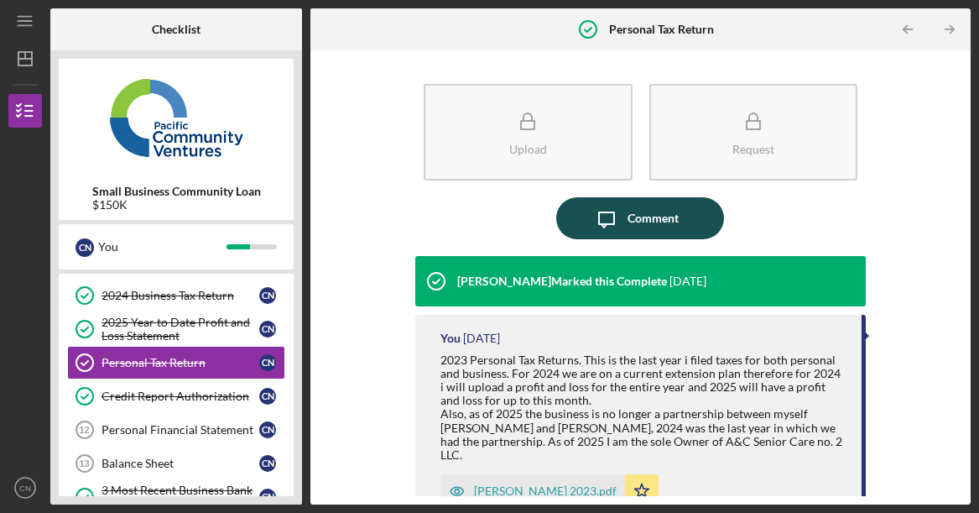
click at [629, 215] on div "Comment" at bounding box center [653, 218] width 51 height 42
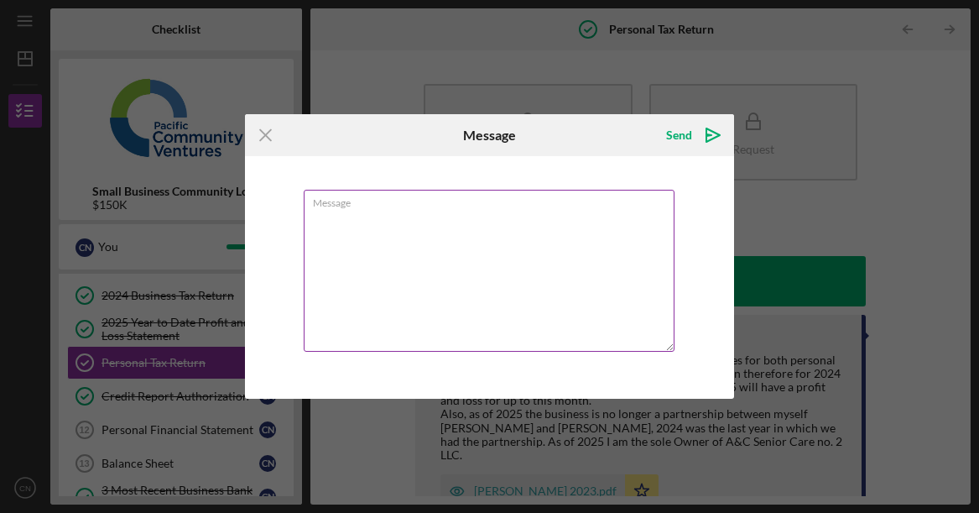
click at [443, 232] on textarea "Message" at bounding box center [490, 271] width 372 height 162
drag, startPoint x: 394, startPoint y: 211, endPoint x: 338, endPoint y: 211, distance: 55.4
click at [338, 211] on textarea "[PERSON_NAME]" at bounding box center [490, 271] width 372 height 162
click at [339, 211] on textarea "[PERSON_NAME]" at bounding box center [490, 271] width 372 height 162
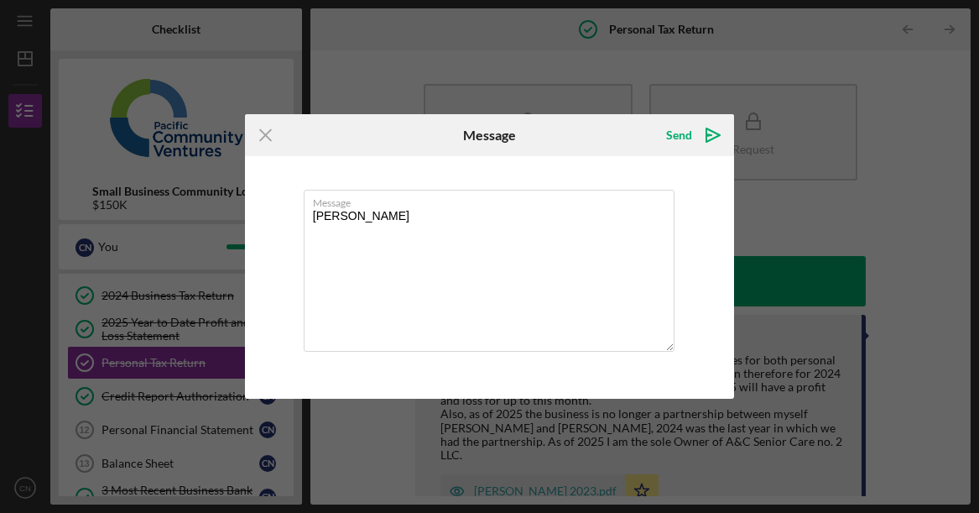
type textarea "[PERSON_NAME]"
drag, startPoint x: 536, startPoint y: 113, endPoint x: 843, endPoint y: 200, distance: 319.1
click at [843, 200] on div "Icon/Menu Close Message Send Icon/icon-invite-send Message ATTN [PERSON_NAME] S…" at bounding box center [489, 256] width 979 height 513
click at [407, 133] on div "Icon/Menu Close Message Send Icon/icon-invite-send" at bounding box center [490, 135] width 490 height 42
click at [255, 134] on icon "Icon/Menu Close" at bounding box center [266, 135] width 42 height 42
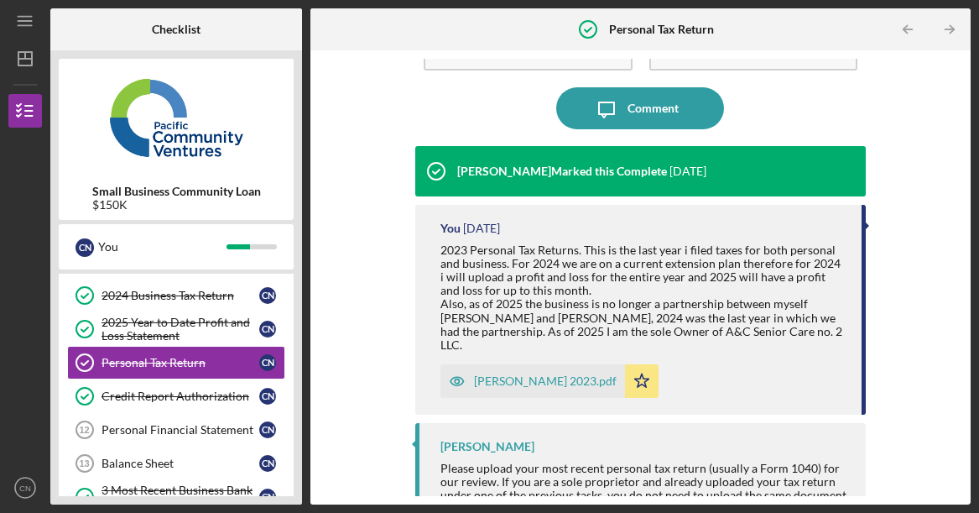
scroll to position [150, 0]
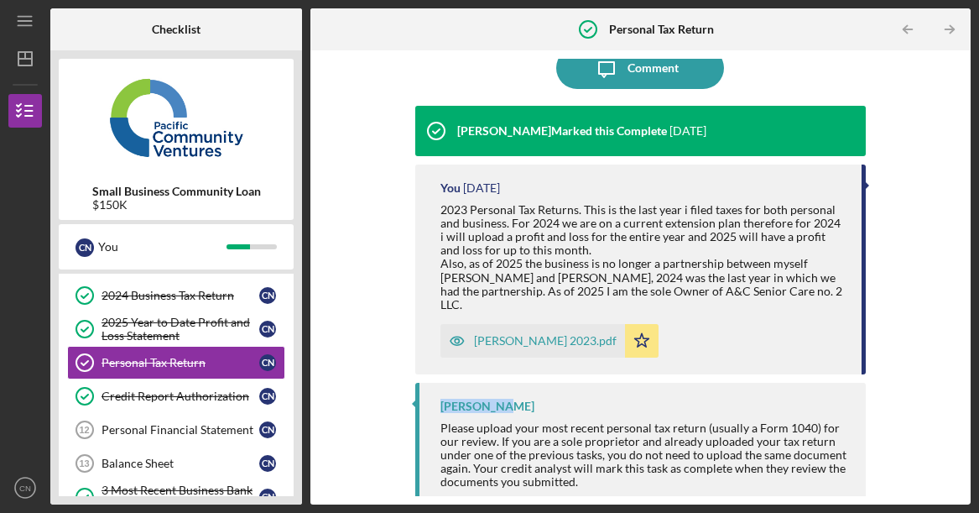
drag, startPoint x: 533, startPoint y: 386, endPoint x: 499, endPoint y: 345, distance: 53.1
click at [422, 383] on div "[PERSON_NAME] Please upload your most recent personal tax return (usually a For…" at bounding box center [640, 447] width 451 height 128
click at [622, 67] on icon "Icon/Message" at bounding box center [607, 68] width 42 height 42
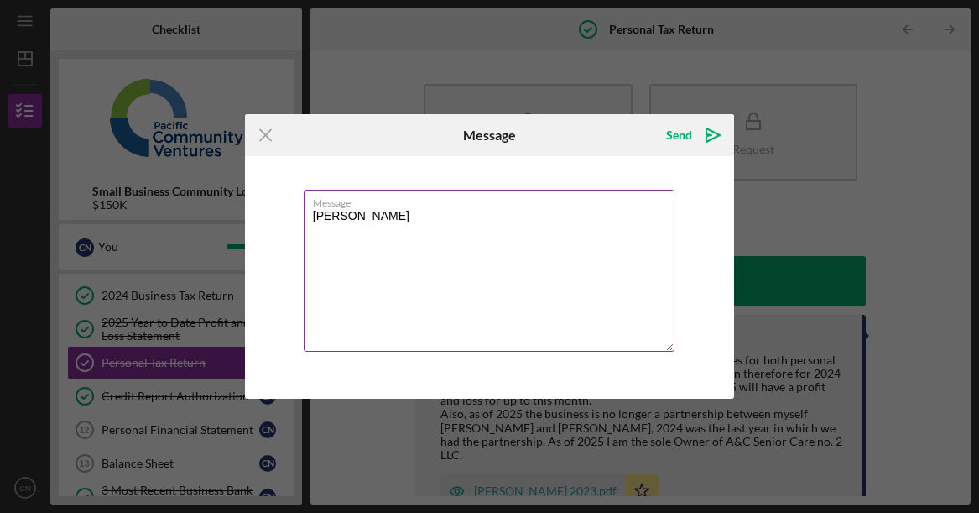
click at [415, 218] on textarea "[PERSON_NAME]" at bounding box center [490, 271] width 372 height 162
click at [398, 234] on textarea "ATTN [PERSON_NAME]!!" at bounding box center [490, 271] width 372 height 162
click at [440, 217] on textarea "ATTN [PERSON_NAME]!!" at bounding box center [490, 271] width 372 height 162
click at [495, 213] on textarea "ATTN [PERSON_NAME]!! Regarding the Form you sent me to fill out, th" at bounding box center [490, 271] width 372 height 162
click at [519, 216] on textarea "ATTN [PERSON_NAME]!! Regarding the Form you sent me to fill out, th" at bounding box center [490, 271] width 372 height 162
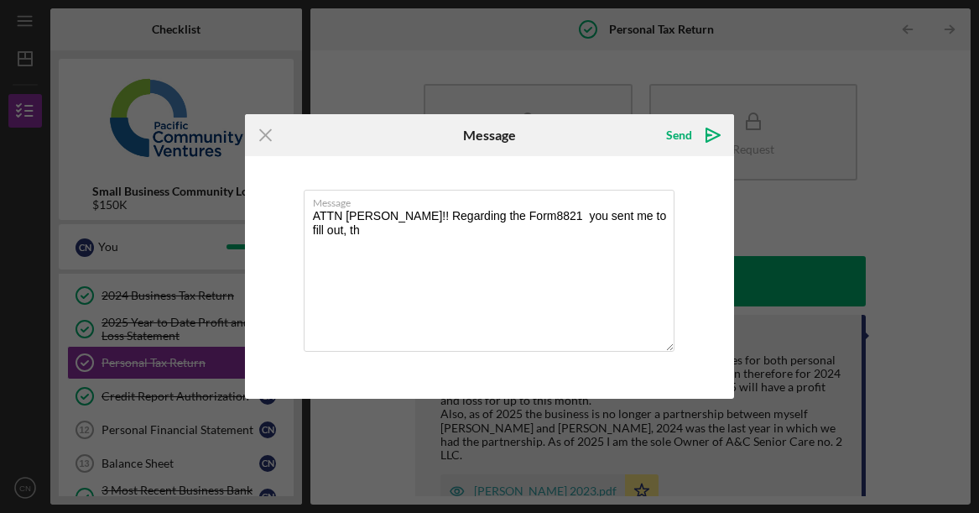
type textarea "ATTN [PERSON_NAME]!! Regarding the Form8821 you sent me to fill out, th"
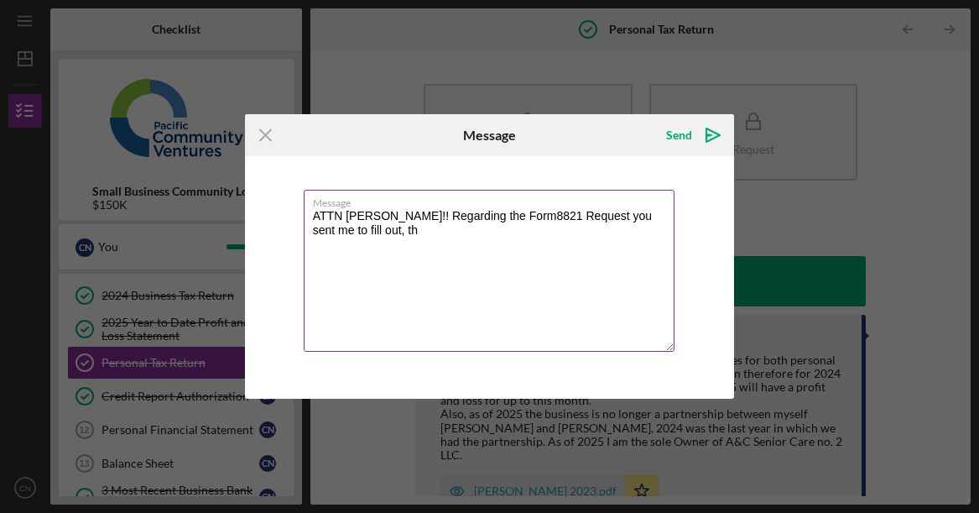
click at [483, 211] on textarea "ATTN [PERSON_NAME]!! Regarding the Form8821 Request you sent me to fill out, th" at bounding box center [490, 271] width 372 height 162
click at [363, 231] on textarea "ATTN [PERSON_NAME]!! Regarding Form8821 Request you sent me to fill out, th" at bounding box center [490, 271] width 372 height 162
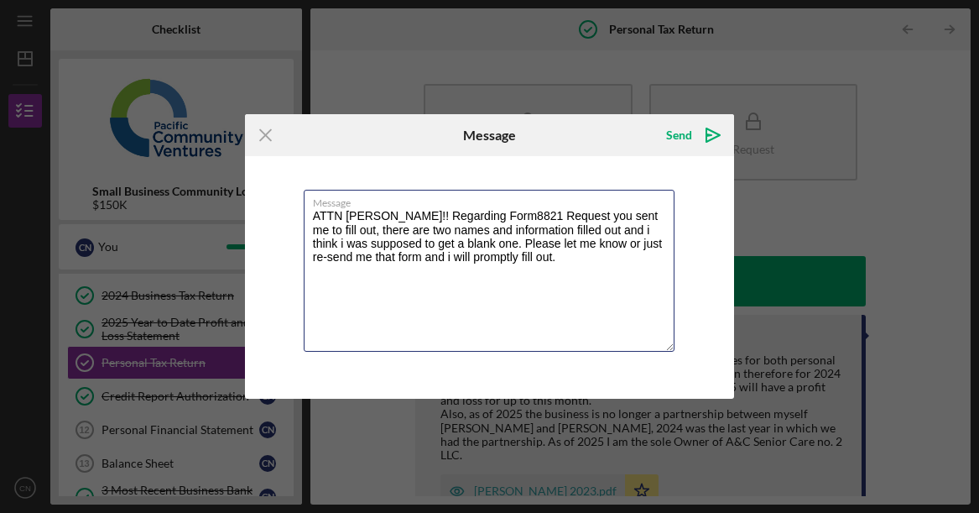
type textarea "ATTN [PERSON_NAME]!! Regarding Form8821 Request you sent me to fill out, there …"
click at [423, 292] on textarea "ATTN [PERSON_NAME]!! Regarding Form8821 Request you sent me to fill out, there …" at bounding box center [490, 271] width 372 height 162
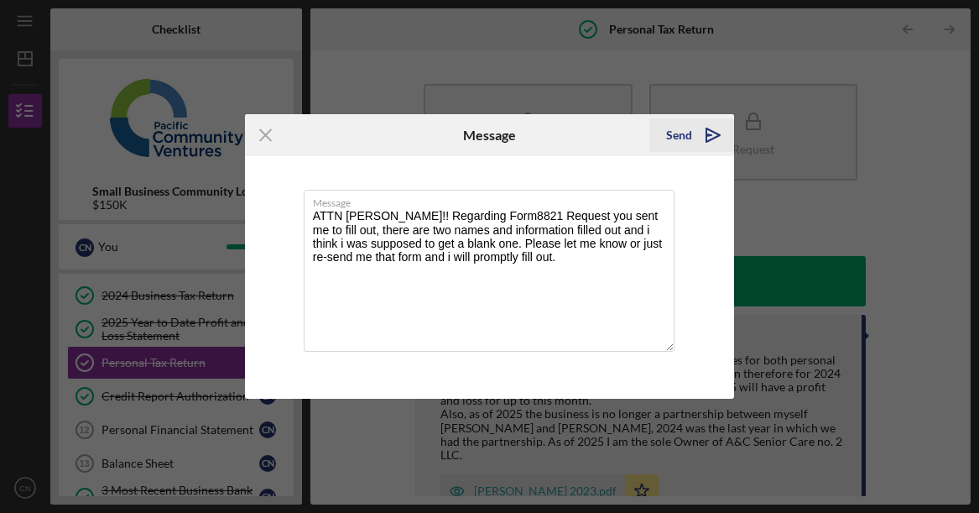
click at [684, 141] on div "Send" at bounding box center [679, 135] width 26 height 34
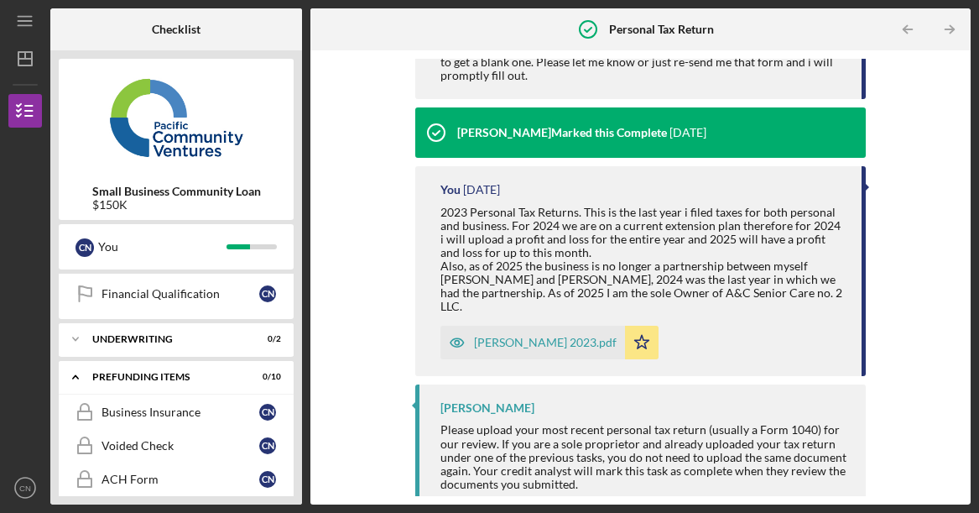
scroll to position [269, 0]
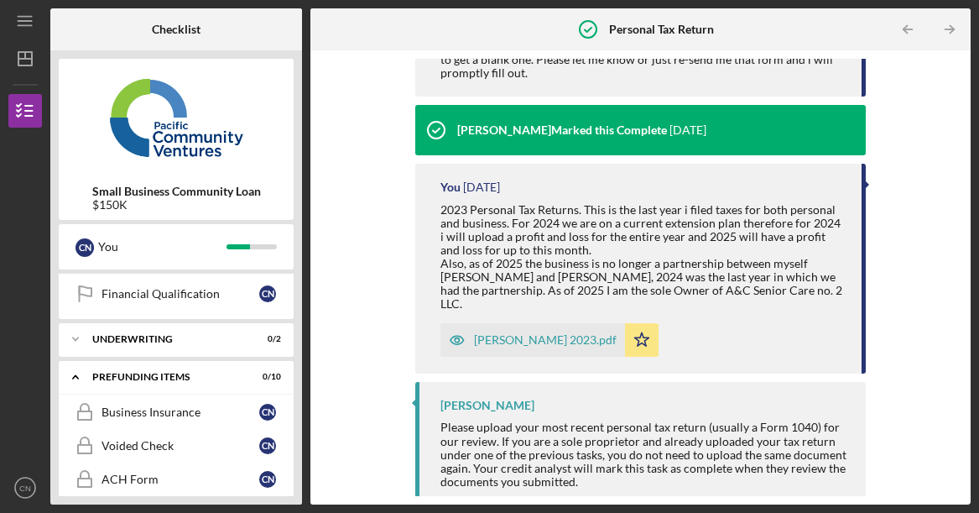
click at [518, 399] on div "[PERSON_NAME]" at bounding box center [645, 405] width 409 height 13
click at [214, 383] on div "Icon/Expander Prefunding Items 0 / 10" at bounding box center [176, 377] width 235 height 34
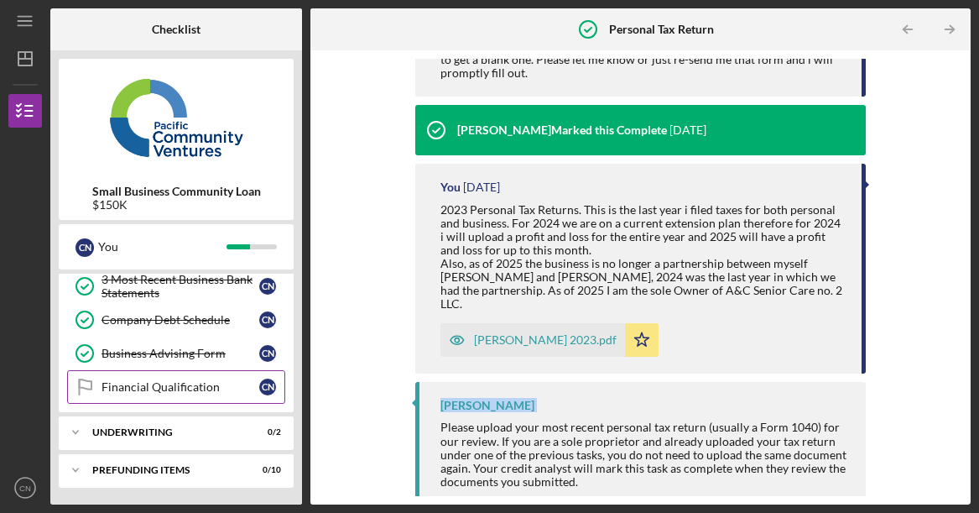
click at [120, 388] on div "Financial Qualification" at bounding box center [181, 386] width 158 height 13
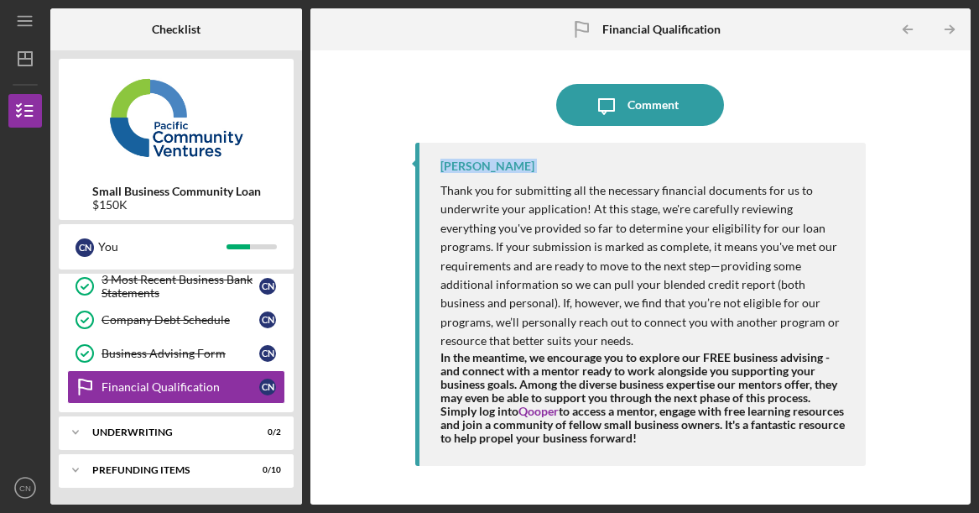
drag, startPoint x: 577, startPoint y: 196, endPoint x: 810, endPoint y: 424, distance: 325.8
click at [810, 422] on div "Thank you for submitting all the necessary financial documents for us to underw…" at bounding box center [645, 313] width 409 height 264
click at [807, 421] on div "In the meantime, we encourage you to explore our FREE business advising - and c…" at bounding box center [645, 398] width 409 height 95
click at [214, 332] on link "Company Debt Schedule Company Debt Schedule C N" at bounding box center [176, 320] width 218 height 34
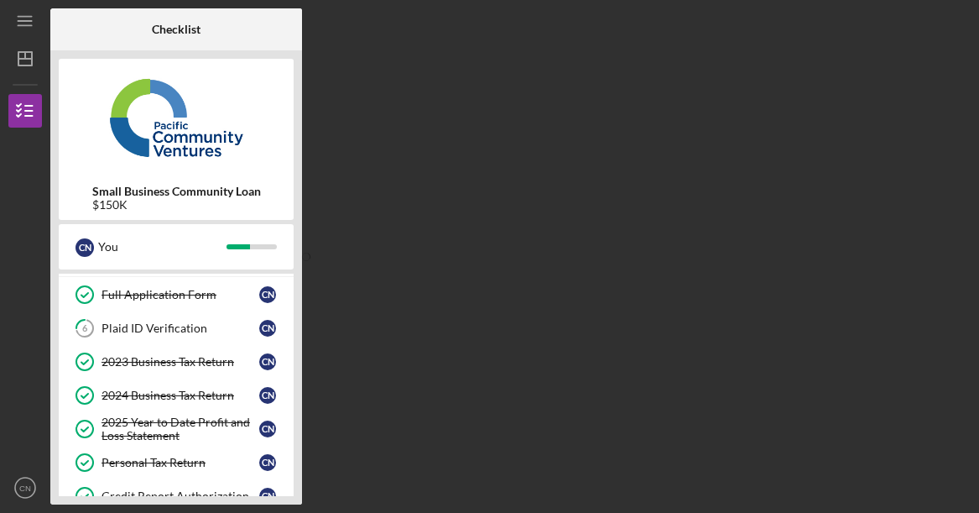
scroll to position [66, 0]
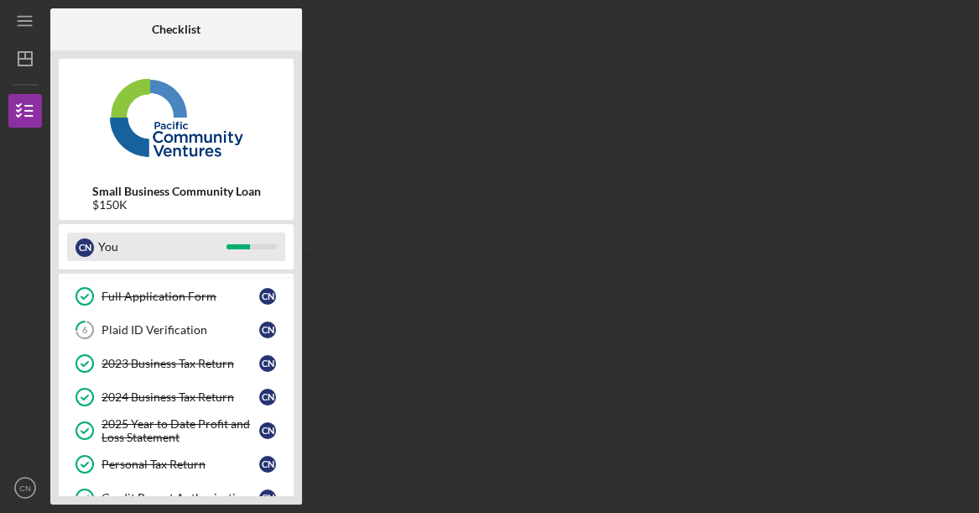
click at [101, 261] on div "You" at bounding box center [162, 246] width 128 height 29
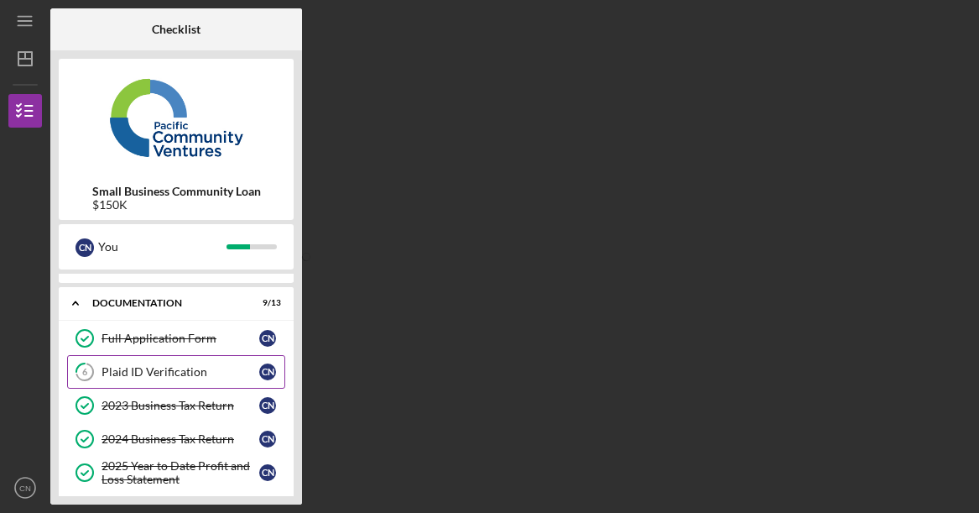
scroll to position [0, 0]
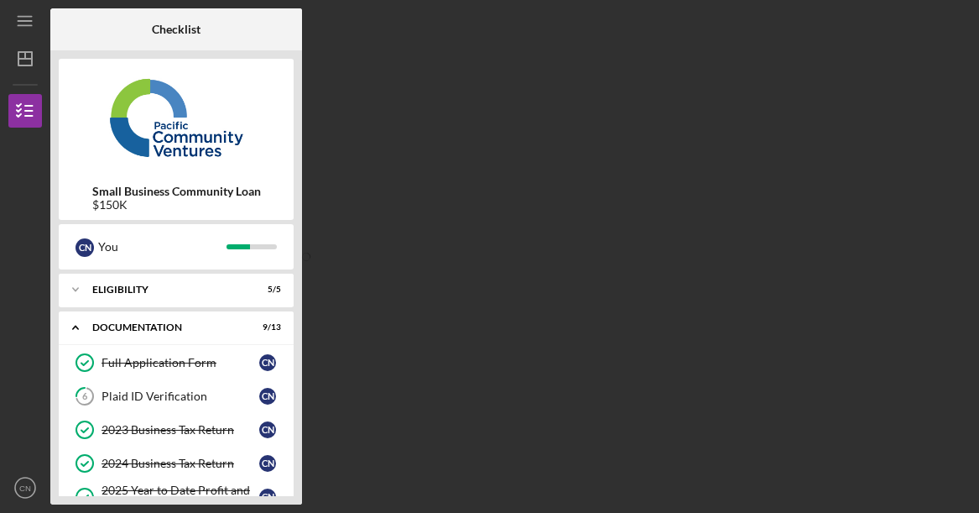
click at [550, 235] on div "Checklist Small Business Community Loan $150K C N You Icon/Expander Eligibility…" at bounding box center [510, 256] width 921 height 496
drag, startPoint x: 550, startPoint y: 235, endPoint x: 498, endPoint y: 248, distance: 53.7
click at [546, 238] on div "Checklist Small Business Community Loan $150K C N You Icon/Expander Eligibility…" at bounding box center [510, 256] width 921 height 496
click at [144, 280] on div "Icon/Expander Eligibility 5 / 5" at bounding box center [176, 290] width 235 height 34
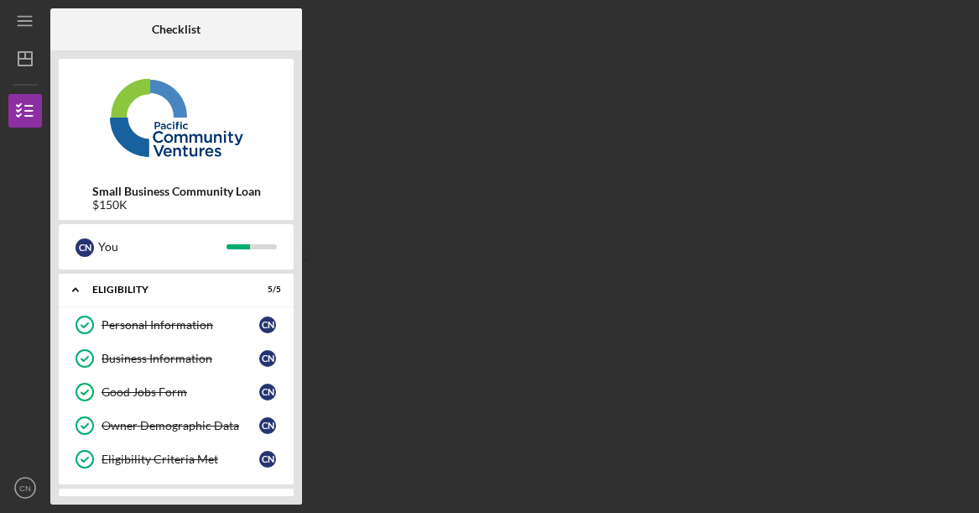
click at [606, 413] on div "Checklist Small Business Community Loan $150K C N You Icon/Expander Eligibility…" at bounding box center [510, 256] width 921 height 496
click at [608, 412] on div "Checklist Small Business Community Loan $150K C N You Icon/Expander Eligibility…" at bounding box center [510, 256] width 921 height 496
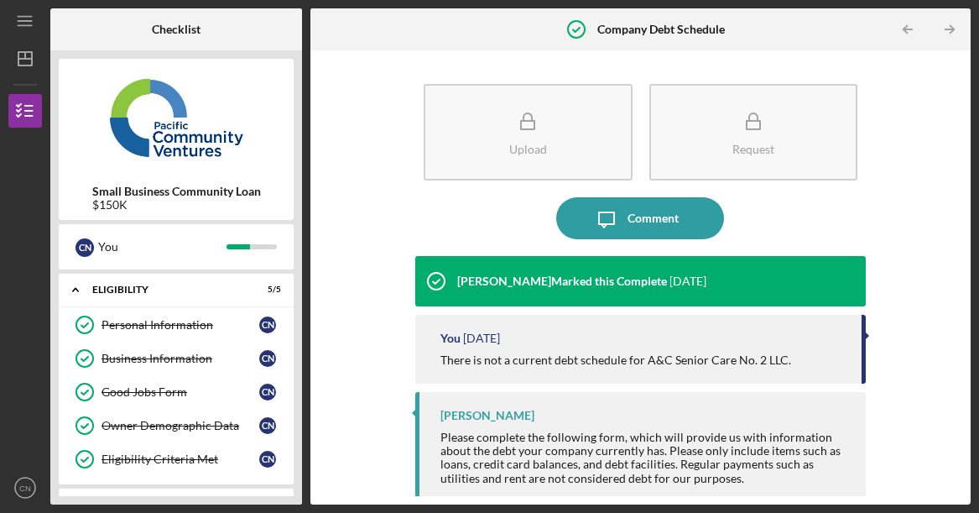
click at [321, 365] on div "Upload Request Icon/Message Comment [PERSON_NAME] Marked this Complete [DATE] Y…" at bounding box center [641, 277] width 644 height 437
drag, startPoint x: 321, startPoint y: 365, endPoint x: 330, endPoint y: 361, distance: 10.1
click at [321, 365] on div "Upload Request Icon/Message Comment [PERSON_NAME] Marked this Complete [DATE] Y…" at bounding box center [641, 277] width 644 height 437
click at [351, 352] on div "Upload Request Icon/Message Comment [PERSON_NAME] Marked this Complete [DATE] Y…" at bounding box center [641, 277] width 644 height 437
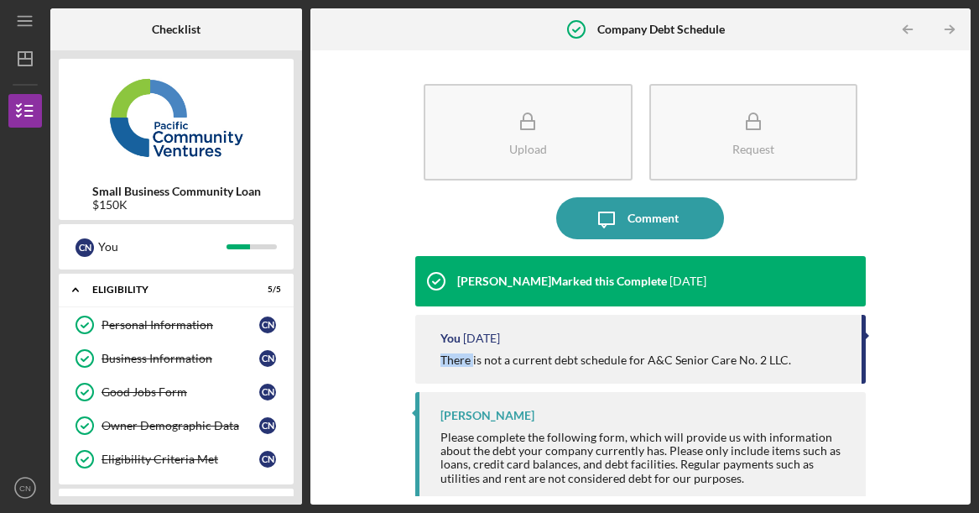
click at [351, 352] on div "Upload Request Icon/Message Comment [PERSON_NAME] Marked this Complete [DATE] Y…" at bounding box center [641, 277] width 644 height 437
click at [362, 111] on div "Upload Request Icon/Message Comment [PERSON_NAME] Marked this Complete [DATE] Y…" at bounding box center [641, 277] width 644 height 437
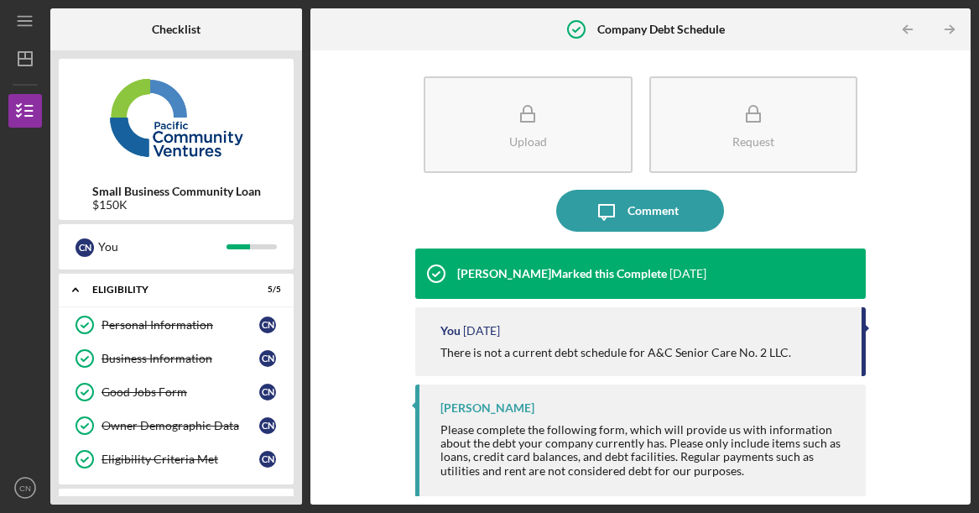
scroll to position [9, 0]
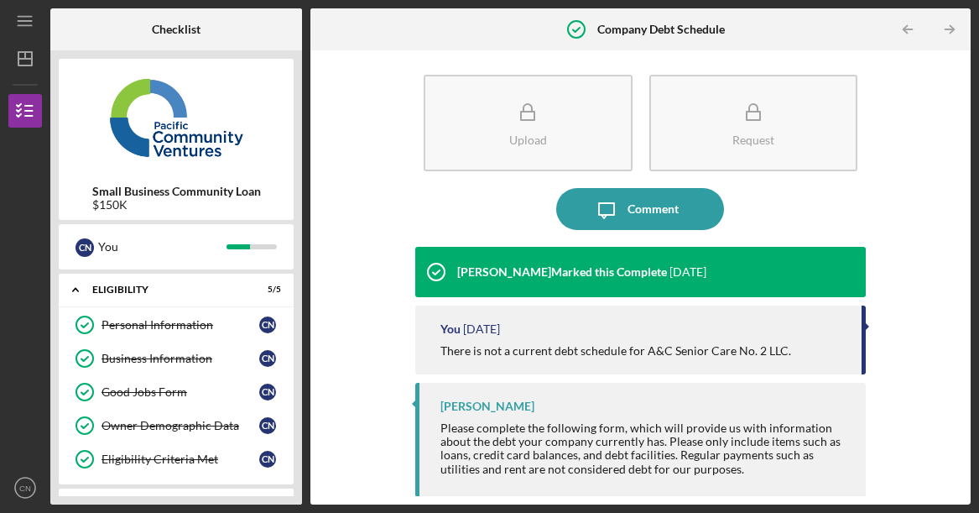
click at [349, 334] on div "Upload Request Icon/Message Comment [PERSON_NAME] Marked this Complete [DATE] Y…" at bounding box center [641, 277] width 644 height 437
drag, startPoint x: 956, startPoint y: 150, endPoint x: 697, endPoint y: 273, distance: 286.8
click at [942, 281] on div "Upload Request Icon/Message Comment [PERSON_NAME] Marked this Complete [DATE] Y…" at bounding box center [641, 277] width 644 height 437
click at [380, 96] on div "Upload Request Icon/Message Comment [PERSON_NAME] Marked this Complete [DATE] Y…" at bounding box center [641, 277] width 644 height 437
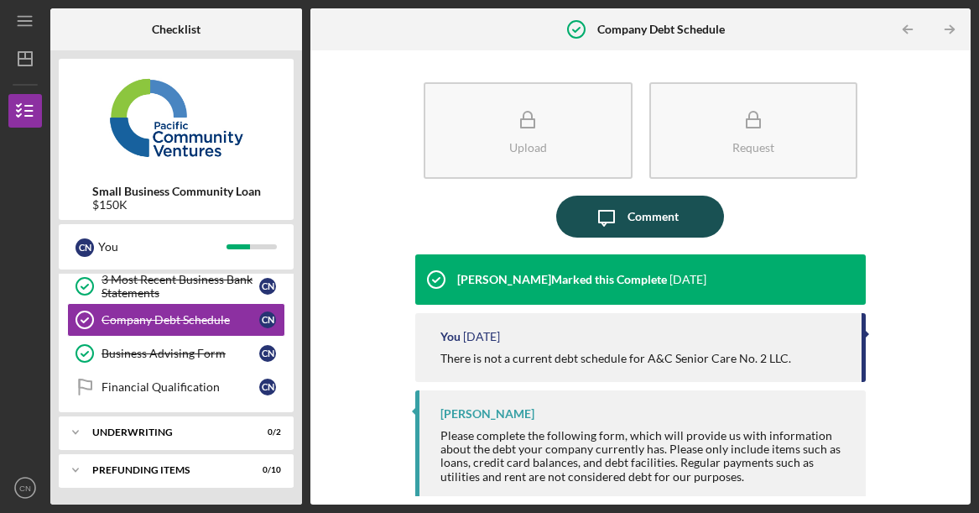
scroll to position [0, 0]
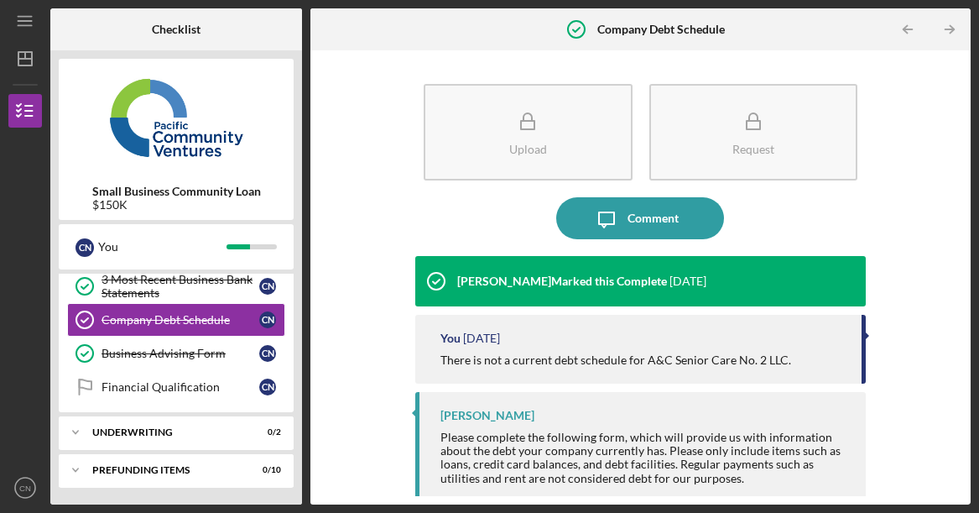
click at [863, 182] on div "Upload Request Icon/Message Comment [PERSON_NAME] Marked this Complete [DATE] Y…" at bounding box center [641, 277] width 644 height 437
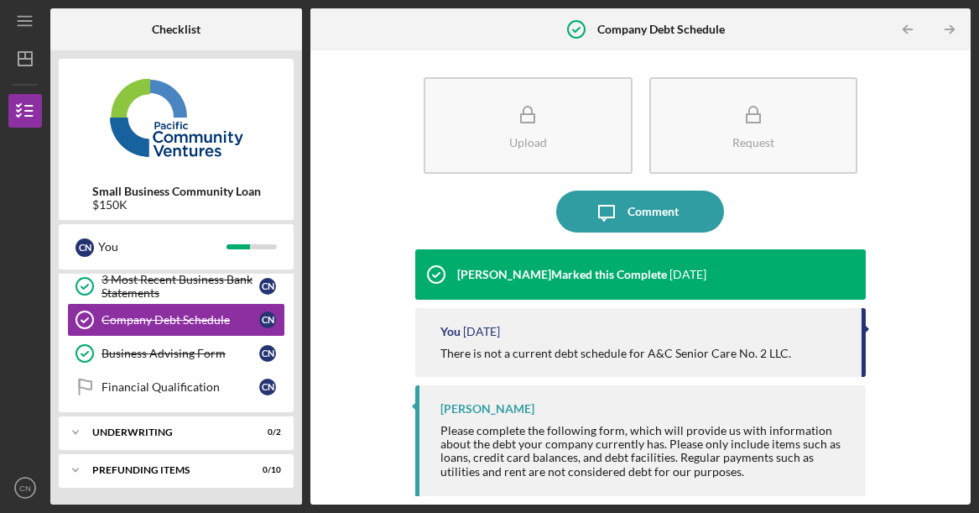
scroll to position [9, 0]
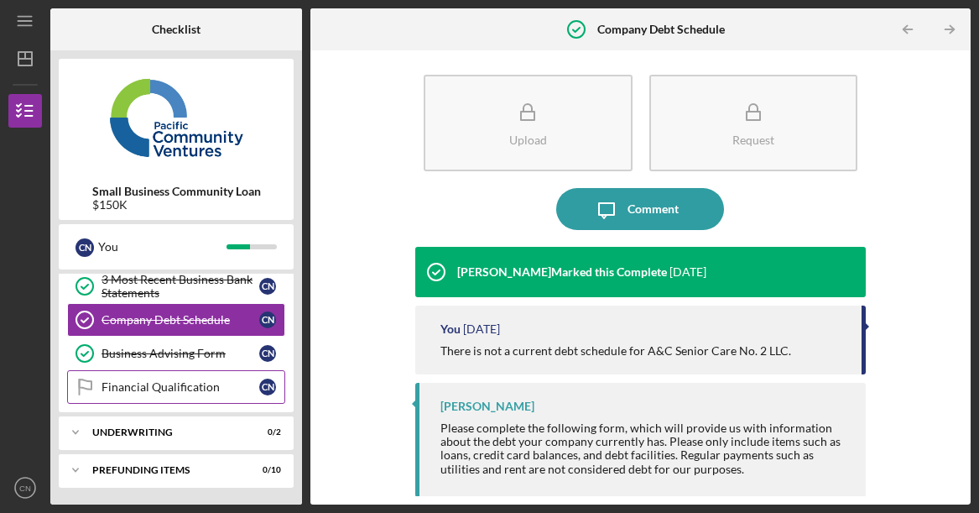
click at [128, 379] on link "Financial Qualification Financial Qualification C N" at bounding box center [176, 387] width 218 height 34
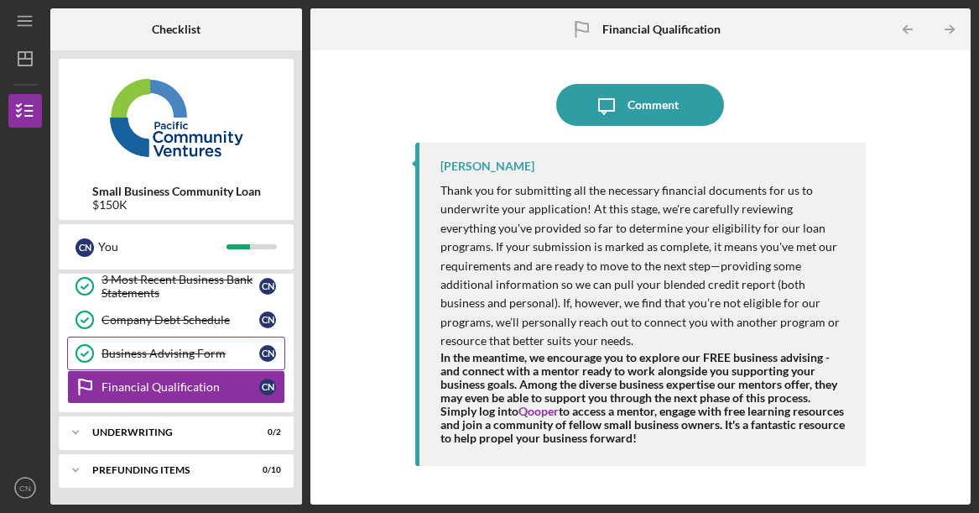
click at [188, 353] on div "Business Advising Form" at bounding box center [181, 353] width 158 height 13
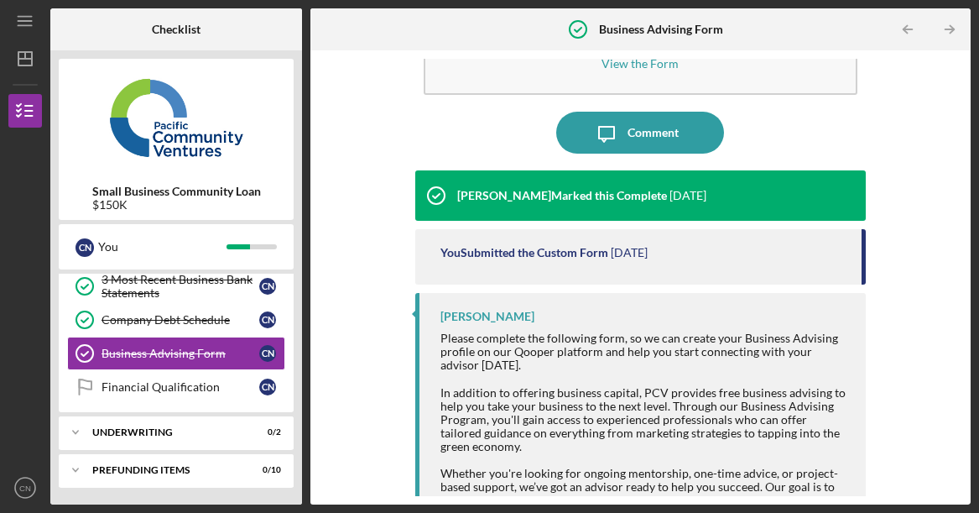
scroll to position [117, 0]
